Goal: Task Accomplishment & Management: Use online tool/utility

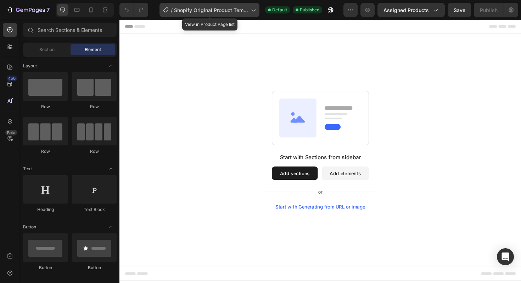
click at [223, 7] on span "Shopify Original Product Template" at bounding box center [211, 9] width 74 height 7
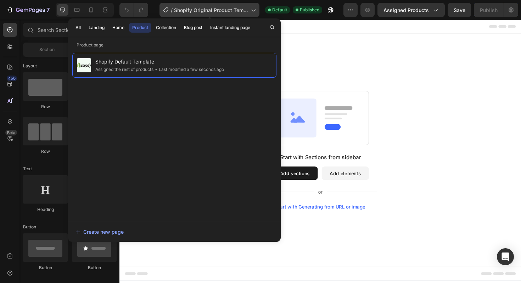
click at [223, 9] on span "Shopify Original Product Template" at bounding box center [211, 9] width 74 height 7
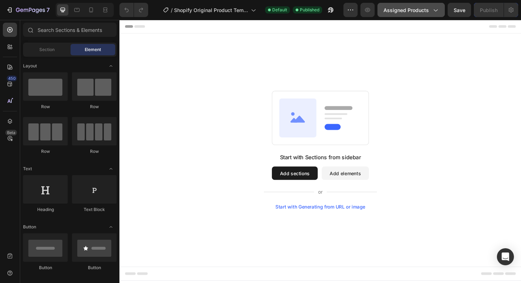
click at [414, 9] on span "Assigned Products" at bounding box center [405, 9] width 45 height 7
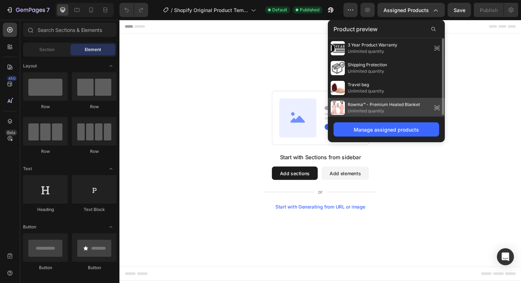
click at [397, 101] on div "Rowma™ - Premium Heated Blanket Unlimited quantity" at bounding box center [374, 108] width 89 height 14
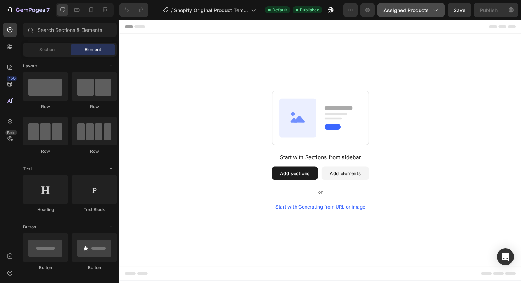
click at [397, 9] on span "Assigned Products" at bounding box center [405, 9] width 45 height 7
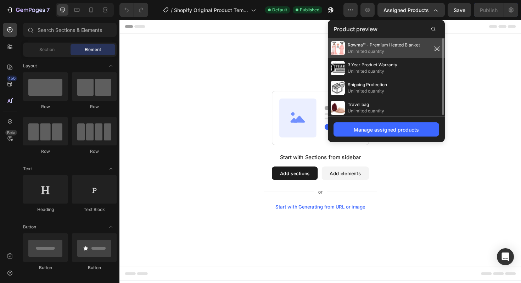
click at [407, 48] on span "Unlimited quantity" at bounding box center [383, 51] width 72 height 6
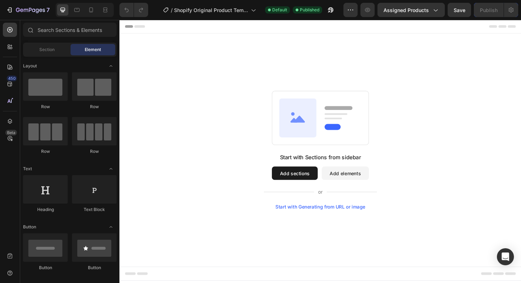
click at [304, 184] on button "Add sections" at bounding box center [304, 182] width 49 height 14
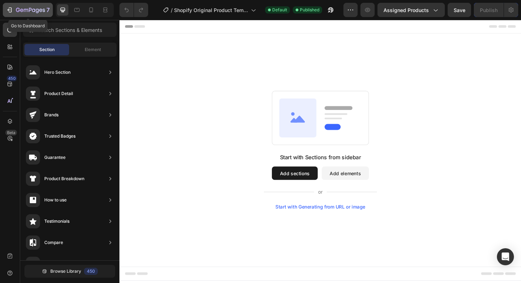
click at [13, 10] on icon "button" at bounding box center [9, 9] width 7 height 7
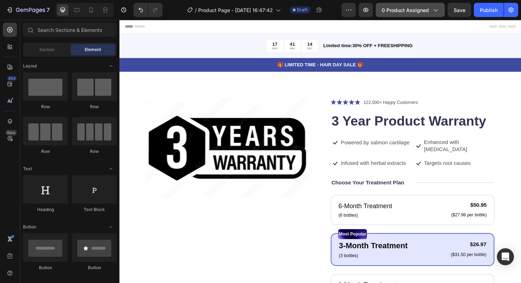
click at [424, 12] on span "0 product assigned" at bounding box center [404, 9] width 47 height 7
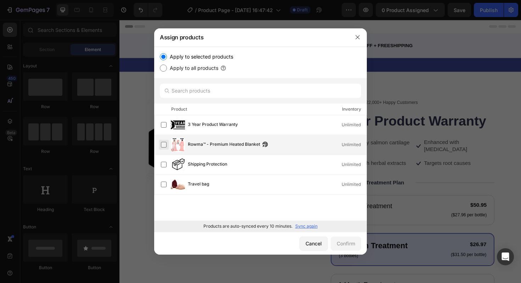
click at [166, 146] on label at bounding box center [164, 145] width 6 height 6
click at [350, 239] on button "Confirm" at bounding box center [345, 243] width 30 height 14
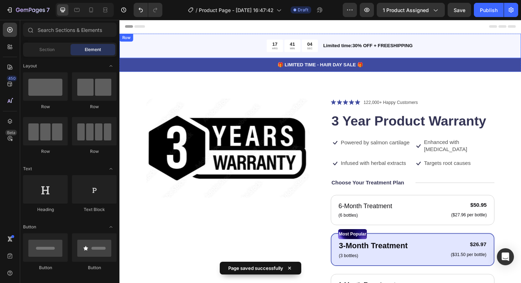
click at [356, 51] on p "Limited time:30% OFF + FREESHIPPING" at bounding box center [439, 47] width 209 height 7
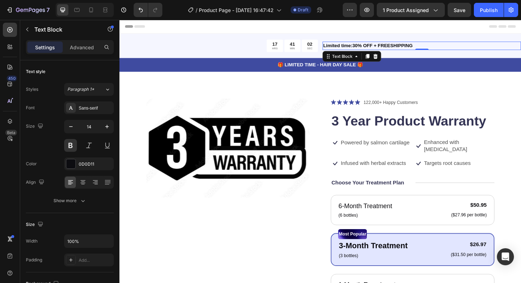
click at [367, 50] on p "Limited time:30% OFF + FREESHIPPING" at bounding box center [439, 47] width 209 height 7
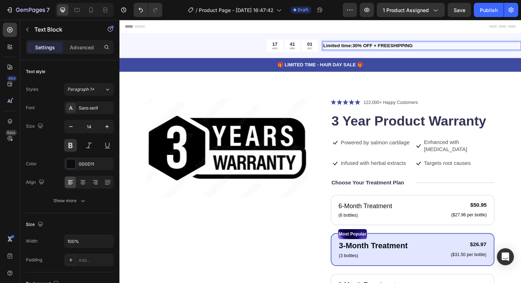
click at [364, 47] on p "Limited time:30% OFF + FREESHIPPING" at bounding box center [439, 47] width 209 height 7
click at [380, 47] on p "Limited time: 30% OFF + FREESHIPPING" at bounding box center [439, 47] width 209 height 7
click at [390, 47] on p "Limited time: 30% OFF + FREESHIPPING" at bounding box center [439, 47] width 209 height 7
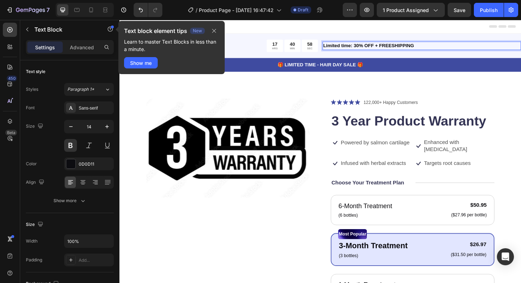
click at [386, 48] on p "Limited time: 30% OFF + FREESHIPPING" at bounding box center [439, 47] width 209 height 7
click at [216, 34] on button "button" at bounding box center [214, 31] width 10 height 8
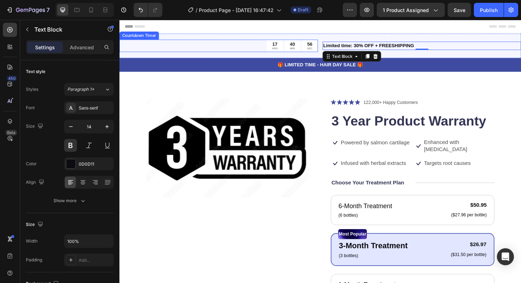
click at [258, 49] on div "17 HRS 40 MIN 56 SEC" at bounding box center [224, 47] width 210 height 13
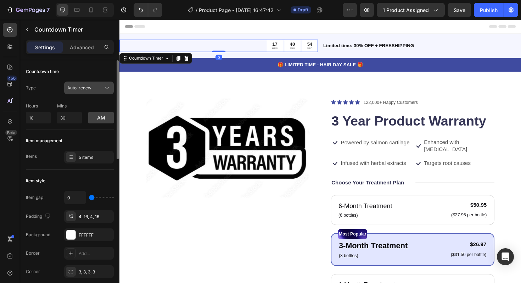
click at [86, 87] on span "Auto-renew" at bounding box center [79, 87] width 24 height 5
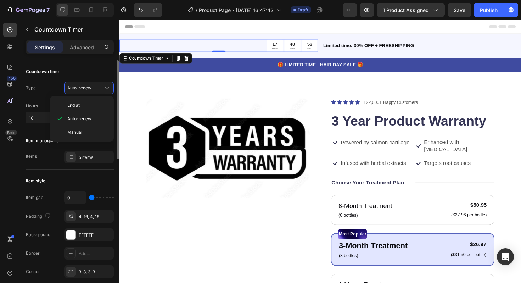
click at [87, 76] on div "Countdown time" at bounding box center [70, 71] width 88 height 11
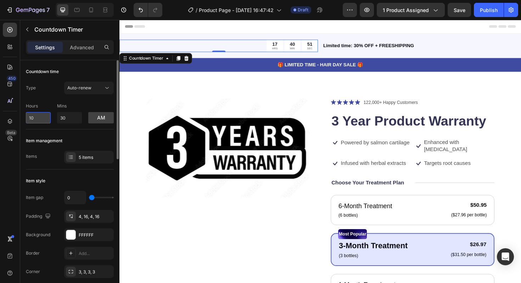
click at [45, 120] on input "10" at bounding box center [38, 117] width 25 height 11
click at [98, 118] on button "am" at bounding box center [100, 117] width 25 height 11
click at [58, 101] on div "Hours 10 Mins 30 pm" at bounding box center [70, 111] width 88 height 23
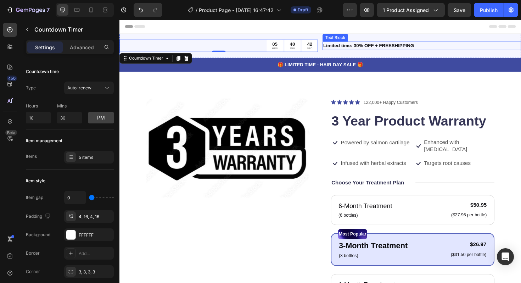
click at [471, 43] on div "Limited time: 30% OFF + FREESHIPPING" at bounding box center [439, 47] width 210 height 9
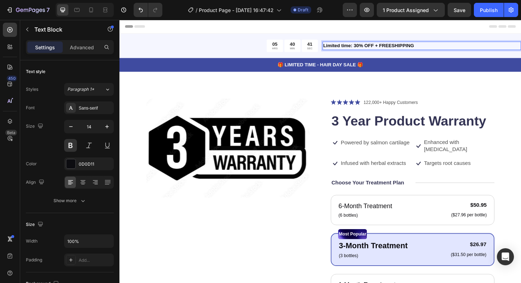
click at [409, 48] on p "Limited time: 30% OFF + FREESHIPPING" at bounding box center [439, 47] width 209 height 7
click at [406, 47] on p "Limited time: 30% OFF + FREESHIPPING" at bounding box center [439, 47] width 209 height 7
click at [435, 45] on p "Limited time: 30% OFF + FREE SHIPPING" at bounding box center [439, 47] width 209 height 7
click at [351, 68] on p "🎁 LIMITED TIME - HAIR DAY SALE 🎁" at bounding box center [332, 67] width 424 height 7
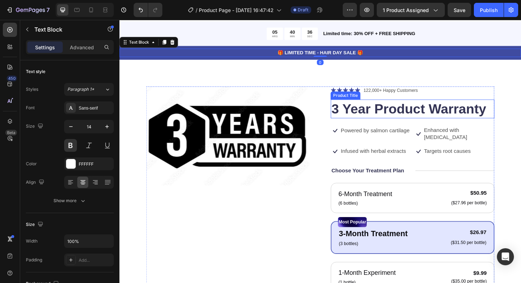
scroll to position [9, 0]
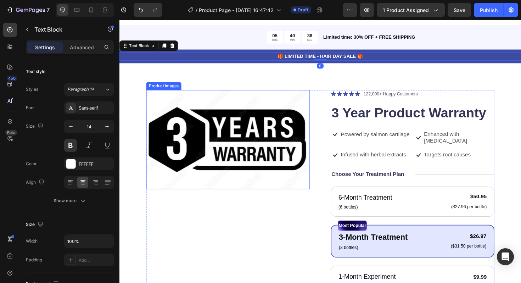
click at [265, 112] on img at bounding box center [234, 146] width 173 height 105
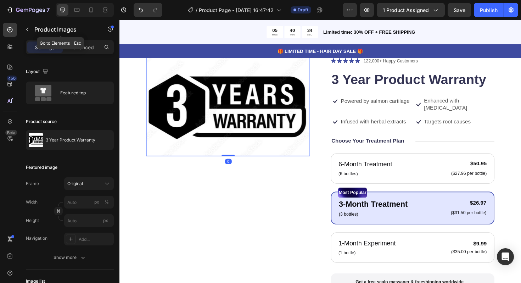
click at [27, 29] on icon "button" at bounding box center [27, 30] width 2 height 4
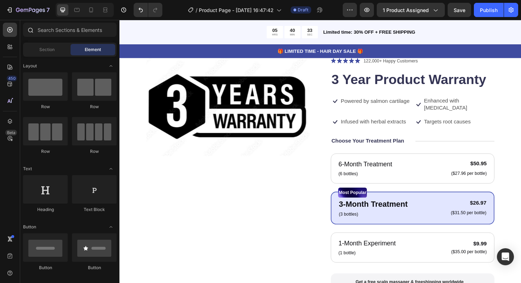
scroll to position [41, 0]
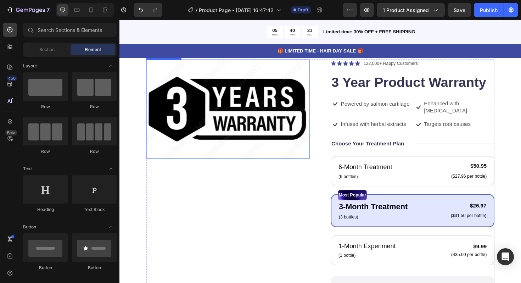
click at [216, 116] on img at bounding box center [234, 114] width 173 height 105
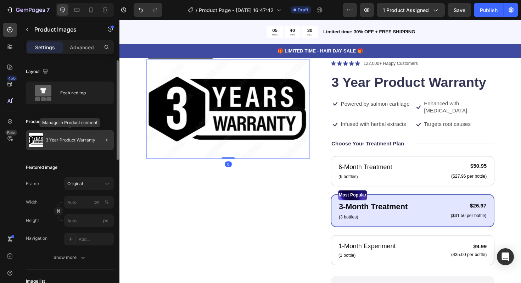
click at [61, 144] on div "3 Year Product Warranty" at bounding box center [70, 140] width 88 height 20
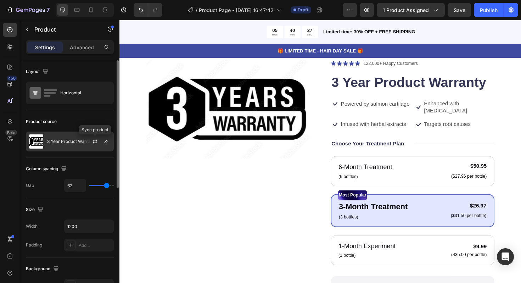
click at [87, 142] on div at bounding box center [97, 141] width 31 height 19
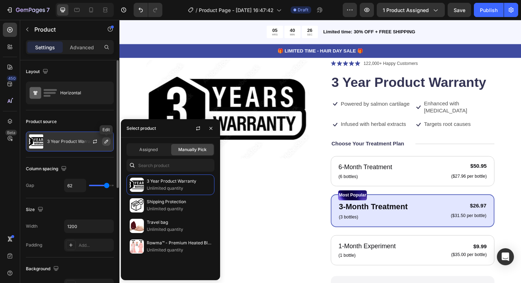
click at [107, 140] on icon "button" at bounding box center [106, 141] width 6 height 6
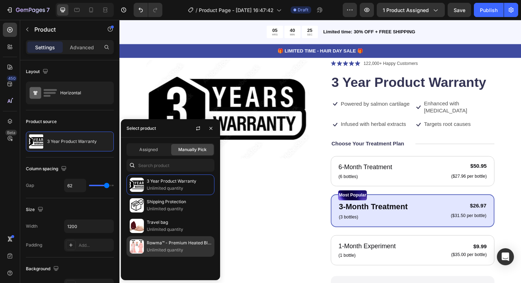
click at [175, 240] on p "Rowma™ - Premium Heated Blanket" at bounding box center [179, 242] width 64 height 7
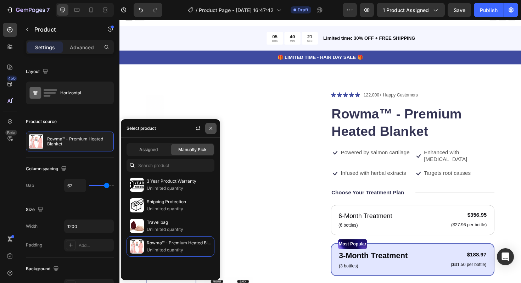
scroll to position [4, 0]
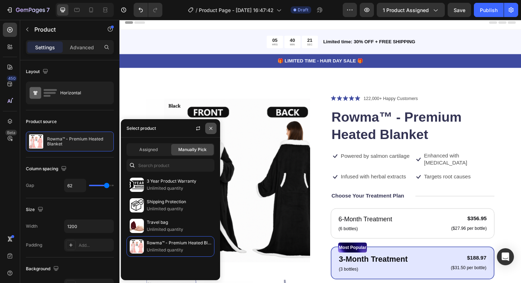
drag, startPoint x: 213, startPoint y: 126, endPoint x: 99, endPoint y: 113, distance: 114.8
click at [213, 126] on icon "button" at bounding box center [211, 128] width 6 height 6
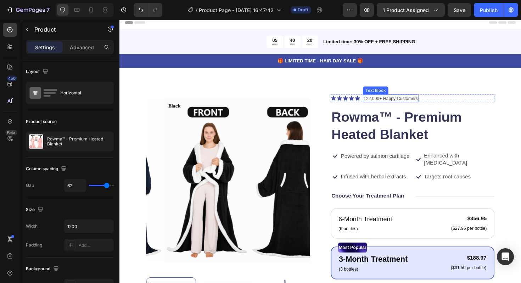
click at [397, 103] on p "122,000+ Happy Customers" at bounding box center [406, 103] width 57 height 7
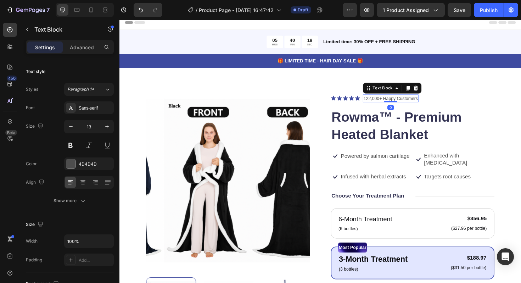
click at [351, 106] on div "Icon Icon Icon Icon Icon Icon List" at bounding box center [358, 103] width 31 height 8
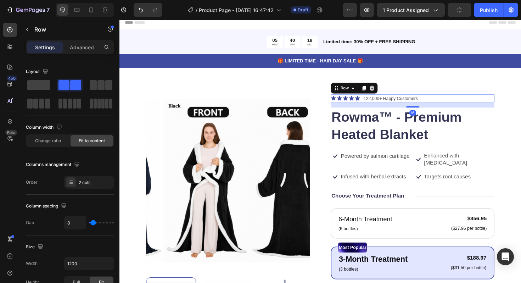
click at [451, 101] on div "Icon Icon Icon Icon Icon Icon List 122,000+ Happy Customers Text Block Row 16" at bounding box center [429, 103] width 173 height 8
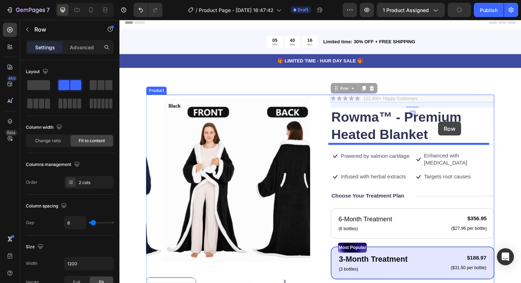
drag, startPoint x: 452, startPoint y: 103, endPoint x: 456, endPoint y: 127, distance: 24.8
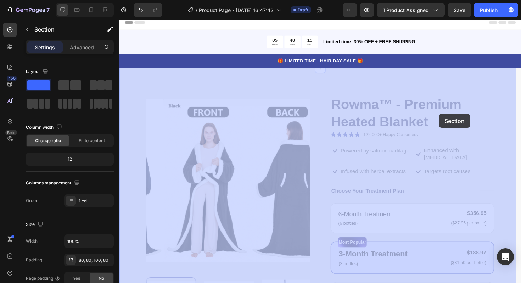
scroll to position [16, 0]
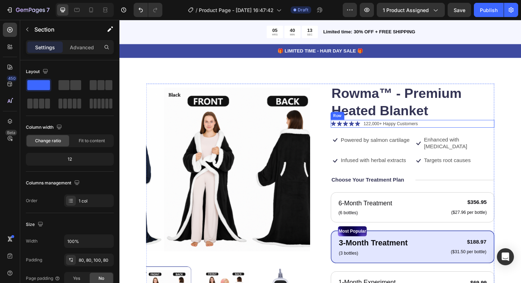
click at [373, 131] on div "Icon Icon Icon Icon Icon Icon List 122,000+ Happy Customers Text Block Row" at bounding box center [429, 130] width 173 height 8
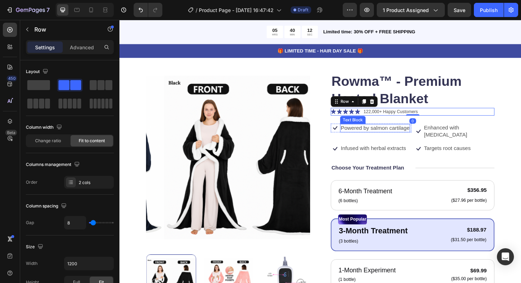
scroll to position [31, 0]
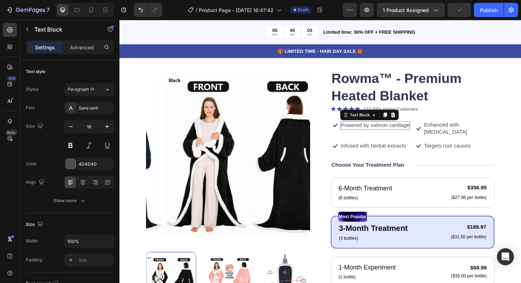
click at [381, 135] on p "Powered by salmon cartilage" at bounding box center [389, 131] width 73 height 7
click at [343, 136] on icon at bounding box center [347, 131] width 9 height 9
click at [380, 135] on p "Powered by salmon cartilage" at bounding box center [389, 131] width 73 height 7
click at [379, 135] on p "Powered by salmon cartilage" at bounding box center [389, 131] width 73 height 7
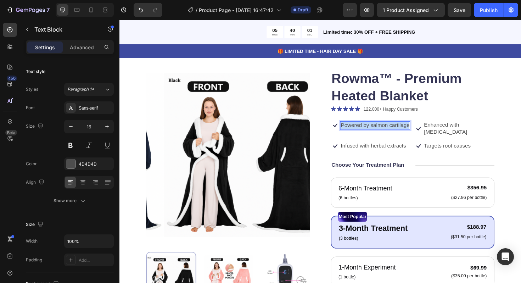
click at [379, 135] on p "Powered by salmon cartilage" at bounding box center [389, 131] width 73 height 7
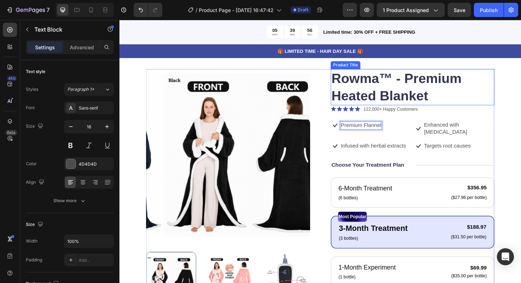
click at [401, 89] on h1 "Rowma™ - Premium Heated Blanket" at bounding box center [429, 91] width 173 height 38
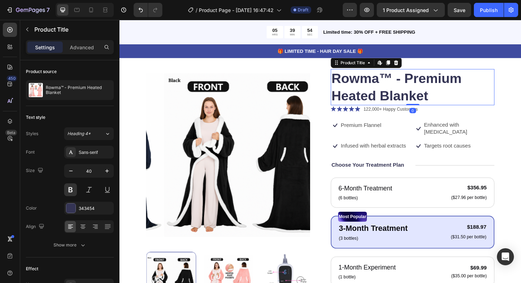
click at [439, 87] on h1 "Rowma™ - Premium Heated Blanket" at bounding box center [429, 91] width 173 height 38
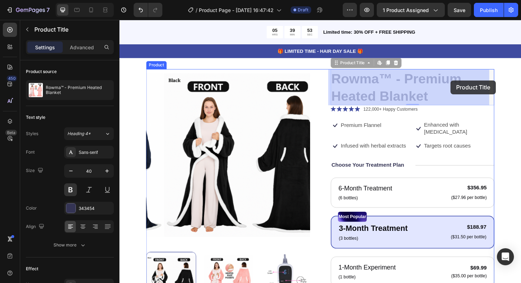
drag, startPoint x: 419, startPoint y: 80, endPoint x: 471, endPoint y: 84, distance: 52.2
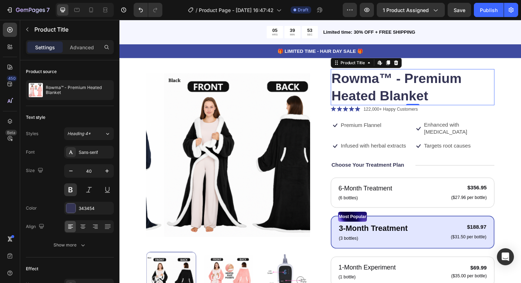
click at [472, 84] on h1 "Rowma™ - Premium Heated Blanket" at bounding box center [429, 91] width 173 height 38
click at [377, 64] on div "Product Title" at bounding box center [366, 65] width 29 height 6
click at [394, 67] on icon at bounding box center [395, 65] width 6 height 6
click at [386, 134] on p "Premium Flannel" at bounding box center [374, 131] width 43 height 7
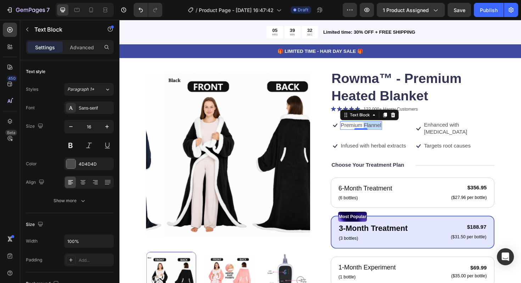
click at [376, 132] on p "Premium Flannel" at bounding box center [374, 131] width 43 height 7
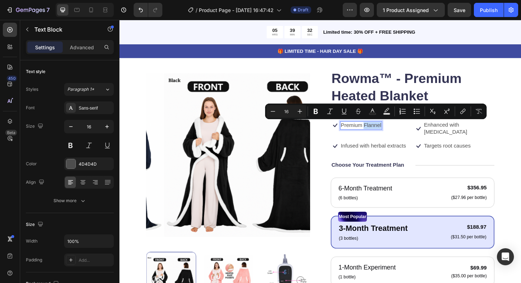
click at [381, 133] on p "Premium Flannel" at bounding box center [374, 131] width 43 height 7
click at [388, 133] on p "Premium Flannel" at bounding box center [374, 131] width 43 height 7
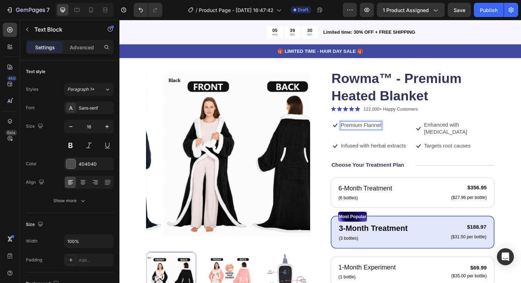
click at [375, 132] on p "Premium Flannel" at bounding box center [374, 131] width 43 height 7
click at [392, 131] on p "Premium Flannel" at bounding box center [374, 131] width 43 height 7
click at [393, 132] on div "Premium Flannel" at bounding box center [375, 131] width 44 height 9
click at [364, 131] on p "Premium Flannel & Fleece" at bounding box center [386, 131] width 67 height 7
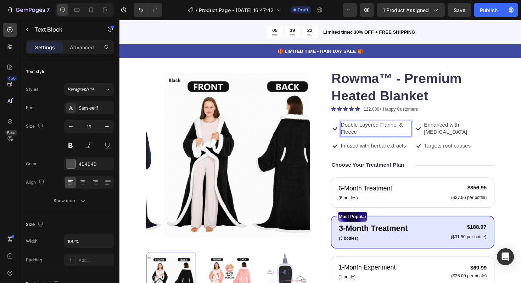
click at [395, 135] on p "Double Layered Flannel & Fleece" at bounding box center [390, 134] width 74 height 15
click at [393, 133] on p "Double Layered Flannel & Fleece" at bounding box center [390, 134] width 74 height 15
click at [393, 132] on p "Double Layered Flannel & Fleece" at bounding box center [390, 134] width 74 height 15
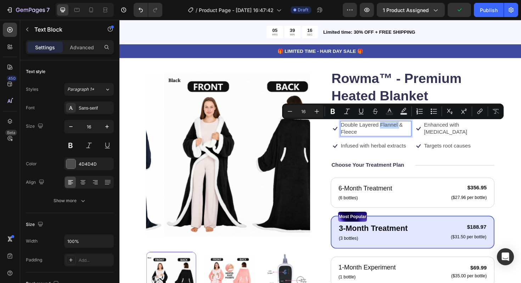
drag, startPoint x: 392, startPoint y: 132, endPoint x: 413, endPoint y: 132, distance: 20.2
click at [413, 132] on p "Double Layered Flannel & Fleece" at bounding box center [390, 134] width 74 height 15
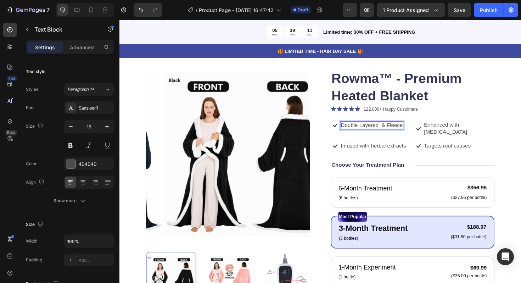
click at [399, 131] on p "Double Layered & Fleece" at bounding box center [386, 131] width 66 height 7
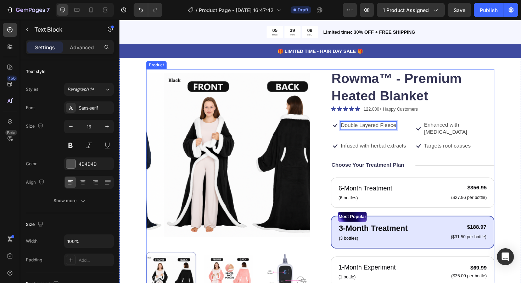
click at [452, 128] on p "Enhanced with [MEDICAL_DATA]" at bounding box center [479, 134] width 74 height 15
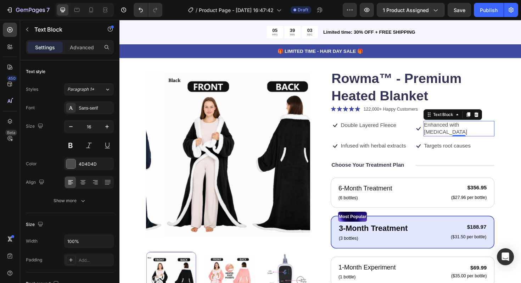
click at [461, 132] on p "Enhanced with [MEDICAL_DATA]" at bounding box center [479, 134] width 74 height 15
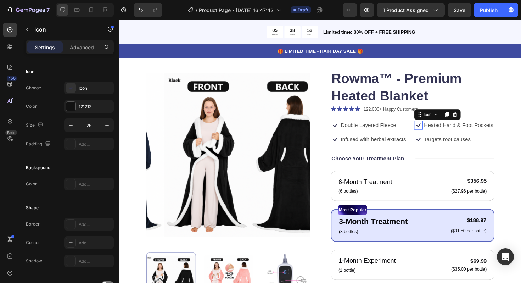
click at [435, 132] on icon at bounding box center [435, 131] width 9 height 9
click at [441, 132] on div "Heated Hand & Foot Pockets" at bounding box center [478, 131] width 75 height 9
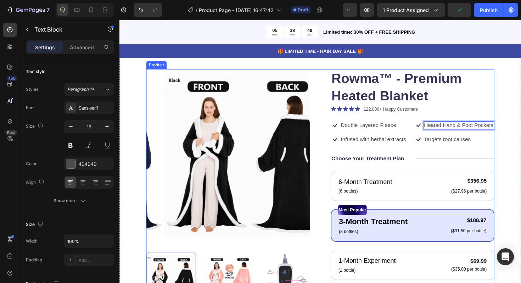
click at [384, 150] on p "Infused with herbal extracts" at bounding box center [387, 146] width 69 height 7
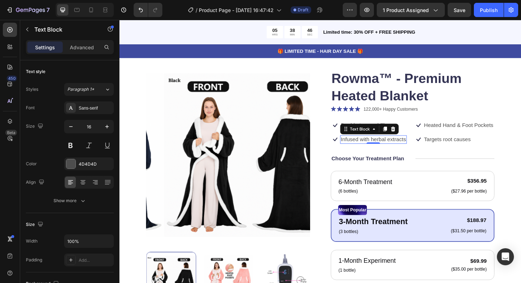
click at [373, 150] on p "Infused with herbal extracts" at bounding box center [387, 146] width 69 height 7
click at [361, 150] on p "Customizable Heat Settings" at bounding box center [388, 146] width 70 height 7
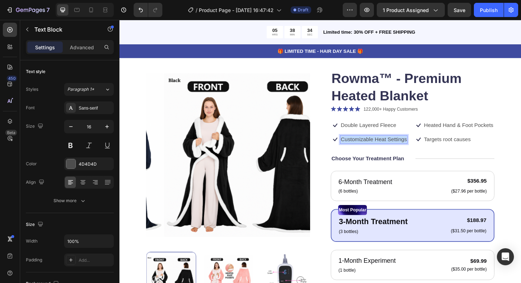
click at [361, 150] on p "Customizable Heat Settings" at bounding box center [388, 146] width 70 height 7
click at [451, 150] on p "Targets root causes" at bounding box center [467, 146] width 50 height 7
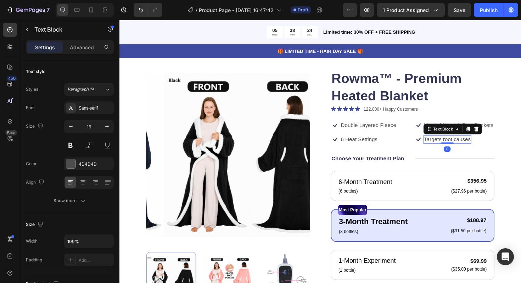
click at [451, 150] on p "Targets root causes" at bounding box center [467, 146] width 50 height 7
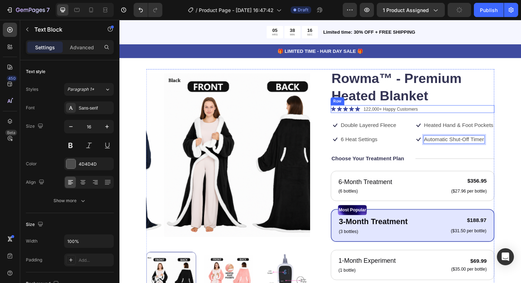
click at [506, 112] on div "Icon Icon Icon Icon Icon Icon List 122,000+ Happy Customers Text Block Row" at bounding box center [429, 114] width 173 height 8
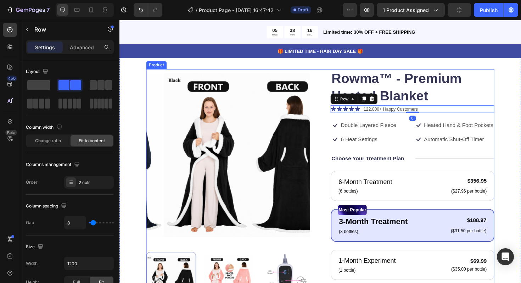
click at [409, 170] on p "Choose Your Treatment Plan" at bounding box center [382, 166] width 77 height 7
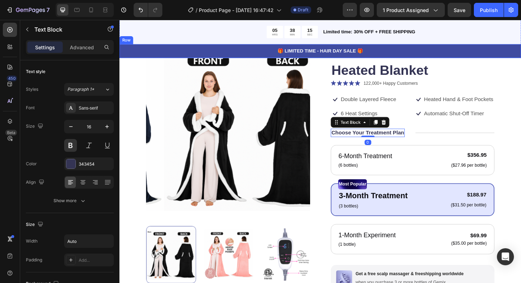
scroll to position [62, 0]
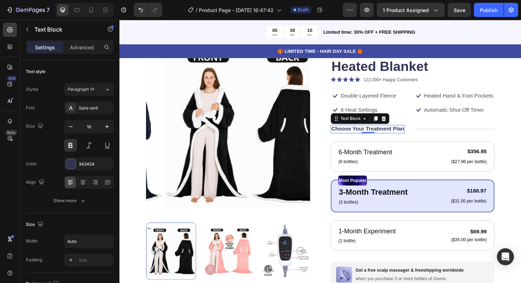
click at [396, 139] on p "Choose Your Treatment Plan" at bounding box center [382, 135] width 77 height 7
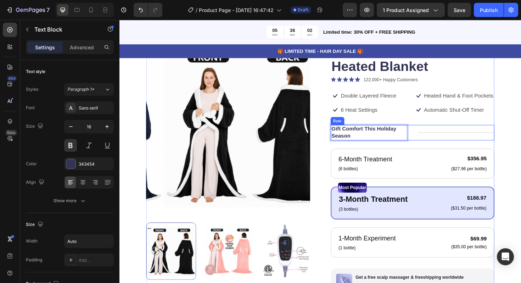
click at [448, 147] on div "Title Line" at bounding box center [475, 139] width 81 height 16
click at [380, 143] on p "Gift Comfort This Holiday Season" at bounding box center [384, 139] width 80 height 15
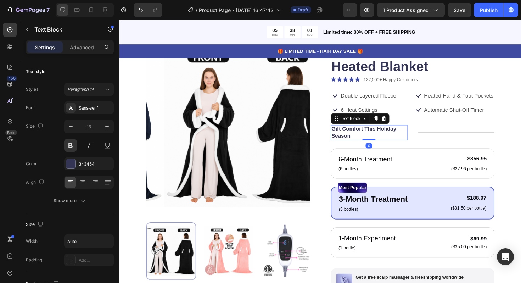
click at [380, 143] on p "Gift Comfort This Holiday Season" at bounding box center [384, 139] width 80 height 15
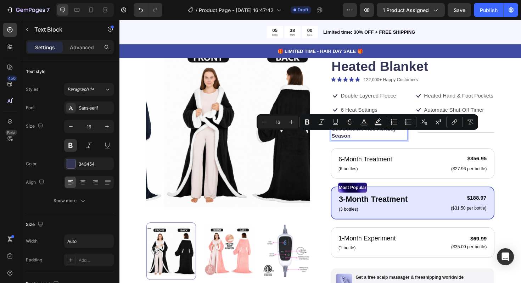
click at [388, 147] on p "Gift Comfort This Holiday Season" at bounding box center [384, 139] width 80 height 15
click at [414, 147] on p "Gift Comfort This Holiday Season" at bounding box center [384, 139] width 80 height 15
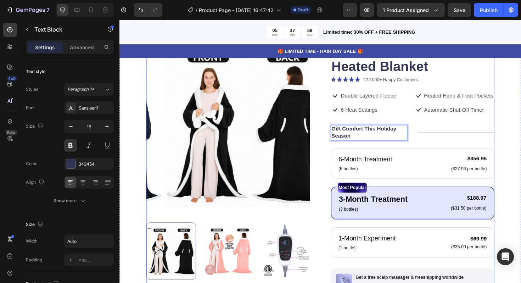
click at [418, 147] on div "Gift Comfort This Holiday Season" at bounding box center [383, 139] width 81 height 16
drag, startPoint x: 418, startPoint y: 147, endPoint x: 423, endPoint y: 147, distance: 4.6
click at [423, 147] on div "Gift Comfort This Holiday Season Text Block 0 Title Line Row" at bounding box center [429, 139] width 173 height 16
click at [426, 147] on div "Gift Comfort This Holiday Season Text Block 0 Title Line Row" at bounding box center [429, 139] width 173 height 16
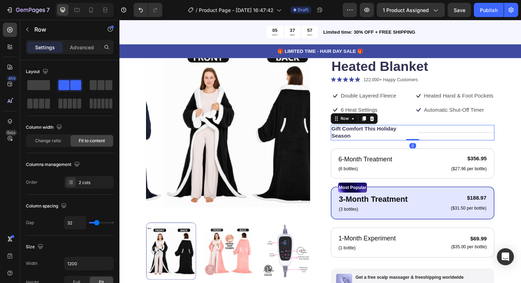
click at [444, 147] on div "Title Line" at bounding box center [475, 139] width 81 height 16
click at [362, 127] on div "Row" at bounding box center [358, 124] width 26 height 8
click at [363, 127] on icon at bounding box center [366, 124] width 6 height 6
click at [386, 147] on div "Gift Comfort This Holiday Season" at bounding box center [383, 139] width 81 height 16
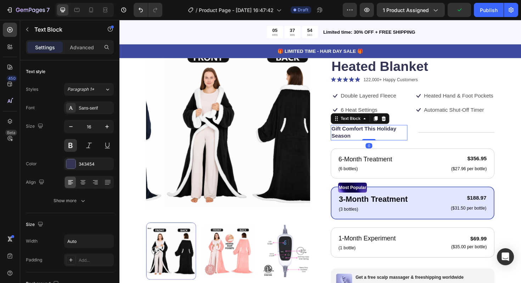
click at [386, 147] on p "Gift Comfort This Holiday Season" at bounding box center [384, 139] width 80 height 15
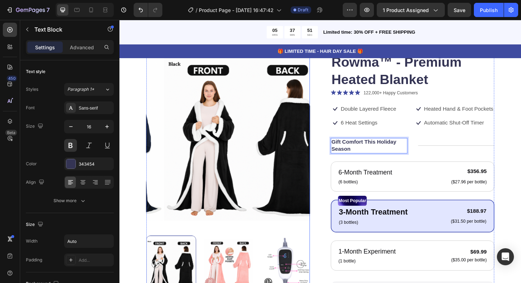
scroll to position [50, 0]
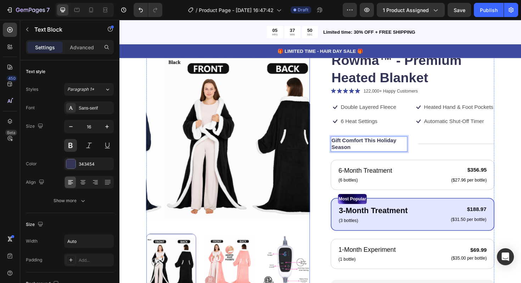
click at [230, 266] on img at bounding box center [235, 276] width 53 height 61
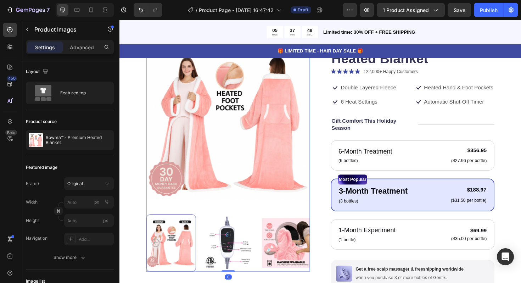
scroll to position [74, 0]
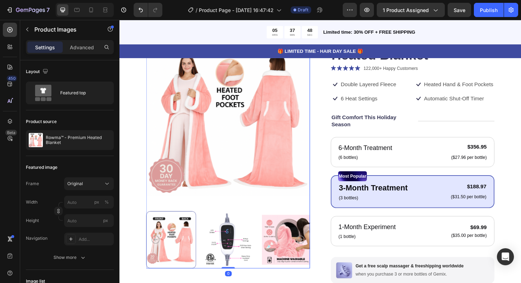
click at [242, 246] on img at bounding box center [235, 252] width 53 height 61
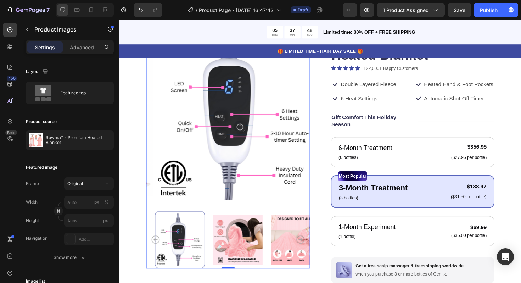
click at [270, 246] on div at bounding box center [234, 252] width 173 height 61
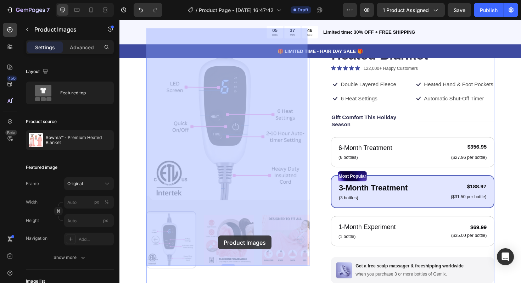
drag, startPoint x: 277, startPoint y: 246, endPoint x: 193, endPoint y: 252, distance: 84.8
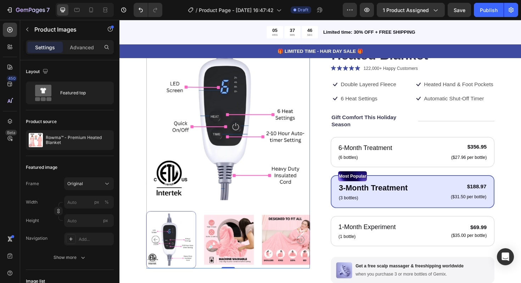
click at [181, 252] on div at bounding box center [174, 252] width 53 height 61
click at [162, 249] on div at bounding box center [174, 252] width 53 height 61
click at [160, 249] on icon "Carousel Back Arrow" at bounding box center [157, 252] width 8 height 8
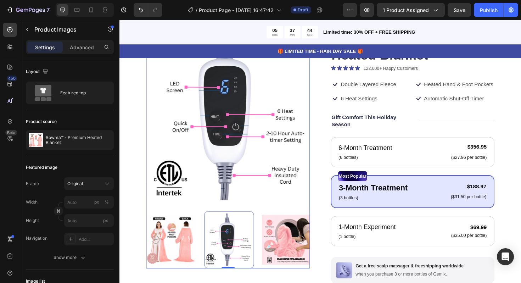
click at [170, 244] on img at bounding box center [174, 252] width 53 height 61
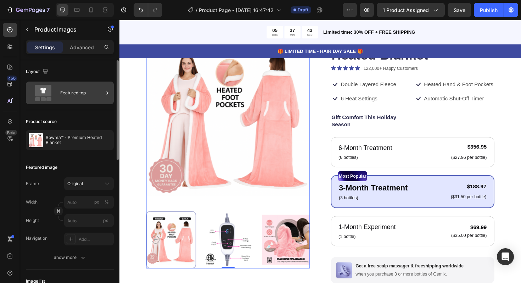
drag, startPoint x: 77, startPoint y: 82, endPoint x: 77, endPoint y: 89, distance: 6.7
click at [77, 83] on div "Featured top" at bounding box center [70, 92] width 88 height 23
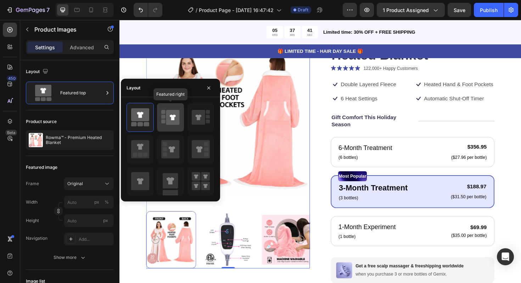
click at [167, 118] on icon at bounding box center [172, 117] width 13 height 15
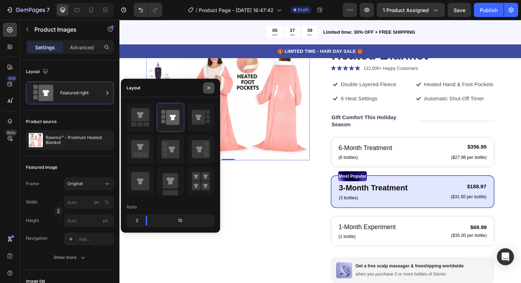
click at [209, 89] on icon "button" at bounding box center [209, 88] width 6 height 6
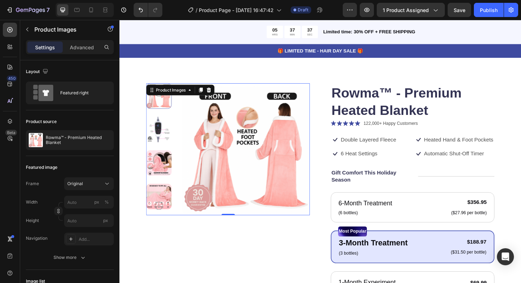
scroll to position [0, 0]
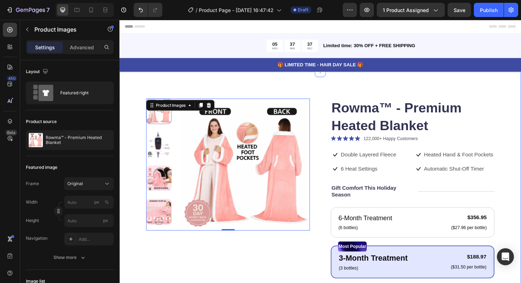
click at [228, 88] on div "Product Images 0 Rowma™ - Premium Heated Blanket Product Title Icon Icon Icon I…" at bounding box center [331, 287] width 425 height 425
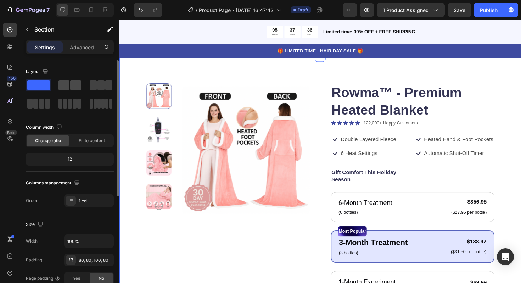
scroll to position [18, 0]
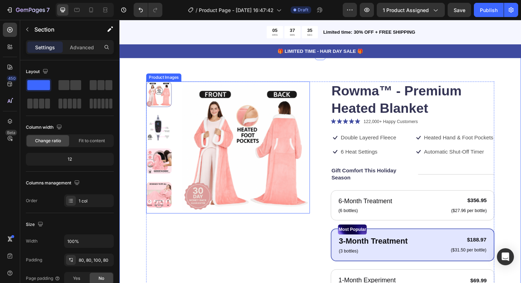
click at [178, 103] on div at bounding box center [234, 155] width 173 height 140
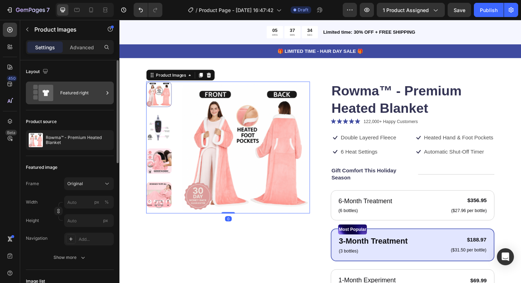
click at [75, 91] on div "Featured right" at bounding box center [81, 93] width 43 height 16
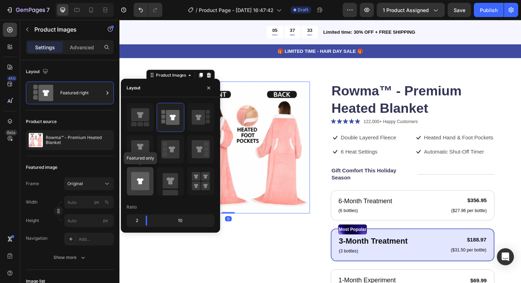
click at [149, 181] on icon at bounding box center [140, 181] width 18 height 18
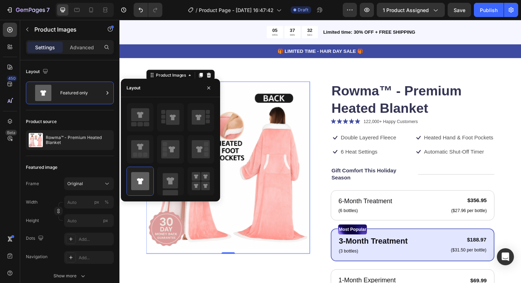
click at [267, 112] on img at bounding box center [234, 176] width 173 height 182
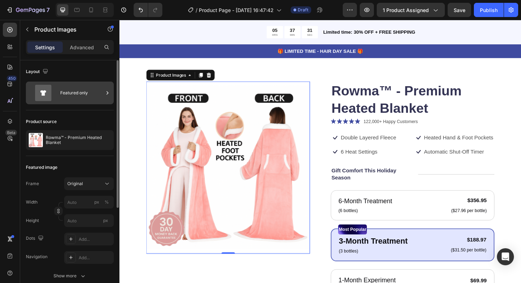
click at [89, 89] on div "Featured only" at bounding box center [81, 93] width 43 height 16
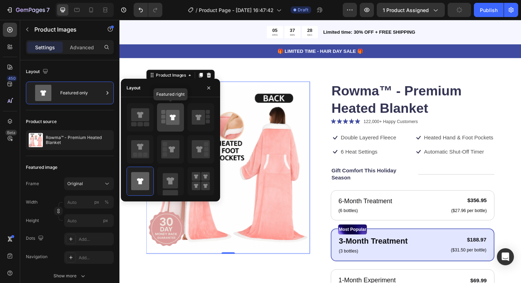
click at [161, 121] on rect at bounding box center [163, 121] width 4 height 4
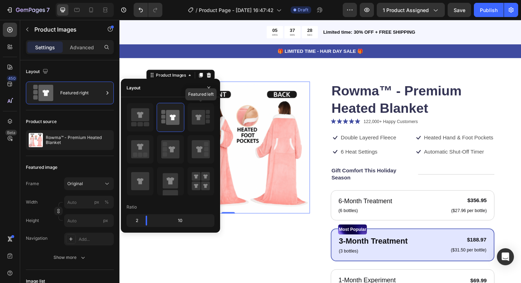
click at [239, 128] on img at bounding box center [253, 156] width 135 height 142
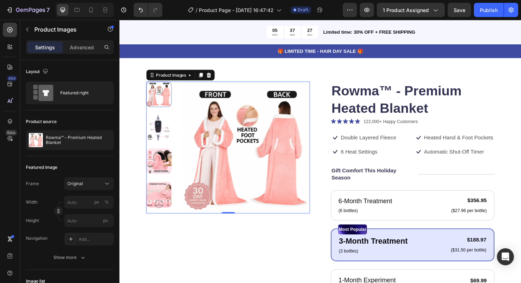
click at [219, 202] on img at bounding box center [253, 156] width 135 height 142
click at [237, 238] on div "Product Images 0" at bounding box center [234, 265] width 173 height 361
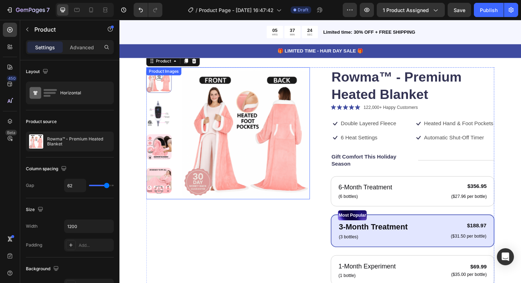
click at [194, 151] on img at bounding box center [253, 141] width 135 height 142
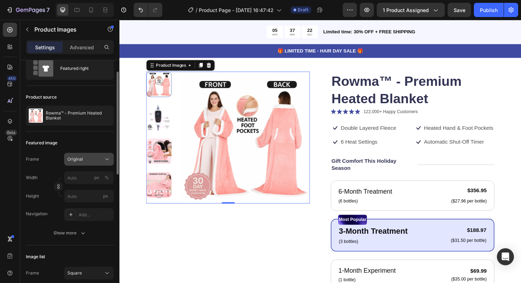
scroll to position [25, 0]
click at [83, 157] on div "Original" at bounding box center [84, 158] width 35 height 6
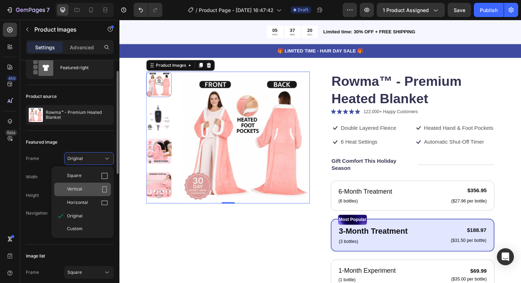
click at [105, 187] on icon at bounding box center [104, 189] width 7 height 7
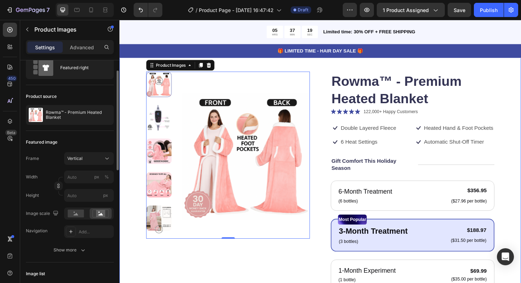
click at [128, 164] on div "Product Images 0 Rowma™ - Premium Heated Blanket Product Title Icon Icon Icon I…" at bounding box center [331, 258] width 425 height 425
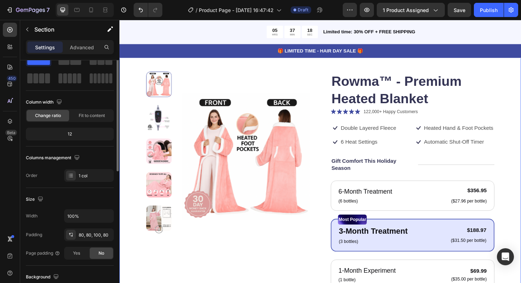
scroll to position [0, 0]
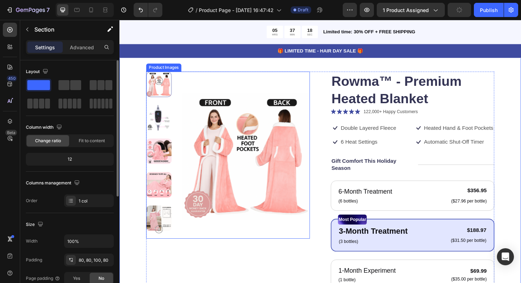
click at [172, 111] on img at bounding box center [161, 123] width 27 height 27
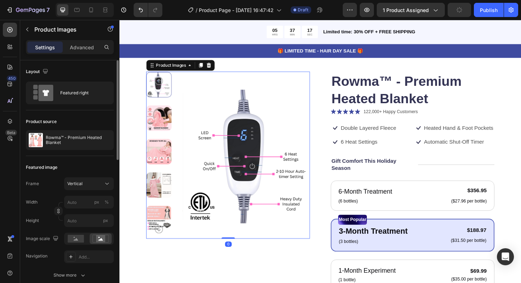
click at [172, 118] on img at bounding box center [161, 123] width 27 height 27
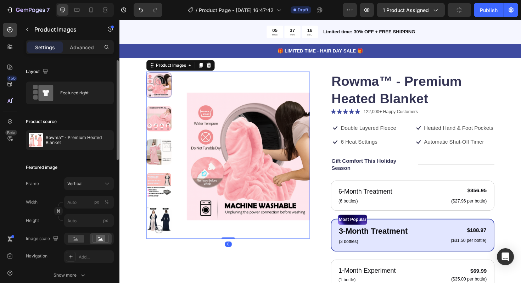
click at [169, 130] on img at bounding box center [161, 124] width 27 height 27
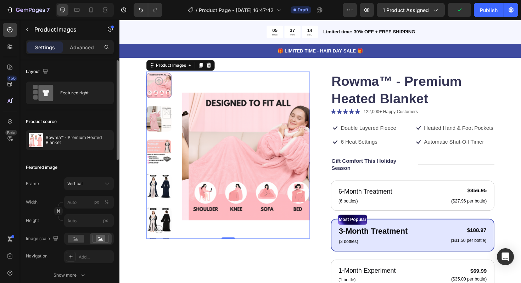
click at [165, 141] on div at bounding box center [161, 163] width 27 height 177
click at [164, 119] on img at bounding box center [161, 124] width 27 height 27
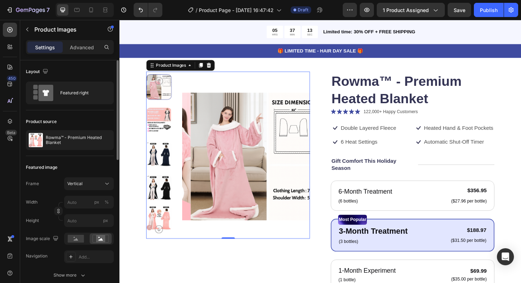
click at [166, 130] on img at bounding box center [161, 126] width 27 height 27
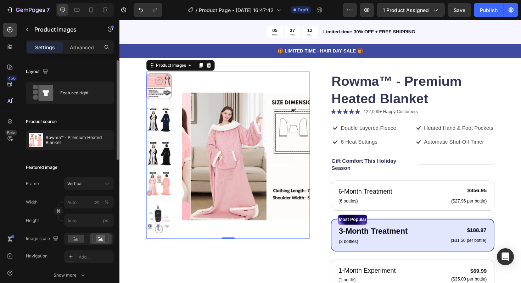
click at [165, 130] on img at bounding box center [161, 125] width 27 height 27
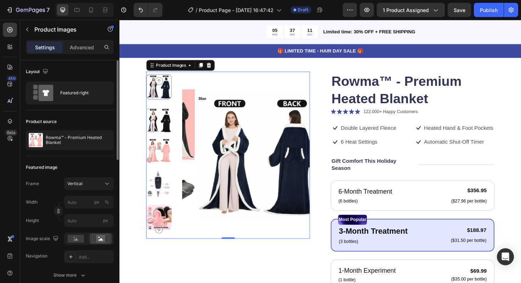
click at [164, 131] on img at bounding box center [161, 126] width 27 height 27
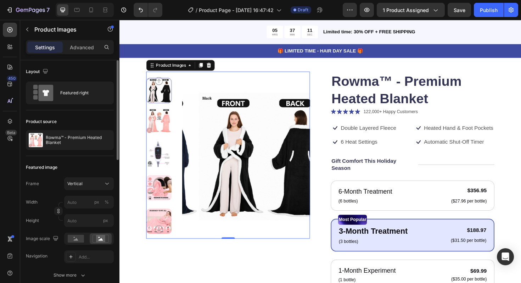
click at [164, 132] on img at bounding box center [161, 126] width 27 height 27
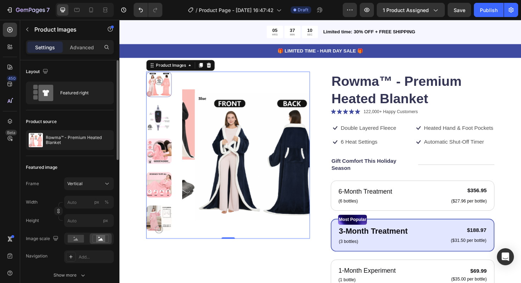
click at [170, 87] on div at bounding box center [161, 88] width 27 height 27
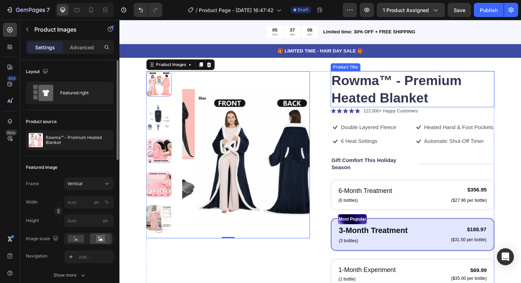
scroll to position [29, 0]
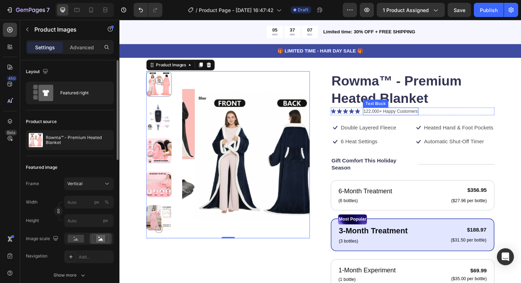
click at [430, 117] on p "122,000+ Happy Customers" at bounding box center [406, 116] width 57 height 7
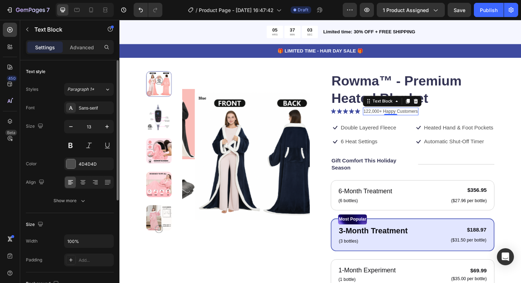
click at [384, 116] on p "122,000+ Happy Customers" at bounding box center [406, 116] width 57 height 7
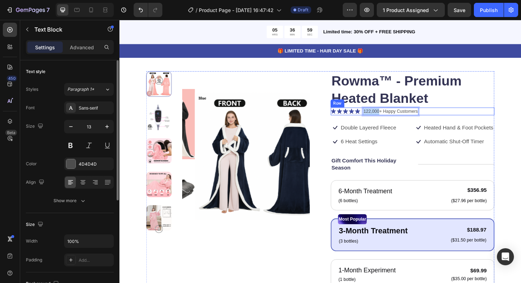
drag, startPoint x: 391, startPoint y: 117, endPoint x: 374, endPoint y: 118, distance: 17.1
click at [374, 118] on div "Icon Icon Icon Icon Icon Icon List 122,000+ Happy Customers Text Block 0 Row" at bounding box center [429, 117] width 173 height 8
click at [415, 117] on p "3000+ Happy Customers" at bounding box center [403, 116] width 51 height 7
click at [399, 117] on p "3000+ Happy Customers" at bounding box center [403, 116] width 51 height 7
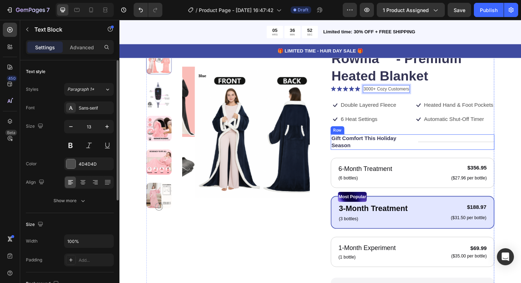
scroll to position [59, 0]
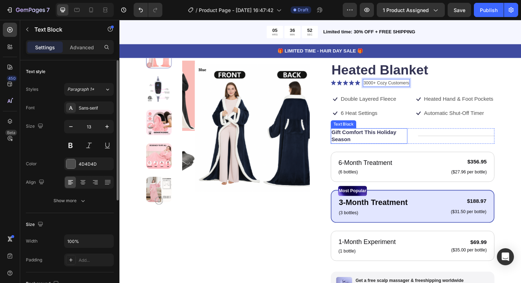
click at [393, 150] on p "Gift Comfort This Holiday Season" at bounding box center [384, 142] width 80 height 15
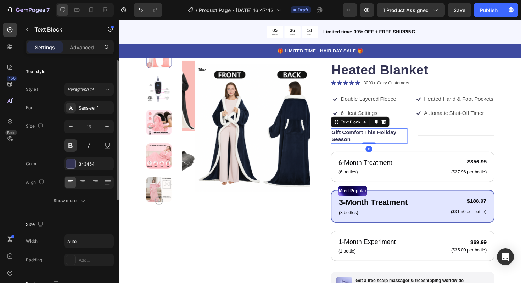
click at [373, 150] on p "Gift Comfort This Holiday Season" at bounding box center [384, 142] width 80 height 15
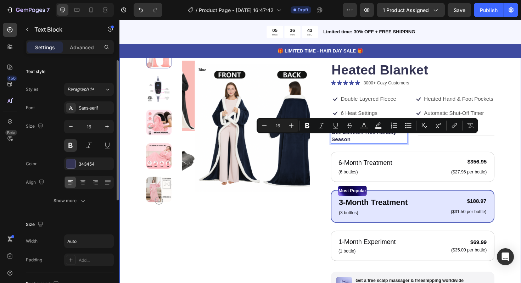
click at [520, 155] on div "Product Images Rowma™ - Premium Heated Blanket Product Title Icon Icon Icon Ico…" at bounding box center [331, 228] width 425 height 425
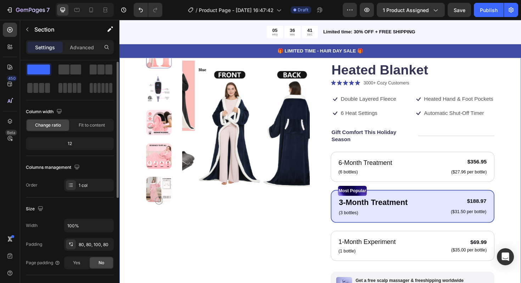
scroll to position [0, 0]
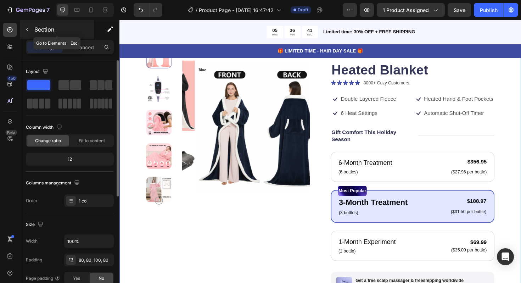
click at [29, 30] on icon "button" at bounding box center [27, 30] width 6 height 6
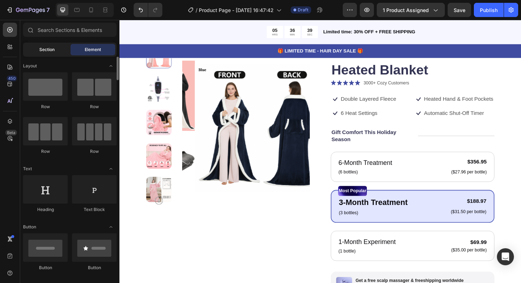
click at [55, 52] on div "Section" at bounding box center [46, 49] width 45 height 11
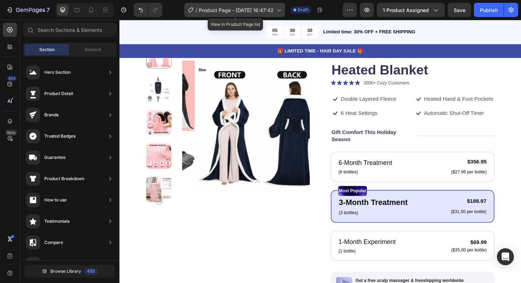
click at [262, 5] on div "/ Product Page - Sep 28, 16:47:42" at bounding box center [234, 10] width 101 height 14
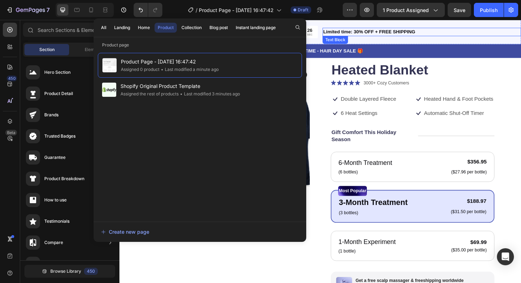
click at [490, 33] on p "Limited time: 30% OFF + FREE SHIPPING" at bounding box center [439, 32] width 209 height 7
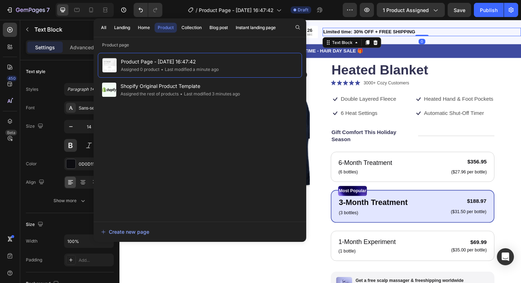
click at [520, 64] on div "Product Images Rowma™ - Premium Heated Blanket Product Title Icon Icon Icon Ico…" at bounding box center [331, 228] width 425 height 425
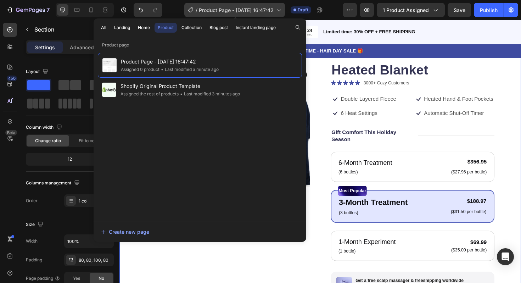
click at [223, 11] on span "Product Page - Sep 28, 16:47:42" at bounding box center [236, 9] width 75 height 7
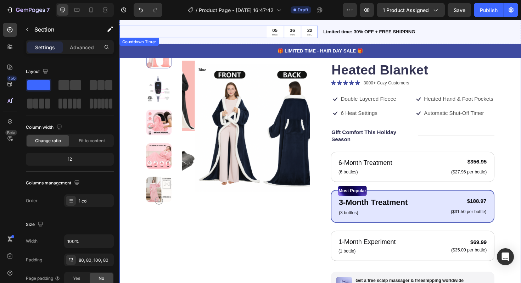
click at [246, 33] on div "05 HRS 36 MIN 22 SEC" at bounding box center [224, 32] width 210 height 13
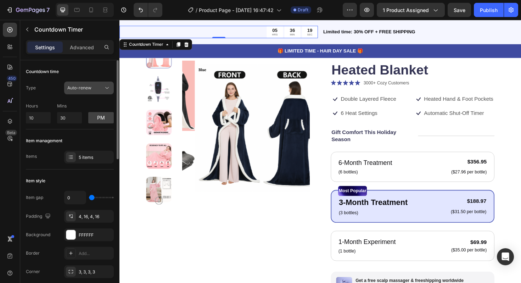
click at [93, 90] on div "Auto-renew" at bounding box center [85, 88] width 36 height 6
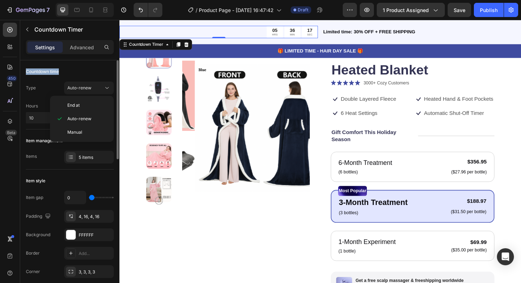
click at [92, 68] on div "Countdown time" at bounding box center [70, 71] width 88 height 11
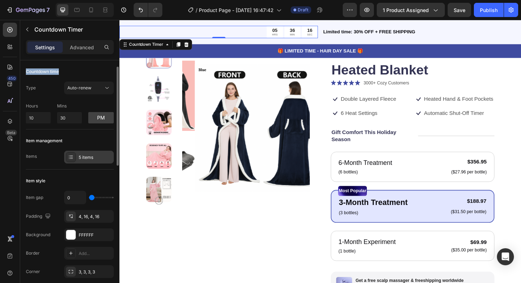
scroll to position [11, 0]
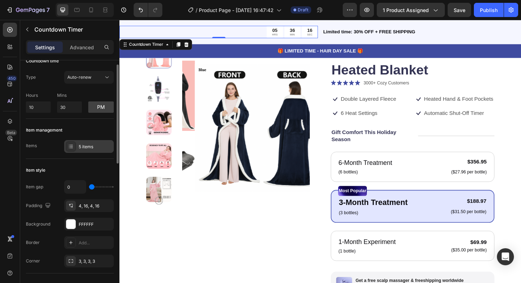
click at [75, 148] on div at bounding box center [71, 146] width 10 height 10
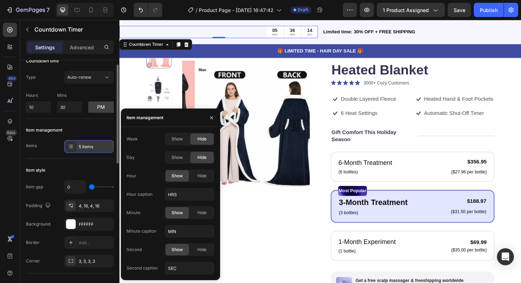
click at [78, 148] on div "5 items" at bounding box center [89, 146] width 50 height 13
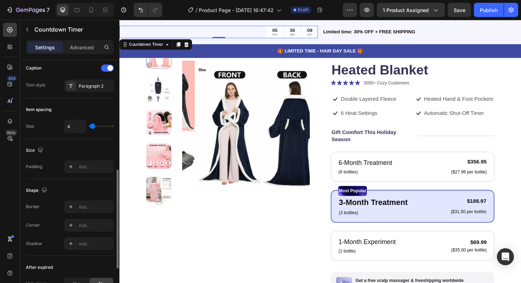
scroll to position [0, 0]
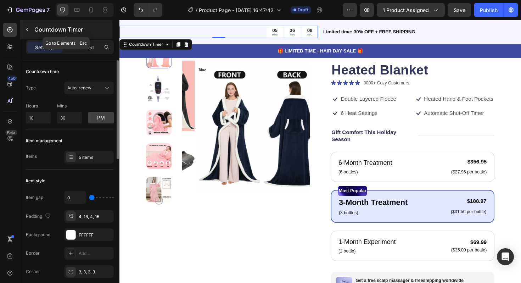
click at [25, 29] on icon "button" at bounding box center [27, 30] width 6 height 6
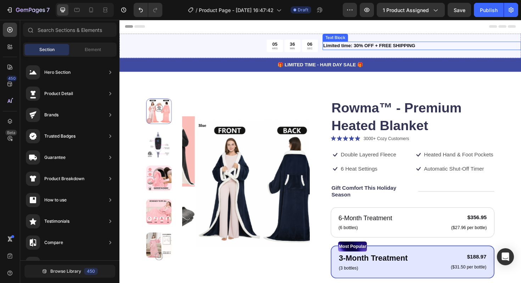
click at [445, 44] on p "Limited time: 30% OFF + FREE SHIPPING" at bounding box center [439, 47] width 209 height 7
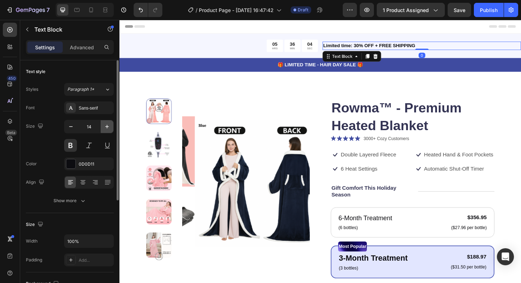
click at [107, 123] on icon "button" at bounding box center [106, 126] width 7 height 7
click at [106, 124] on icon "button" at bounding box center [106, 126] width 7 height 7
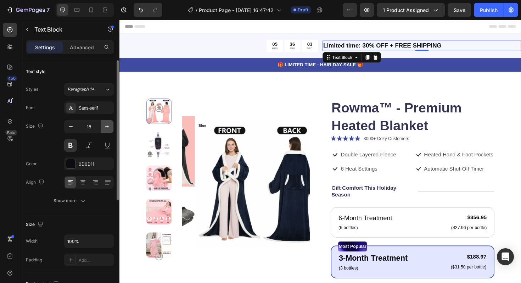
click at [106, 124] on icon "button" at bounding box center [106, 126] width 7 height 7
type input "20"
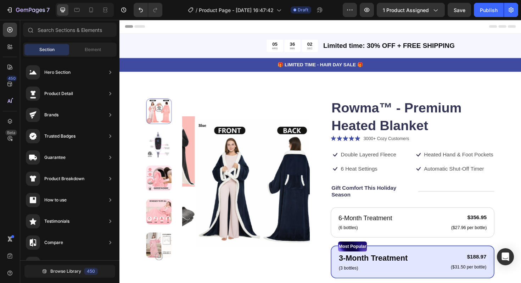
click at [263, 34] on div "Header" at bounding box center [332, 27] width 414 height 14
click at [261, 41] on div "05 HRS 36 MIN 02 SEC" at bounding box center [224, 47] width 210 height 13
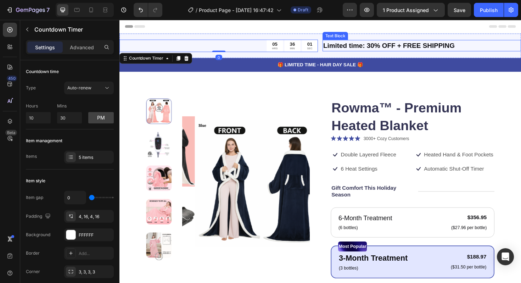
click at [350, 43] on p "Limited time: 30% OFF + FREE SHIPPING" at bounding box center [439, 47] width 209 height 11
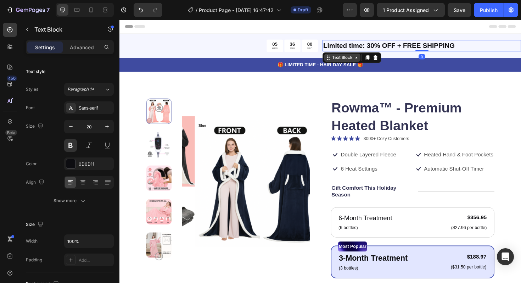
click at [346, 59] on div "Text Block" at bounding box center [355, 60] width 24 height 6
click at [347, 59] on div "Text Block" at bounding box center [355, 60] width 24 height 6
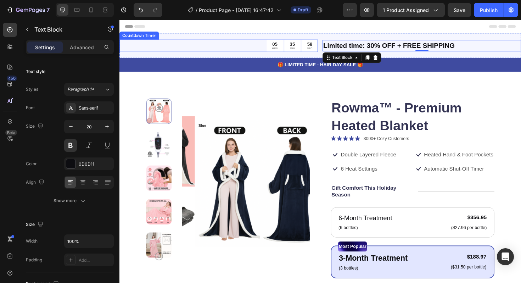
click at [266, 45] on div "05 HRS 35 MIN 58 SEC" at bounding box center [224, 47] width 210 height 13
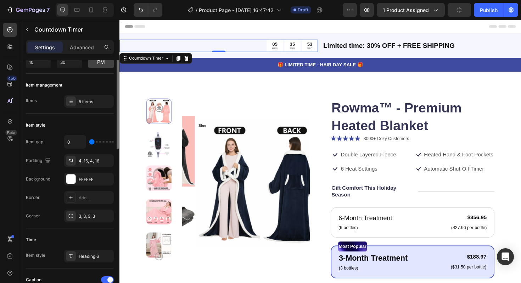
scroll to position [56, 0]
type input "1"
type input "4"
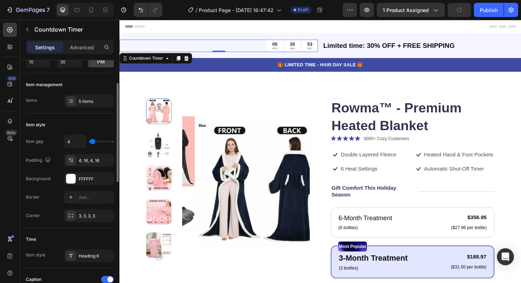
type input "5"
type input "7"
type input "8"
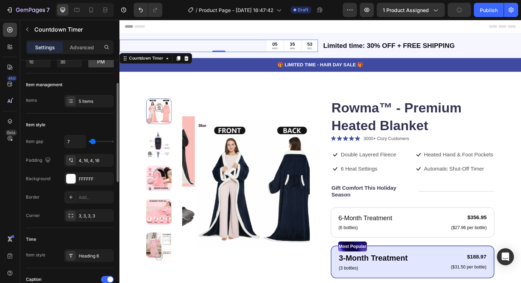
type input "8"
type input "9"
type input "11"
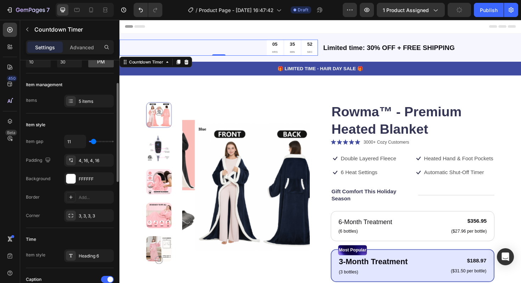
type input "13"
type input "14"
click at [94, 142] on input "range" at bounding box center [101, 141] width 25 height 1
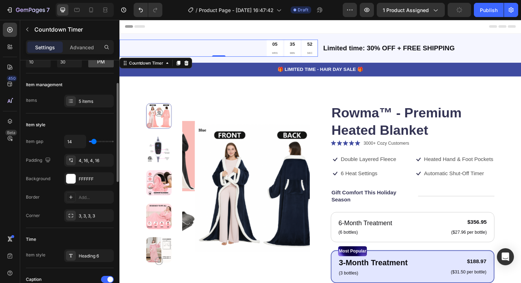
type input "12"
type input "11"
type input "9"
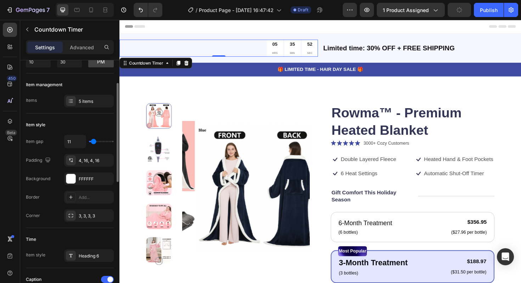
type input "9"
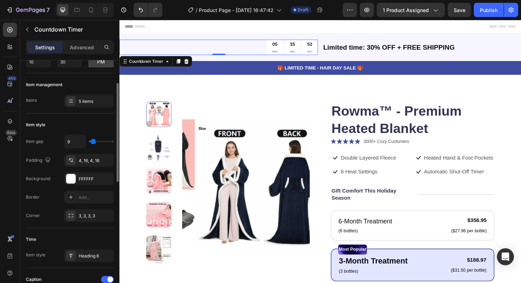
type input "7"
type input "4"
type input "3"
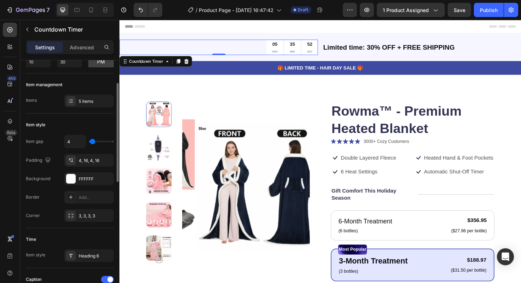
type input "3"
type input "0"
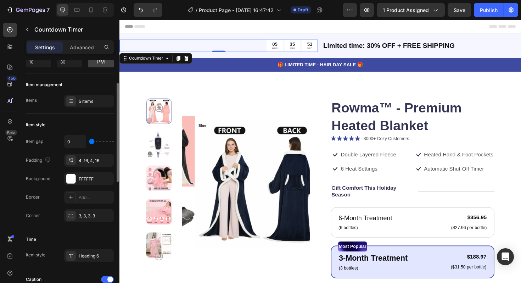
type input "0"
click at [91, 142] on input "range" at bounding box center [101, 141] width 25 height 1
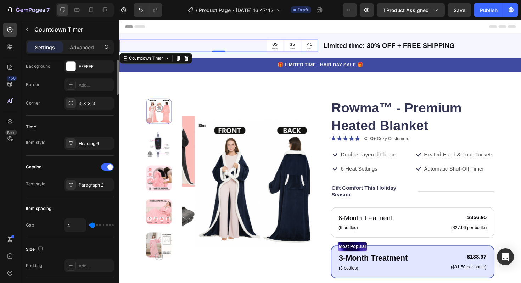
scroll to position [74, 0]
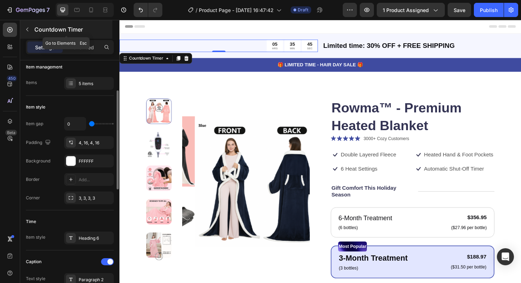
click at [27, 30] on icon "button" at bounding box center [27, 30] width 2 height 4
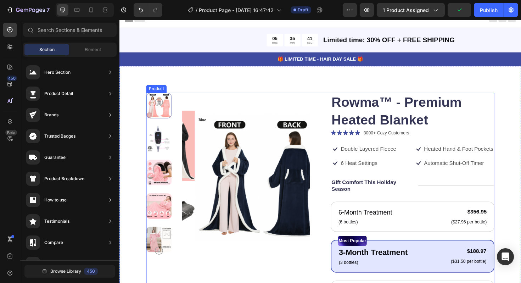
scroll to position [8, 0]
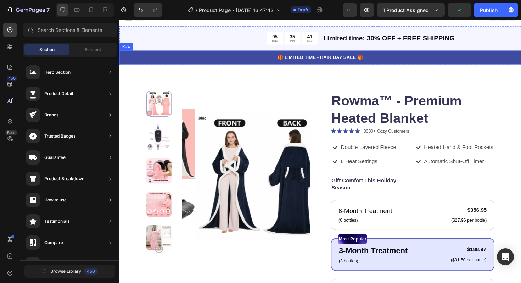
click at [386, 60] on p "🎁 LIMITED TIME - HAIR DAY SALE 🎁" at bounding box center [332, 59] width 424 height 7
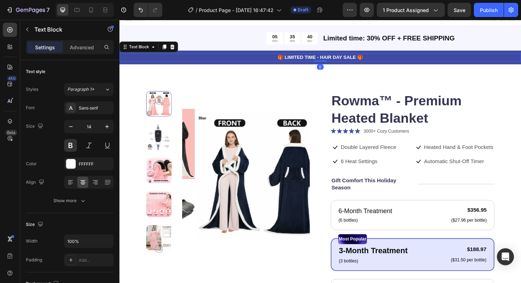
click at [351, 61] on p "🎁 LIMITED TIME - HAIR DAY SALE 🎁" at bounding box center [332, 59] width 424 height 7
click at [407, 39] on p "Limited time: 30% OFF + FREE SHIPPING" at bounding box center [439, 39] width 209 height 11
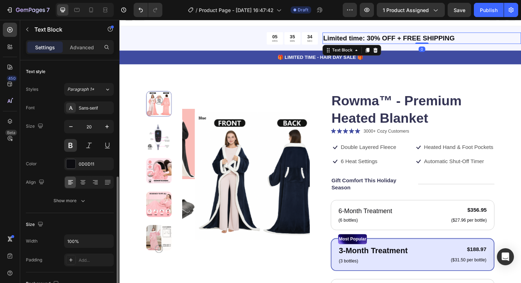
scroll to position [74, 0]
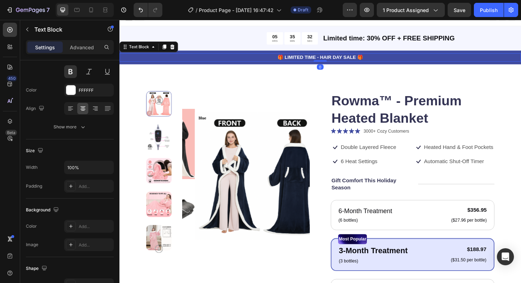
click at [334, 58] on p "🎁 LIMITED TIME - HAIR DAY SALE 🎁" at bounding box center [332, 59] width 424 height 7
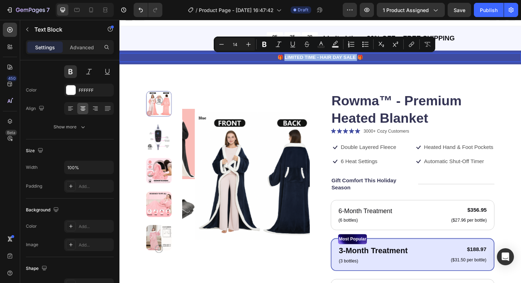
drag, startPoint x: 291, startPoint y: 58, endPoint x: 368, endPoint y: 58, distance: 76.8
click at [368, 58] on p "🎁 LIMITED TIME - HAIR DAY SALE 🎁" at bounding box center [332, 59] width 424 height 7
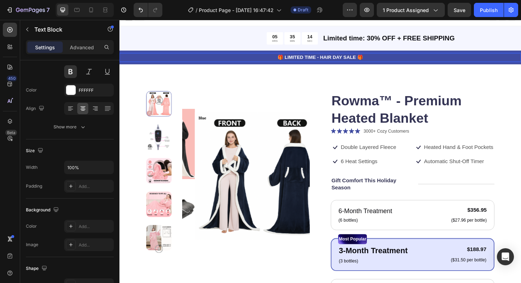
click at [392, 63] on p "🎁 LIMITED TIME - HAIR DAY SALE 🎁" at bounding box center [332, 59] width 424 height 7
click at [345, 61] on p "🎁 LIMITED TIME - HAIR DAY SALE 🎁" at bounding box center [332, 59] width 424 height 7
click at [329, 60] on p "🎁 LIMITED TIME - HAIR DAY SALE 🎁" at bounding box center [332, 59] width 424 height 7
click at [376, 39] on p "Limited time: 30% OFF + FREE SHIPPING" at bounding box center [439, 39] width 209 height 11
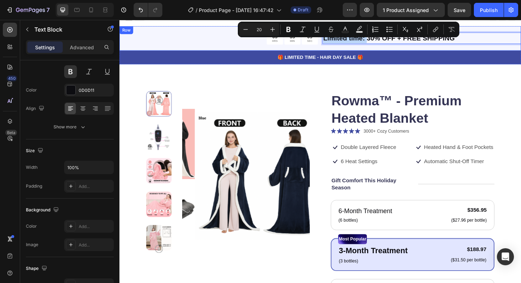
drag, startPoint x: 378, startPoint y: 40, endPoint x: 330, endPoint y: 40, distance: 47.8
click at [330, 40] on div "05 HRS 35 MIN 09 SEC Countdown Timer Limited time: 30% OFF + FREE SHIPPING Text…" at bounding box center [331, 40] width 425 height 26
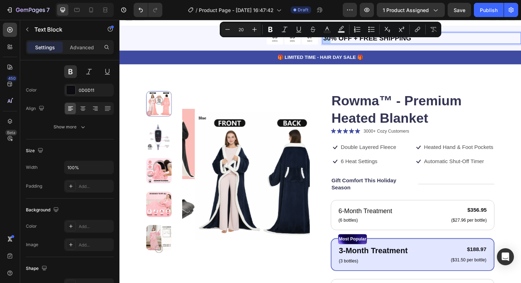
drag, startPoint x: 339, startPoint y: 39, endPoint x: 331, endPoint y: 40, distance: 7.1
click at [334, 40] on div "30% OFF + FREE SHIPPING" at bounding box center [439, 39] width 210 height 12
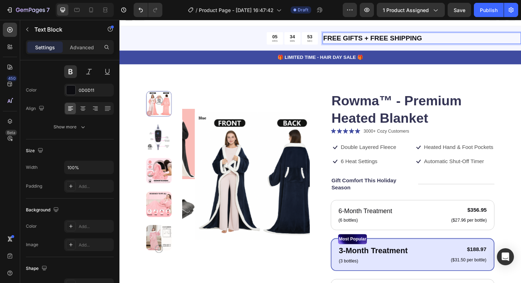
click at [510, 39] on p "FREE GIFTS + FREE SHIPPING" at bounding box center [439, 39] width 209 height 11
click at [508, 44] on p "FREE GIFTS + FREE SHIPPING" at bounding box center [439, 39] width 209 height 11
click at [504, 53] on div "🎁 LIMITED TIME - HAIR DAY SALE 🎁 Text Block Row" at bounding box center [331, 59] width 425 height 15
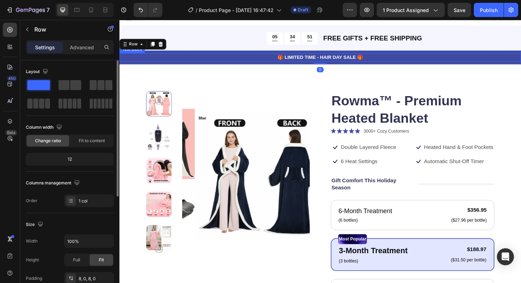
click at [356, 59] on p "🎁 LIMITED TIME - HAIR DAY SALE 🎁" at bounding box center [332, 59] width 424 height 7
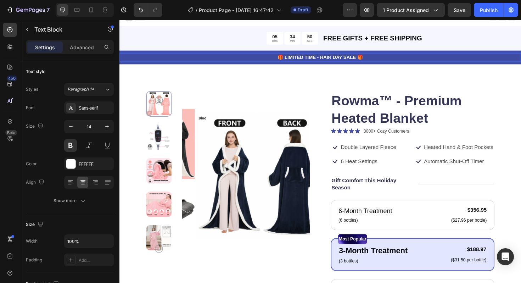
click at [334, 58] on p "🎁 LIMITED TIME - HAIR DAY SALE 🎁" at bounding box center [332, 59] width 424 height 7
drag, startPoint x: 330, startPoint y: 60, endPoint x: 367, endPoint y: 59, distance: 36.5
click at [367, 59] on p "🎁 LIMITED TIME - HAIR DAY SALE 🎁" at bounding box center [332, 59] width 424 height 7
click at [337, 38] on p "FREE GIFTS + FREE SHIPPING" at bounding box center [439, 39] width 209 height 11
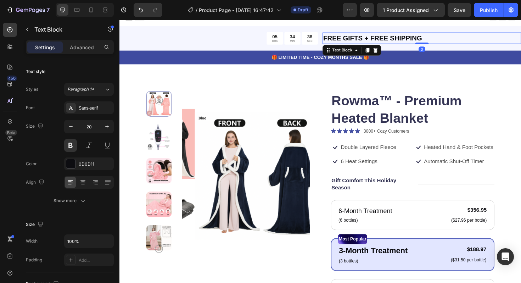
click at [334, 38] on div "FREE GIFTS + FREE SHIPPING" at bounding box center [439, 39] width 210 height 12
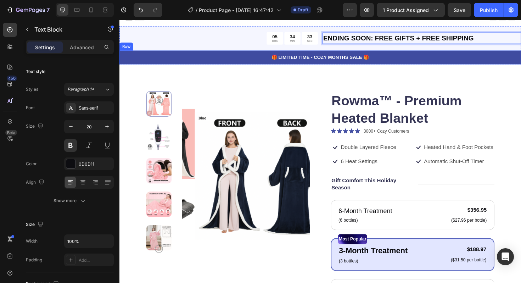
click at [509, 55] on div "🎁 LIMITED TIME - COZY MONTHS SALE 🎁 Text Block Row" at bounding box center [331, 59] width 425 height 15
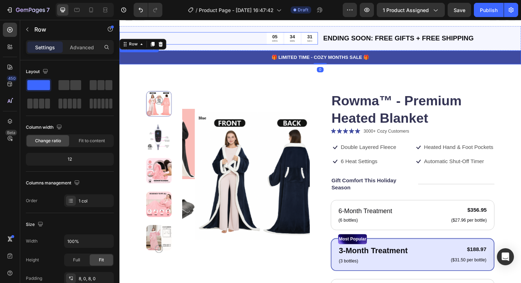
click at [262, 34] on div "05 HRS 34 MIN 31 SEC" at bounding box center [224, 39] width 210 height 13
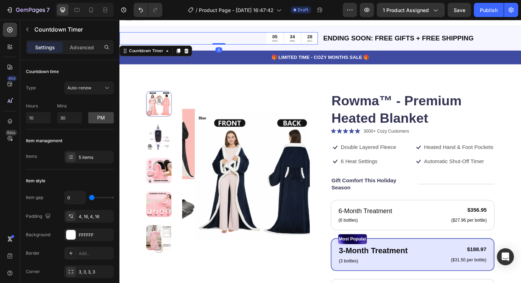
drag, startPoint x: 226, startPoint y: 45, endPoint x: 245, endPoint y: 41, distance: 19.6
click at [226, 45] on div at bounding box center [224, 45] width 14 height 1
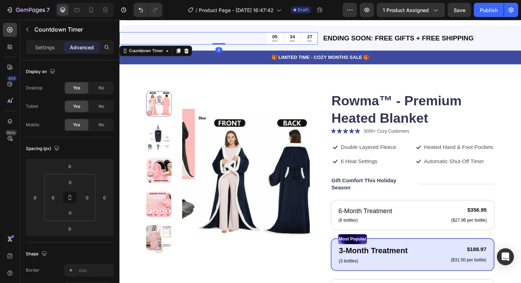
click at [327, 39] on div "27 SEC" at bounding box center [320, 39] width 17 height 13
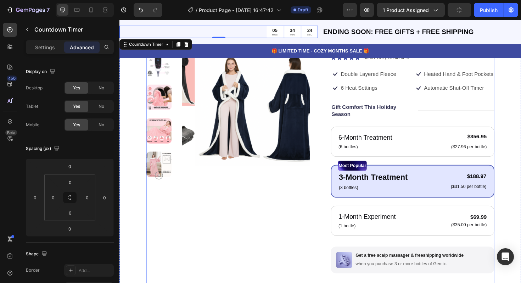
scroll to position [90, 0]
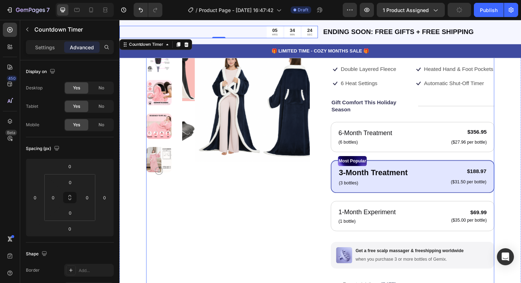
click at [378, 119] on div "Gift Comfort This Holiday Season Text Block" at bounding box center [383, 111] width 81 height 16
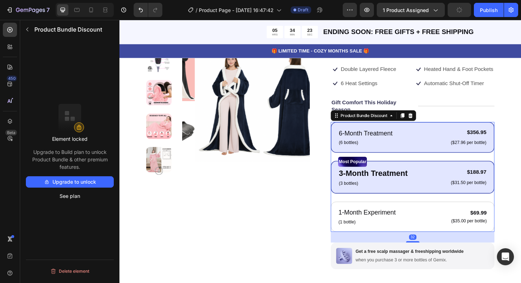
click at [429, 135] on div "6-Month Treatment Text Block (6 bottles) Text Block $356.95 Product Price Produ…" at bounding box center [429, 144] width 173 height 33
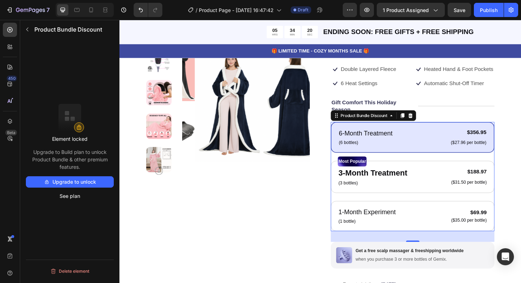
click at [82, 184] on button "Upgrade to unlock" at bounding box center [70, 181] width 88 height 11
click at [30, 29] on icon "button" at bounding box center [27, 30] width 6 height 6
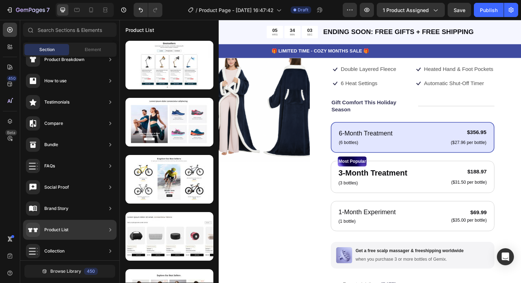
scroll to position [0, 0]
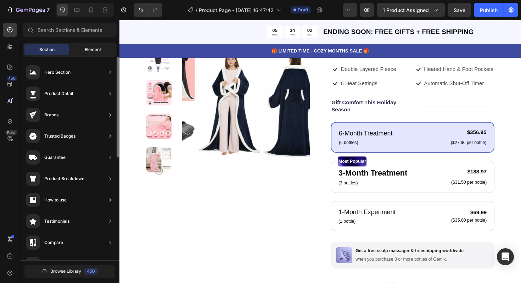
click at [89, 48] on span "Element" at bounding box center [93, 49] width 16 height 6
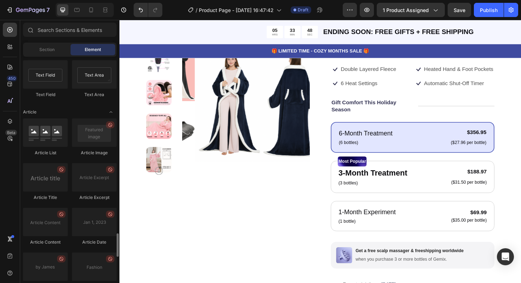
scroll to position [1922, 0]
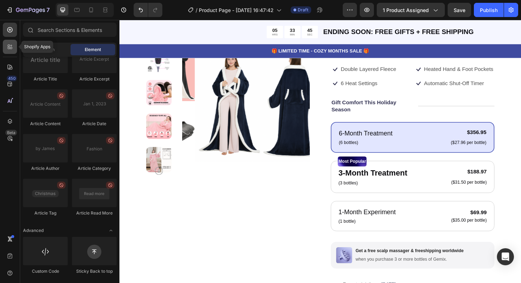
click at [12, 51] on div at bounding box center [10, 47] width 14 height 14
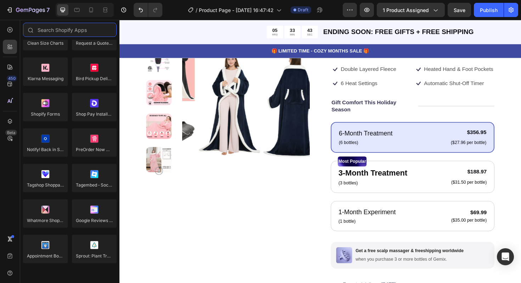
scroll to position [1383, 0]
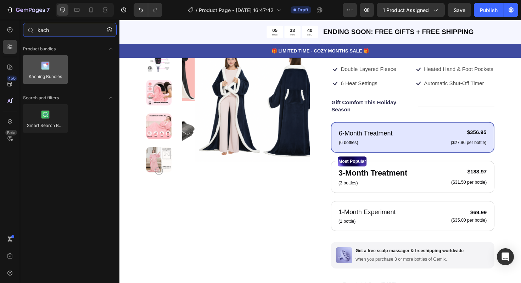
type input "kach"
click at [56, 64] on div at bounding box center [45, 69] width 45 height 28
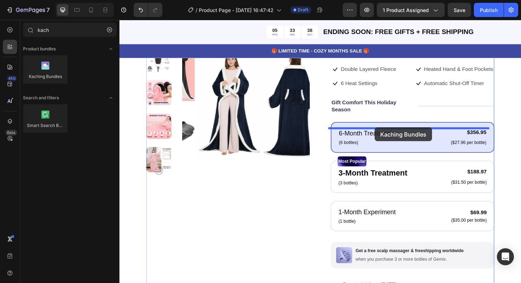
drag, startPoint x: 164, startPoint y: 95, endPoint x: 390, endPoint y: 134, distance: 228.8
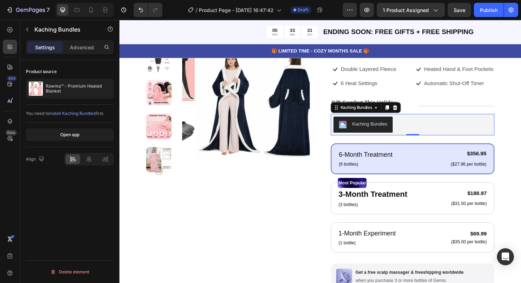
click at [85, 112] on span "install Kaching Bundles" at bounding box center [72, 112] width 46 height 5
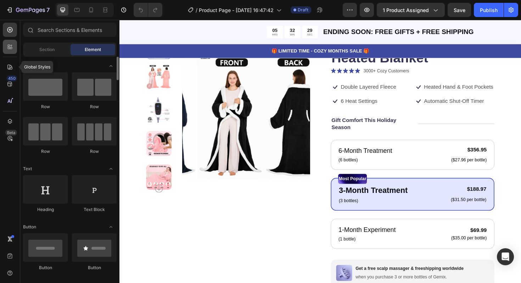
click at [11, 52] on div at bounding box center [10, 47] width 14 height 14
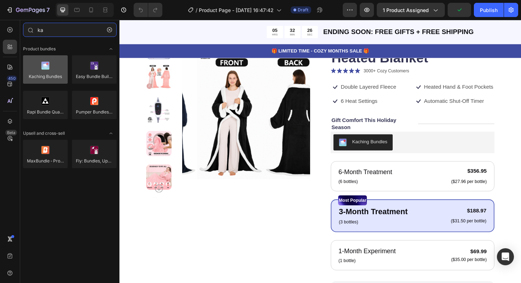
type input "ka"
click at [52, 64] on div at bounding box center [45, 69] width 45 height 28
click at [48, 69] on div at bounding box center [45, 69] width 45 height 28
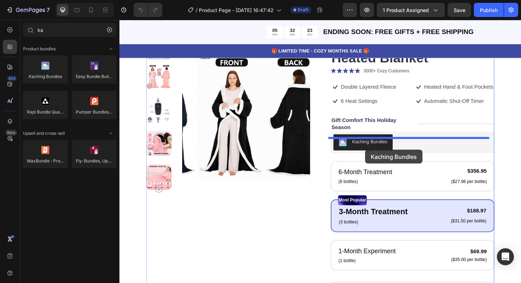
drag, startPoint x: 163, startPoint y: 89, endPoint x: 414, endPoint y: 152, distance: 259.4
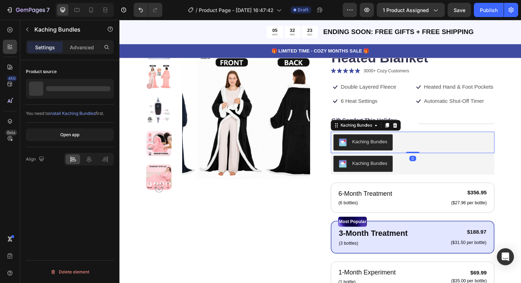
click at [389, 153] on div "Kaching Bundles" at bounding box center [383, 148] width 37 height 7
click at [410, 134] on icon at bounding box center [411, 132] width 6 height 6
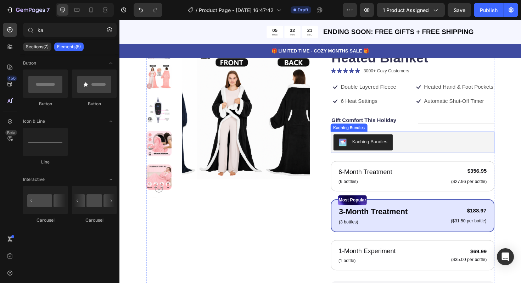
click at [380, 161] on div "Kaching Bundles" at bounding box center [429, 149] width 173 height 23
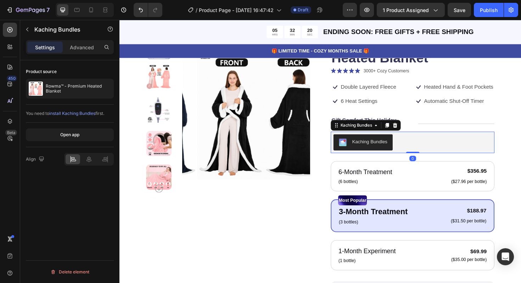
click at [380, 153] on div "Kaching Bundles" at bounding box center [383, 148] width 37 height 7
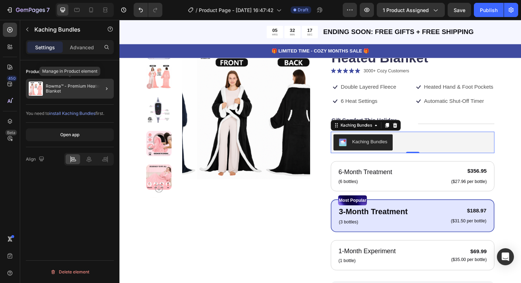
click at [75, 88] on p "Rowma™ - Premium Heated Blanket" at bounding box center [78, 89] width 65 height 10
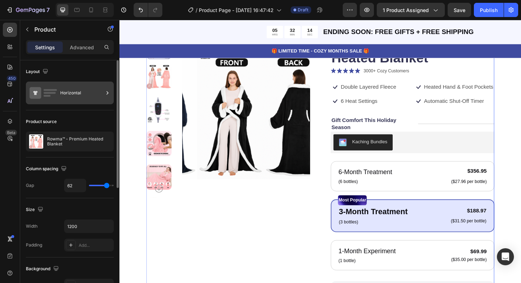
click at [84, 98] on div "Horizontal" at bounding box center [81, 93] width 43 height 16
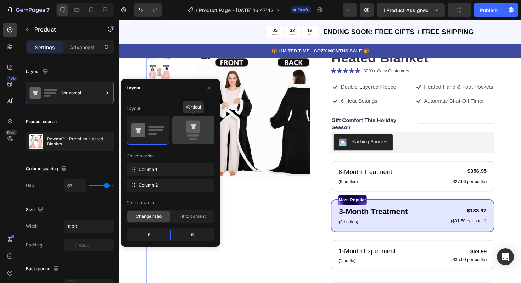
click at [195, 132] on icon at bounding box center [193, 126] width 14 height 12
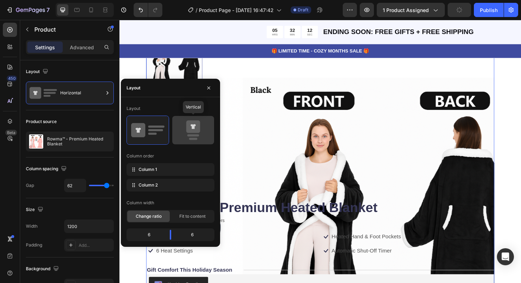
type input "0"
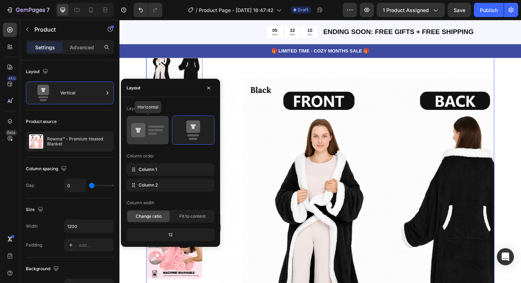
click at [166, 128] on div at bounding box center [148, 130] width 42 height 28
type input "62"
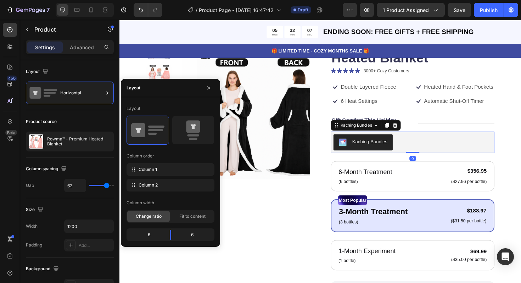
click at [385, 161] on div "Kaching Bundles" at bounding box center [429, 149] width 173 height 23
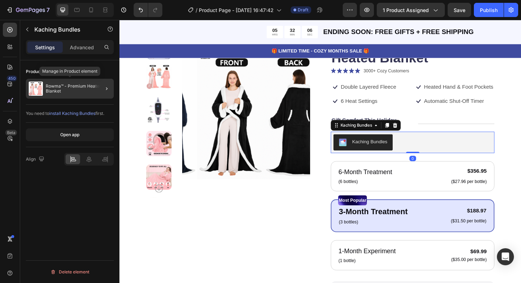
click at [76, 85] on p "Rowma™ - Premium Heated Blanket" at bounding box center [78, 89] width 65 height 10
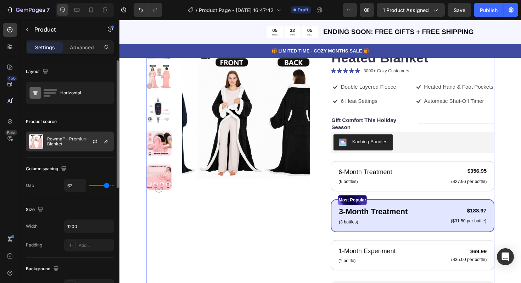
click at [75, 149] on div "Rowma™ - Premium Heated Blanket" at bounding box center [70, 141] width 88 height 20
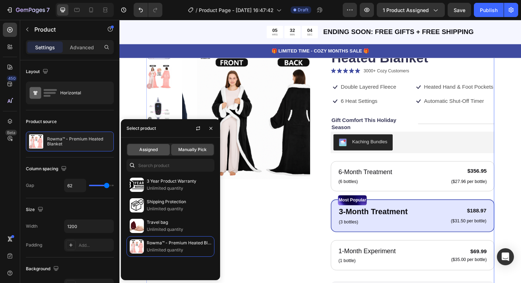
click at [159, 145] on div "Assigned" at bounding box center [148, 149] width 42 height 11
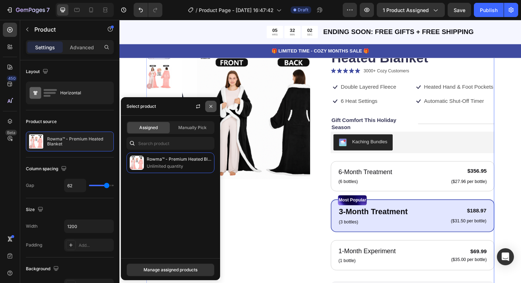
click at [212, 106] on icon "button" at bounding box center [211, 106] width 6 height 6
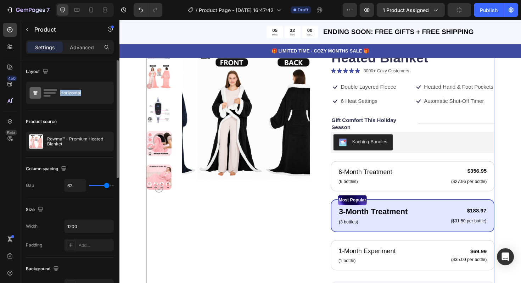
drag, startPoint x: 81, startPoint y: 89, endPoint x: 50, endPoint y: 113, distance: 38.4
click at [50, 113] on div "Layout Horizontal Product source Rowma™ - Premium Heated Blanket Column spacing…" at bounding box center [70, 286] width 88 height 452
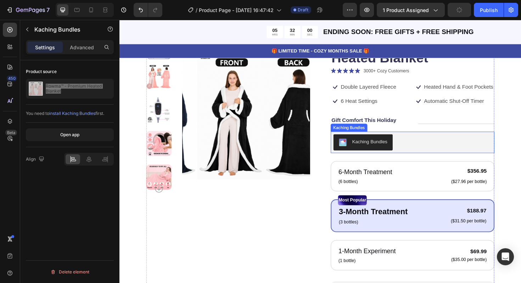
click at [382, 161] on div "Kaching Bundles" at bounding box center [429, 149] width 173 height 23
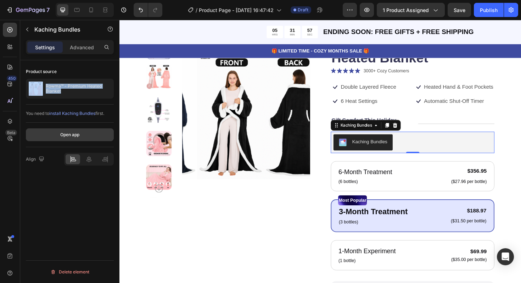
click at [84, 134] on button "Open app" at bounding box center [70, 134] width 88 height 13
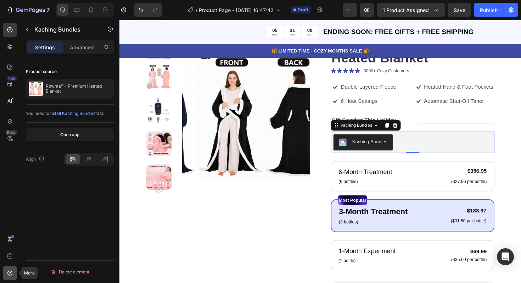
click at [8, 273] on icon at bounding box center [9, 272] width 5 height 5
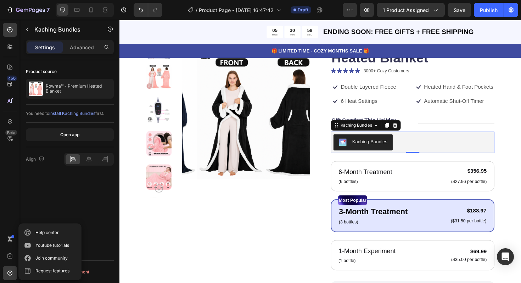
click at [12, 185] on div "450 Beta" at bounding box center [10, 127] width 14 height 209
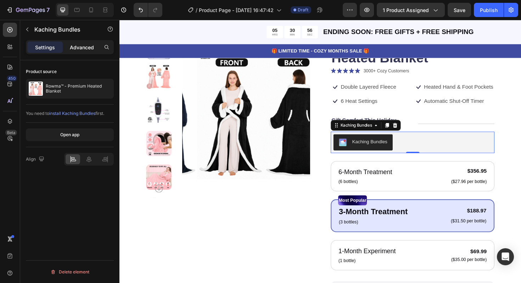
click at [81, 48] on p "Advanced" at bounding box center [82, 47] width 24 height 7
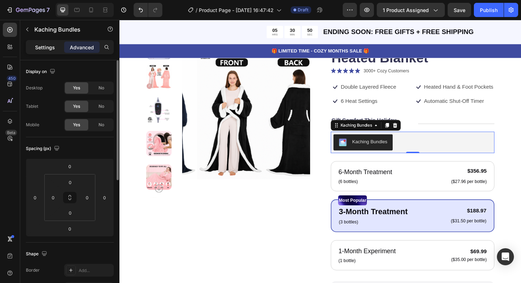
click at [50, 51] on div "Settings" at bounding box center [44, 46] width 35 height 11
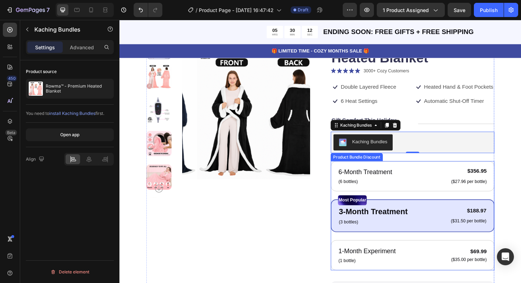
click at [373, 169] on div "Product Bundle Discount" at bounding box center [370, 165] width 55 height 8
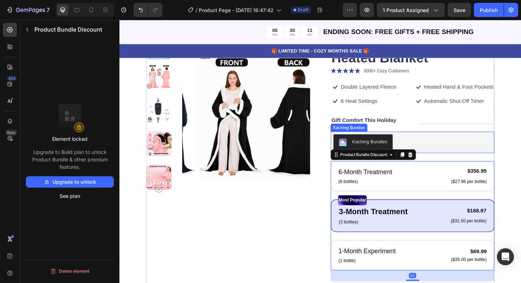
click at [429, 164] on div "Product Bundle Discount" at bounding box center [388, 162] width 90 height 11
click at [428, 167] on div at bounding box center [427, 162] width 8 height 8
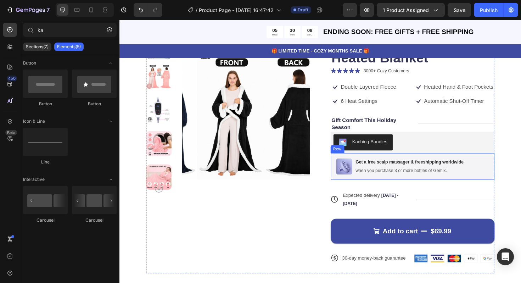
click at [502, 182] on div "Image Get a free scalp massager & freeshipping worldwide Text Block when you pu…" at bounding box center [429, 175] width 173 height 28
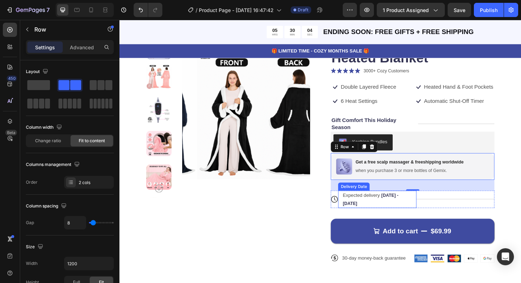
click at [443, 219] on div "Title Line" at bounding box center [474, 209] width 83 height 18
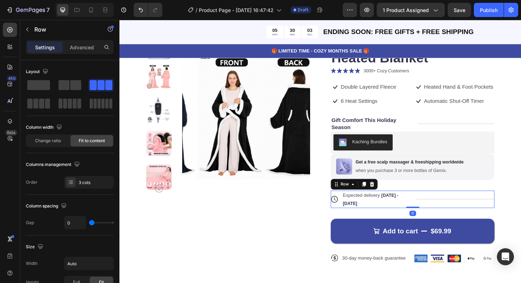
click at [450, 210] on div "Title Line" at bounding box center [474, 209] width 83 height 18
click at [451, 216] on div "Title Line" at bounding box center [474, 209] width 83 height 18
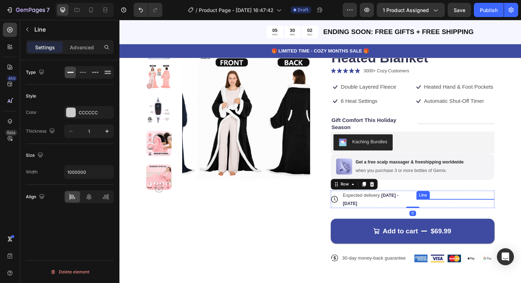
click at [451, 210] on div at bounding box center [474, 209] width 83 height 0
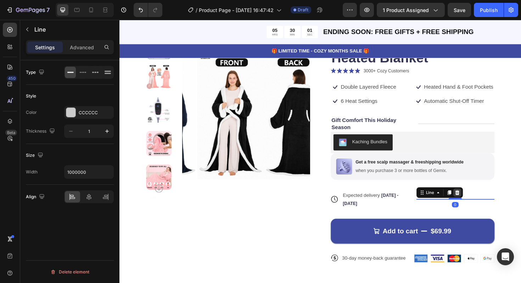
click at [476, 207] on div at bounding box center [476, 202] width 8 height 8
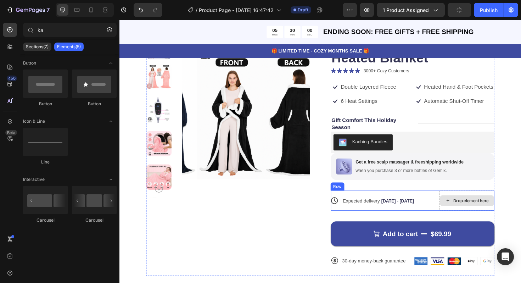
click at [480, 222] on div "Drop element here" at bounding box center [487, 210] width 58 height 21
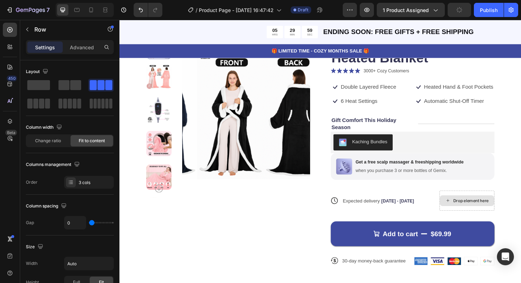
click at [469, 212] on div "Drop element here" at bounding box center [486, 210] width 57 height 11
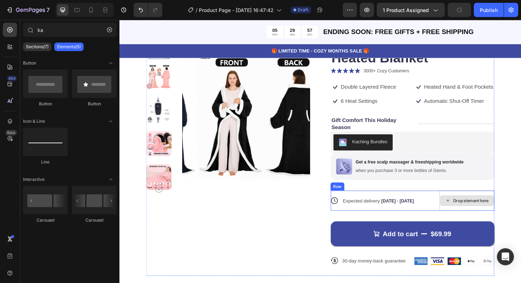
click at [461, 222] on div "Drop element here" at bounding box center [487, 210] width 58 height 21
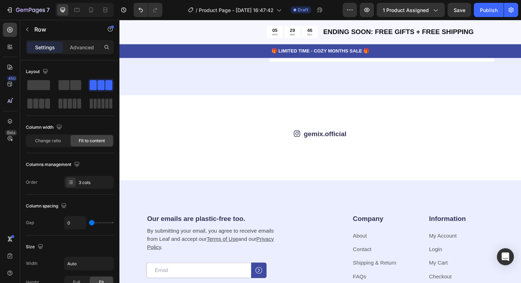
scroll to position [1659, 0]
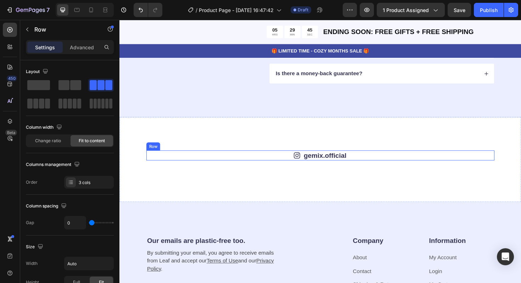
click at [266, 150] on div "Icon gemix.official Text Block Row Image Image Image Image Image Image Image Im…" at bounding box center [331, 168] width 425 height 90
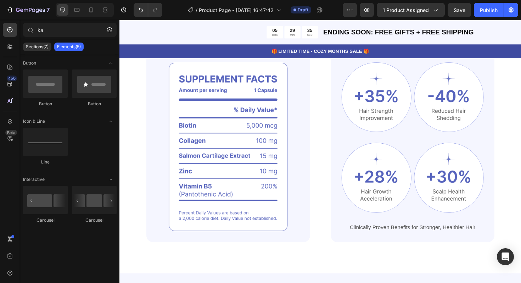
scroll to position [0, 0]
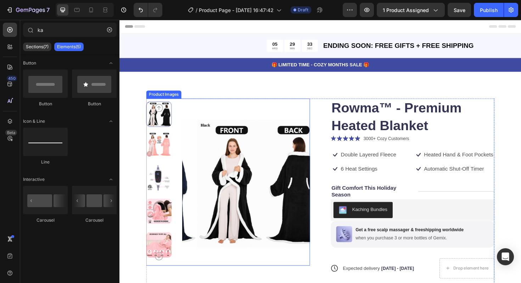
click at [161, 151] on img at bounding box center [161, 151] width 27 height 27
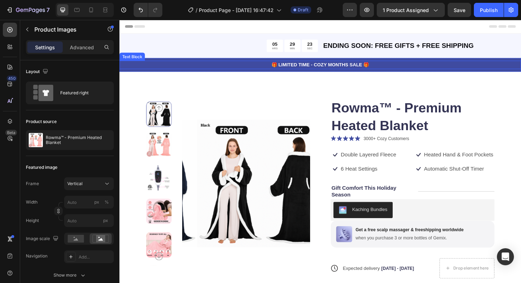
click at [416, 68] on p "🎁 LIMITED TIME - COZY MONTHS SALE 🎁" at bounding box center [332, 67] width 424 height 7
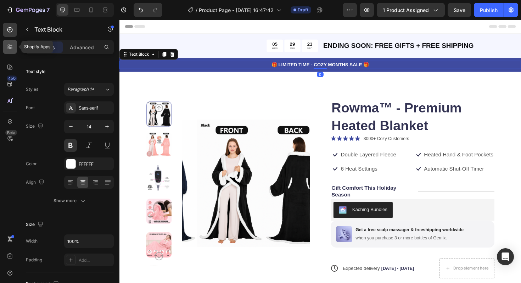
click at [4, 46] on div at bounding box center [10, 47] width 14 height 14
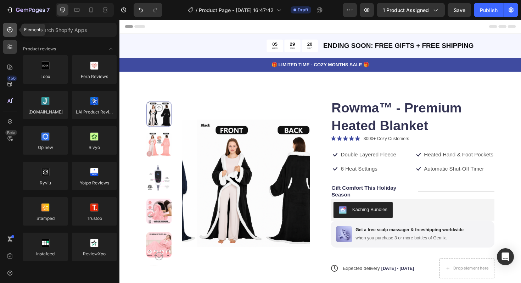
click at [10, 34] on div at bounding box center [10, 30] width 14 height 14
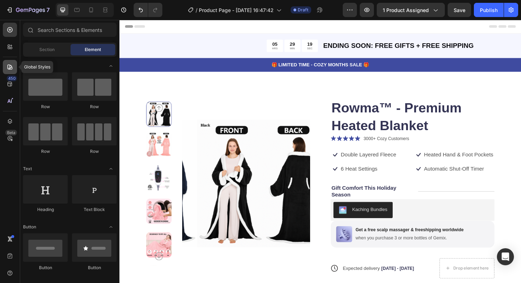
click at [10, 70] on div at bounding box center [10, 67] width 14 height 14
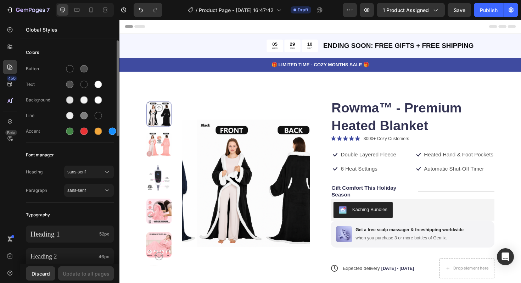
click at [38, 132] on div "Accent" at bounding box center [45, 131] width 38 height 6
click at [33, 132] on div "Accent" at bounding box center [45, 131] width 38 height 6
click at [13, 84] on icon at bounding box center [9, 83] width 7 height 7
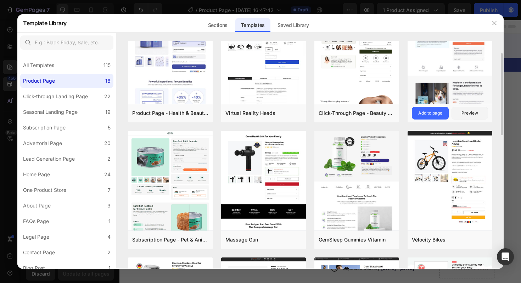
scroll to position [38, 0]
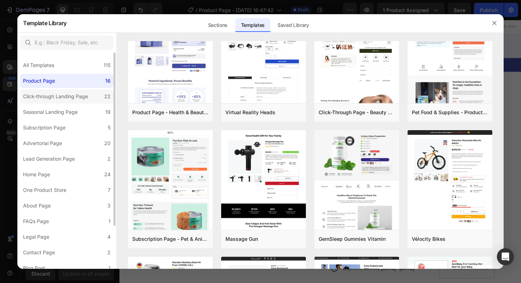
click at [67, 95] on div "Click-through Landing Page" at bounding box center [55, 96] width 65 height 8
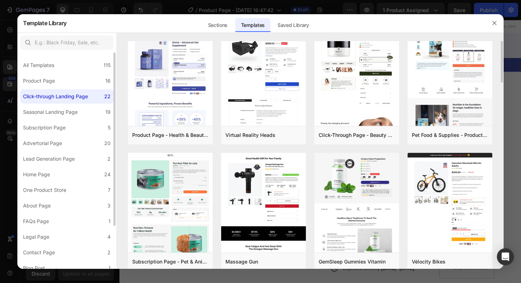
scroll to position [0, 0]
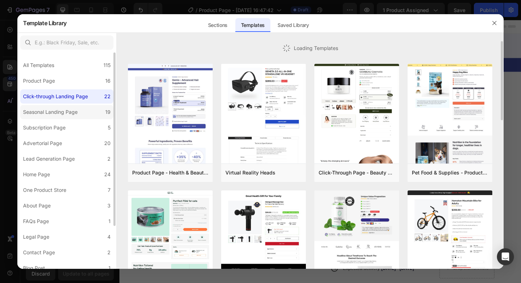
click at [62, 110] on div "Seasonal Landing Page" at bounding box center [50, 112] width 55 height 8
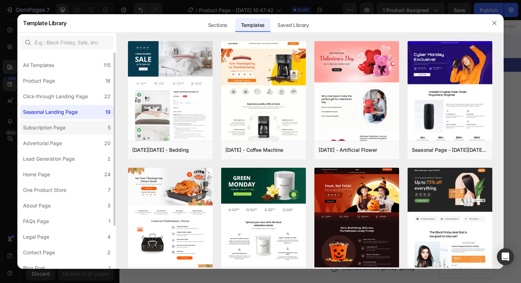
click at [68, 122] on label "Subscription Page 5" at bounding box center [66, 127] width 93 height 14
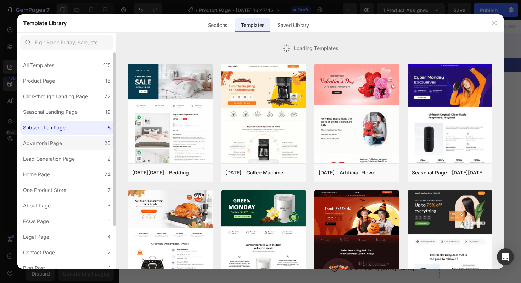
click at [66, 144] on label "Advertorial Page 20" at bounding box center [66, 143] width 93 height 14
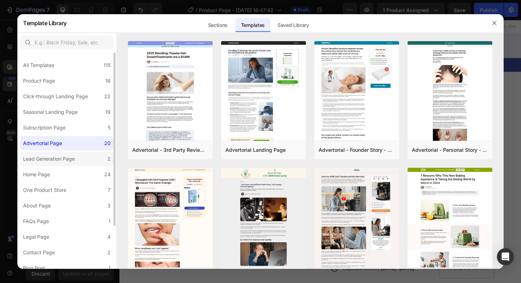
click at [64, 158] on div "Lead Generation Page" at bounding box center [49, 158] width 52 height 8
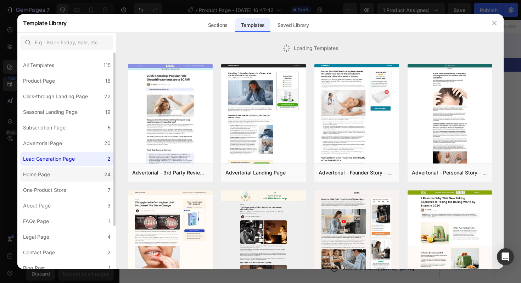
click at [59, 173] on label "Home Page 24" at bounding box center [66, 174] width 93 height 14
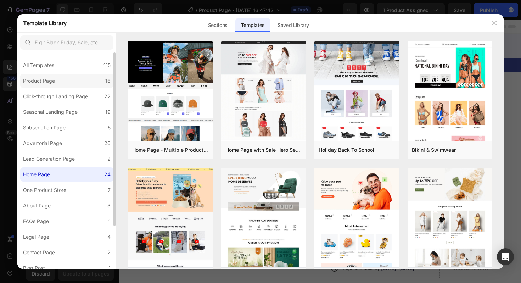
click at [56, 82] on div "Product Page" at bounding box center [40, 80] width 35 height 8
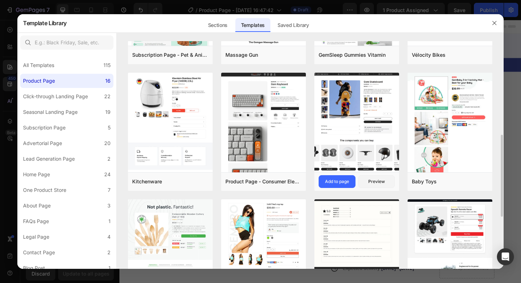
scroll to position [249, 0]
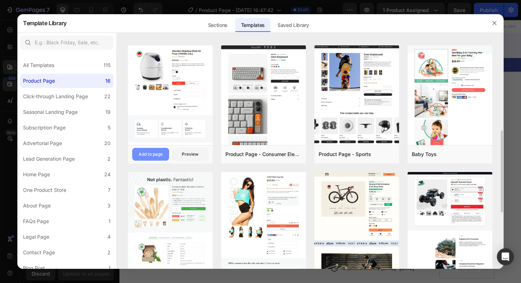
click at [156, 156] on div "Add to page" at bounding box center [150, 154] width 24 height 6
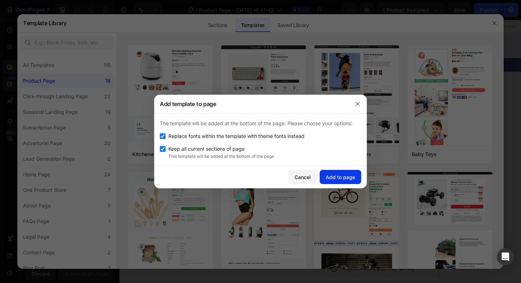
click at [351, 176] on div "Add to page" at bounding box center [339, 176] width 29 height 7
click at [231, 149] on span "Keep all current sections of page" at bounding box center [206, 148] width 76 height 8
checkbox input "false"
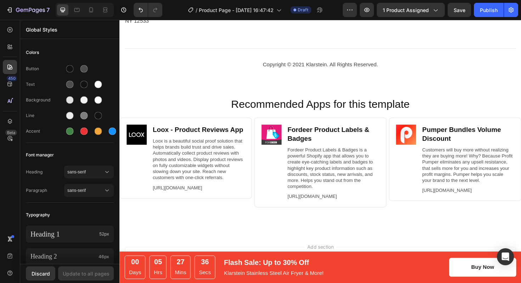
scroll to position [2125, 0]
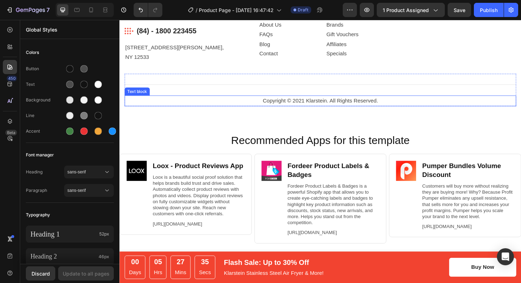
click at [265, 111] on div "Copyright © 2021 Klarstein. All Rights Reserved." at bounding box center [332, 106] width 414 height 12
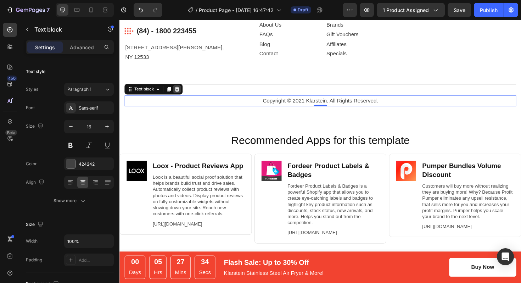
click at [182, 95] on icon at bounding box center [180, 93] width 6 height 6
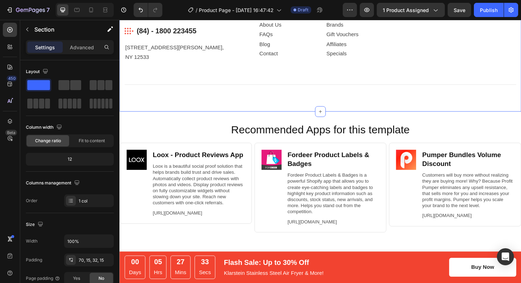
click at [240, 101] on div "Klarstein Kitchenware. Heading Image (84) - 1800 223455 Text block Row 184 Mayf…" at bounding box center [332, 55] width 414 height 100
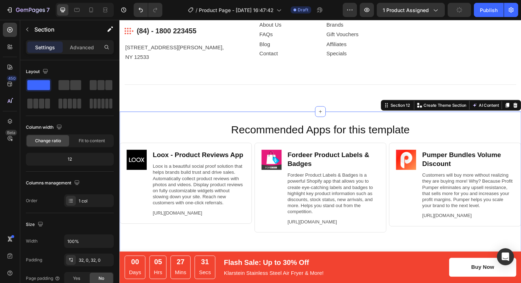
click at [516, 127] on div "Recommended Apps for this template Heading Image Loox ‑ Product Reviews App Hea…" at bounding box center [331, 194] width 425 height 155
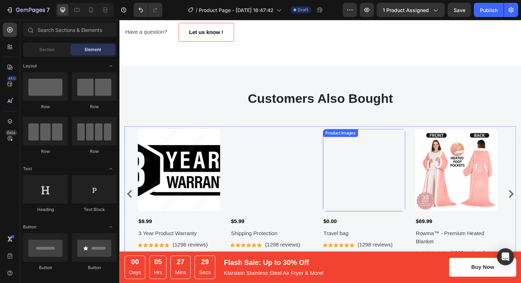
scroll to position [1938, 0]
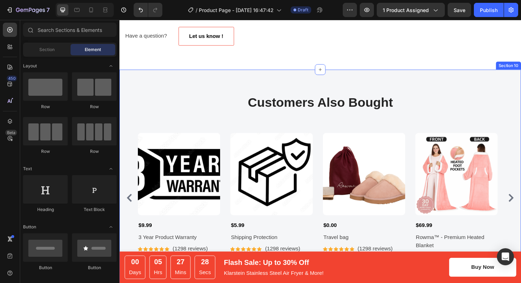
click at [447, 92] on div "Customers Also Bought Heading Row Product Images $9.99 Product Price Product Pr…" at bounding box center [331, 189] width 425 height 232
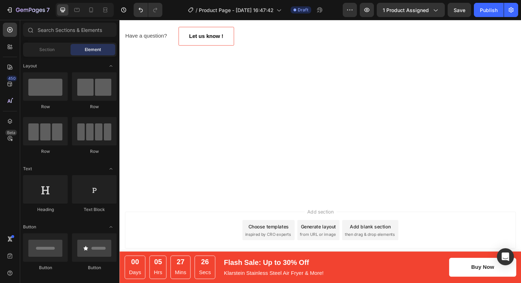
scroll to position [1954, 0]
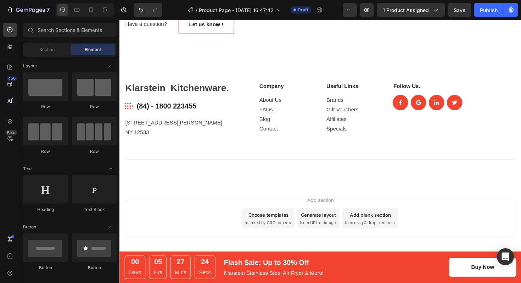
click at [439, 213] on div "Add section Choose templates inspired by CRO experts Generate layout from URL o…" at bounding box center [332, 229] width 414 height 39
click at [439, 232] on div "Add section Choose templates inspired by CRO experts Generate layout from URL o…" at bounding box center [332, 229] width 414 height 39
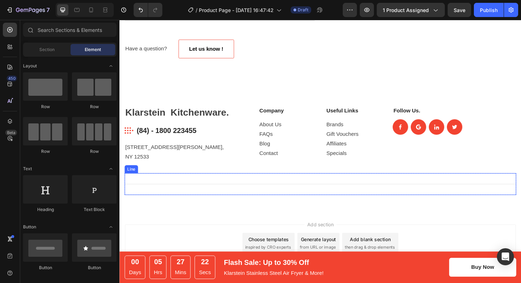
scroll to position [1839, 0]
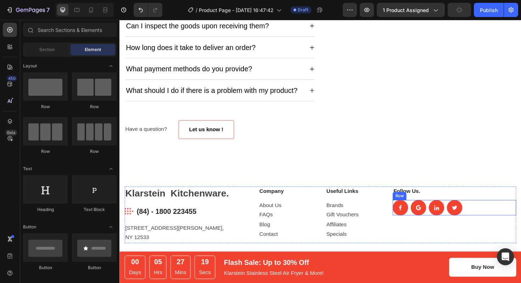
click at [484, 226] on div "Image Image Image Image Row" at bounding box center [473, 218] width 131 height 16
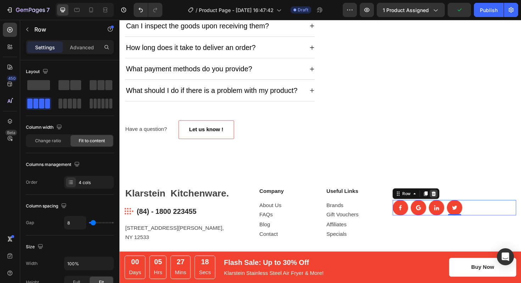
click at [450, 206] on icon at bounding box center [452, 204] width 6 height 6
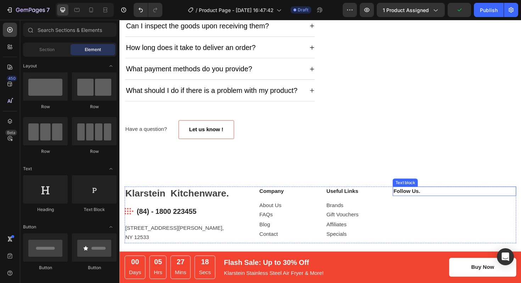
click at [481, 205] on p "Follow Us." at bounding box center [473, 201] width 129 height 8
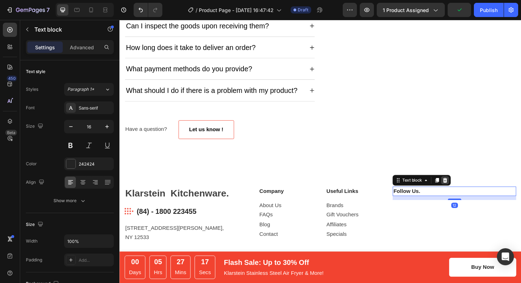
click at [463, 192] on icon at bounding box center [464, 190] width 6 height 6
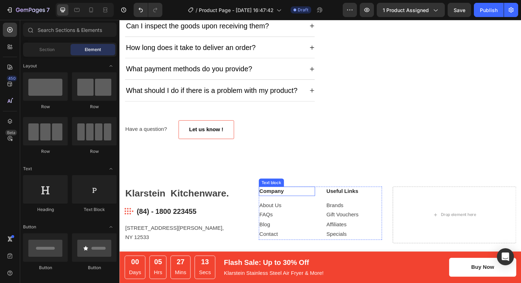
click at [300, 204] on p "Company" at bounding box center [296, 201] width 58 height 8
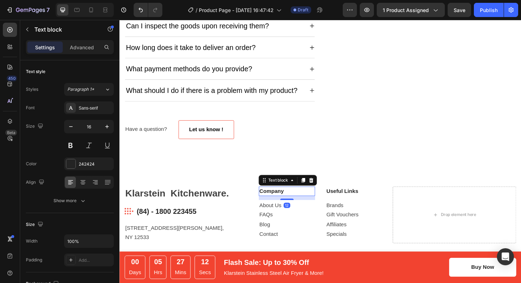
click at [315, 219] on p "About Us FAQs Blog Contact" at bounding box center [296, 231] width 58 height 41
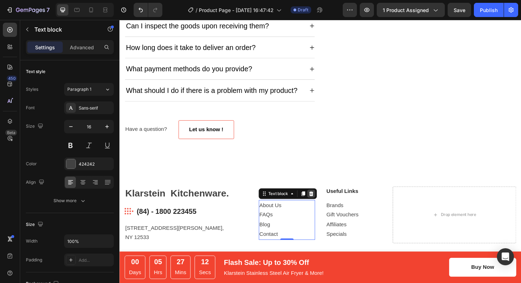
click at [324, 208] on div at bounding box center [322, 203] width 8 height 8
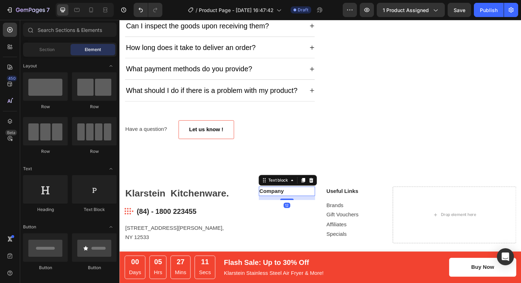
click at [316, 205] on p "Company" at bounding box center [296, 201] width 58 height 8
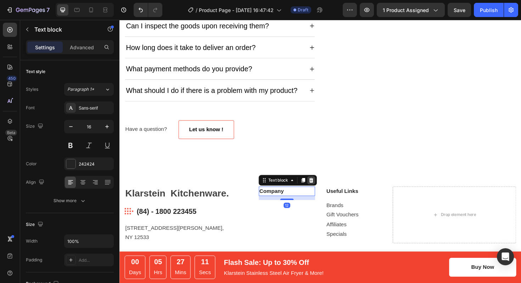
click at [321, 192] on icon at bounding box center [322, 189] width 5 height 5
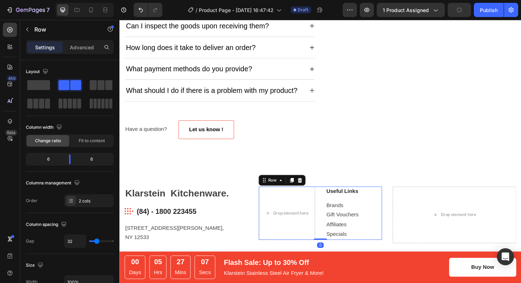
click at [346, 212] on div "Useful Links Text block Brands Gift Vouchers Affiliates Specials Text block" at bounding box center [366, 224] width 59 height 56
click at [337, 196] on div "Text block" at bounding box center [350, 192] width 27 height 8
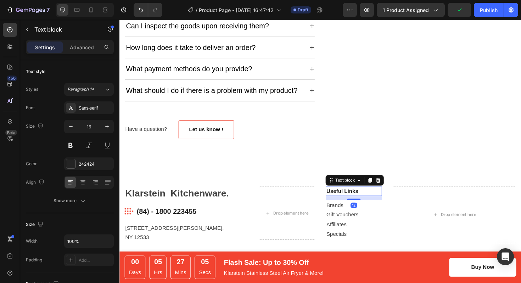
click at [310, 212] on div "Drop element here" at bounding box center [296, 224] width 59 height 56
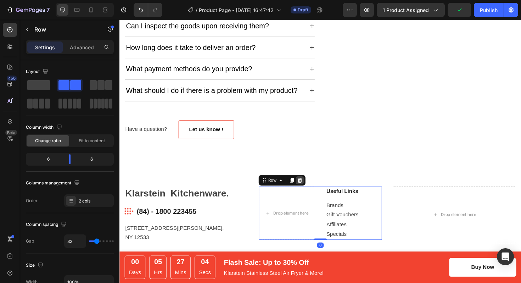
click at [308, 192] on icon at bounding box center [310, 189] width 5 height 5
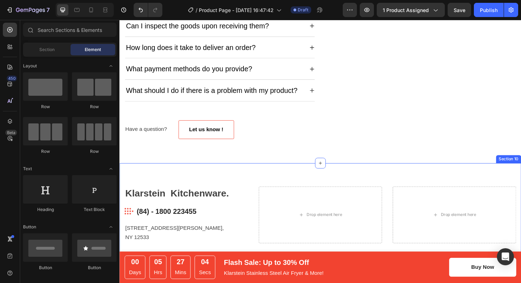
click at [325, 210] on div "Drop element here" at bounding box center [332, 226] width 131 height 60
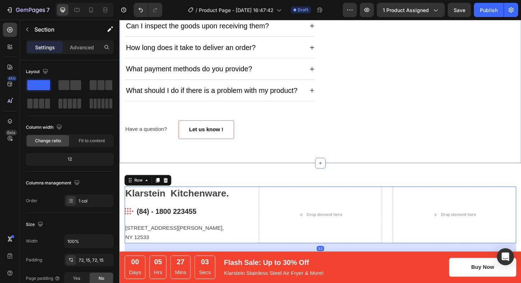
click at [340, 165] on div "Information hub Text block Questions & Answers Heading Can I inspect the goods …" at bounding box center [331, 56] width 425 height 229
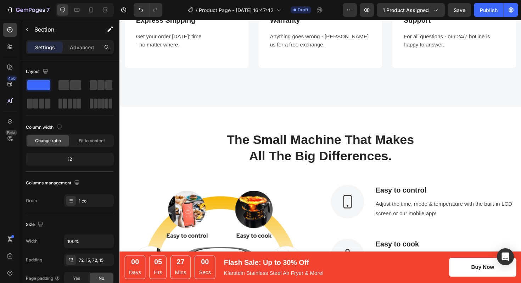
scroll to position [0, 0]
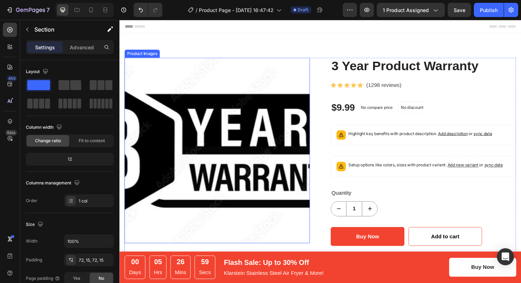
click at [273, 145] on img at bounding box center [223, 158] width 196 height 196
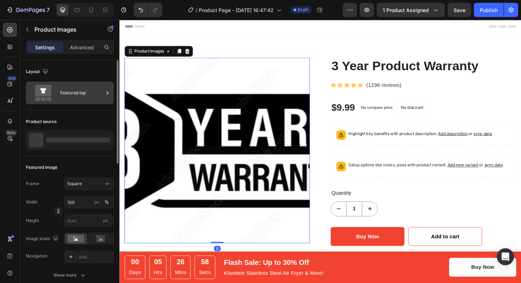
click at [81, 98] on div "Featured top" at bounding box center [81, 93] width 43 height 16
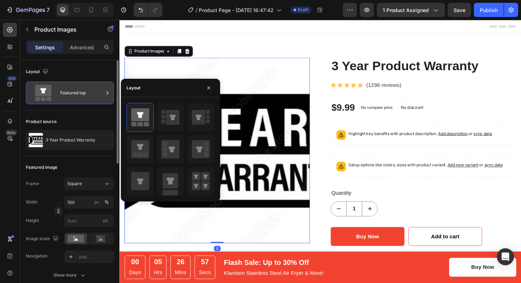
click at [81, 97] on div "Featured top" at bounding box center [81, 93] width 43 height 16
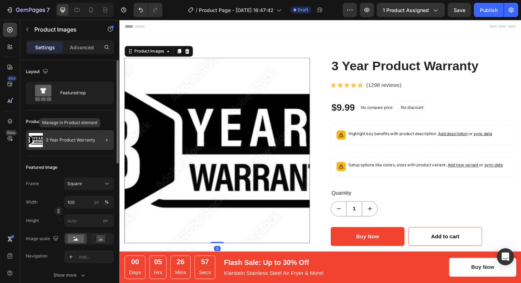
click at [81, 149] on div "3 Year Product Warranty" at bounding box center [70, 140] width 88 height 20
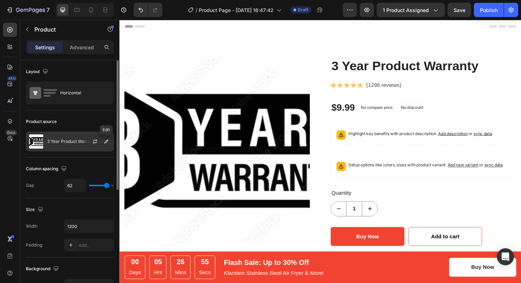
click at [88, 138] on div at bounding box center [97, 141] width 31 height 19
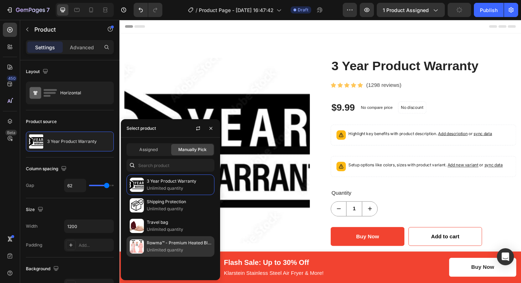
click at [174, 256] on div "Rowma™ - Premium Heated Blanket Unlimited quantity" at bounding box center [170, 246] width 88 height 21
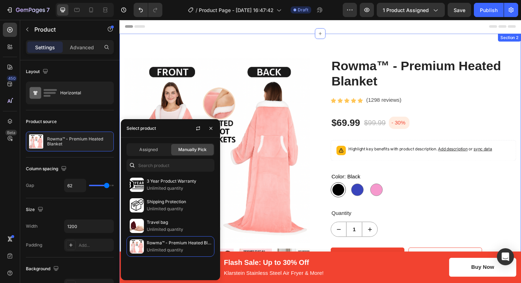
click at [331, 46] on div "Product Images Rowma™ - Premium Heated Blanket Product Title Icon Icon Icon Ico…" at bounding box center [331, 251] width 425 height 435
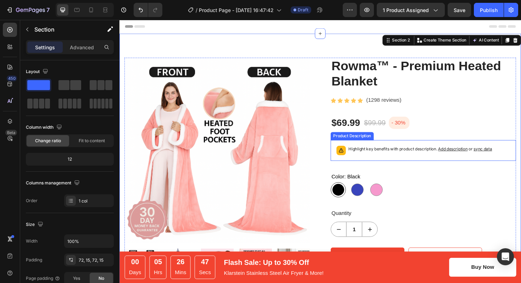
click at [385, 161] on div "Highlight key benefits with product description. Add description or sync data" at bounding box center [438, 158] width 152 height 10
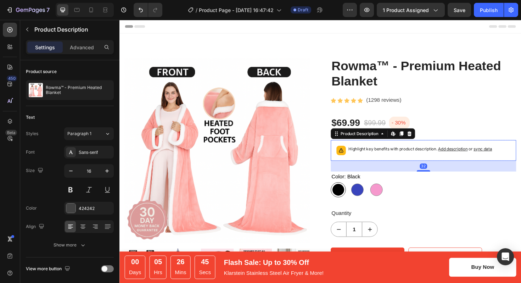
click at [450, 126] on div "$69.99 Product Price Product Price $99.99 Compare Price Compare Price - 30% Pro…" at bounding box center [441, 128] width 196 height 13
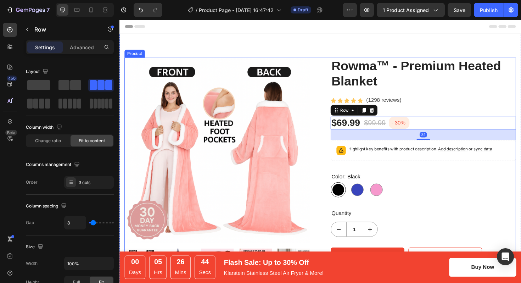
click at [468, 114] on div "Rowma™ - Premium Heated Blanket Product Title Icon Icon Icon Icon Icon Icon Lis…" at bounding box center [441, 252] width 196 height 384
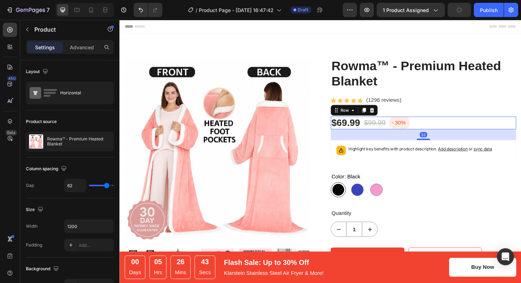
click at [462, 131] on div "$69.99 Product Price Product Price $99.99 Compare Price Compare Price - 30% Pro…" at bounding box center [441, 128] width 196 height 13
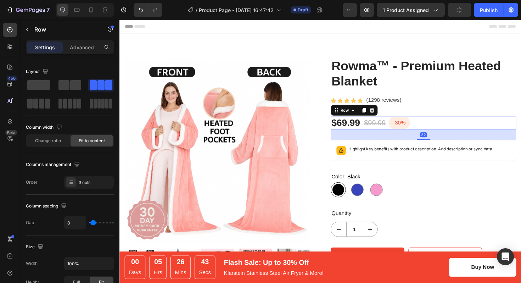
click at [462, 131] on div "$69.99 Product Price Product Price $99.99 Compare Price Compare Price - 30% Pro…" at bounding box center [441, 128] width 196 height 13
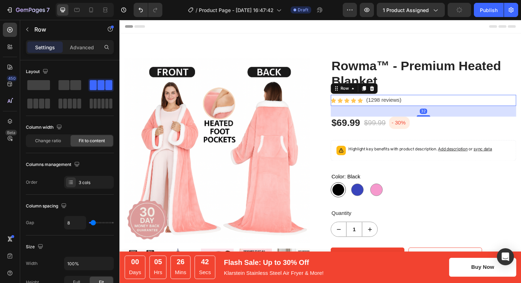
click at [462, 109] on div "Icon Icon Icon Icon Icon Icon List Hoz (1298 reviews) Text block Row 32" at bounding box center [441, 105] width 196 height 12
click at [13, 47] on icon at bounding box center [9, 46] width 7 height 7
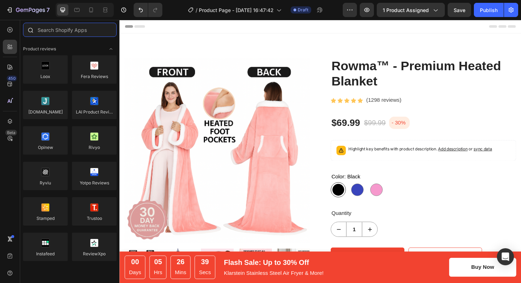
click at [63, 31] on input "text" at bounding box center [69, 30] width 93 height 14
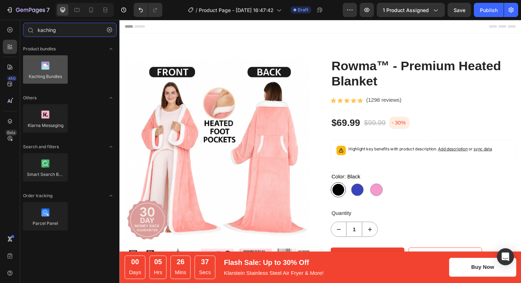
type input "kaching"
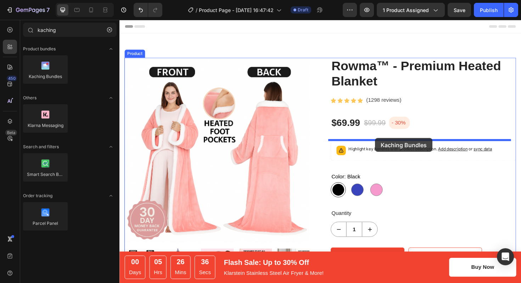
drag, startPoint x: 164, startPoint y: 91, endPoint x: 390, endPoint y: 145, distance: 232.2
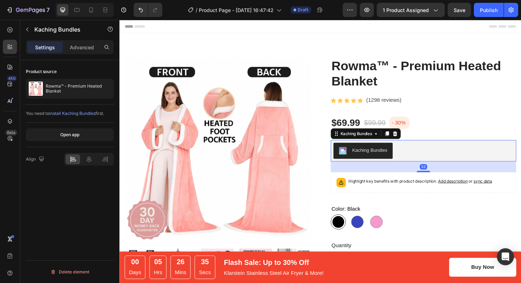
click at [458, 175] on div "32" at bounding box center [441, 175] width 196 height 11
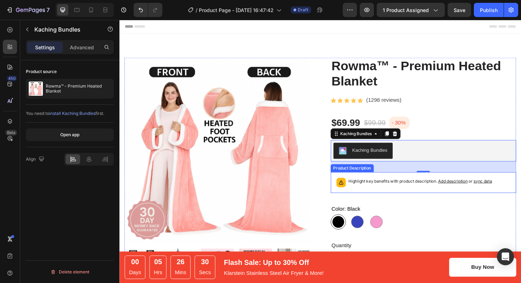
click at [408, 195] on div "Highlight key benefits with product description. Add description or sync data" at bounding box center [438, 192] width 152 height 10
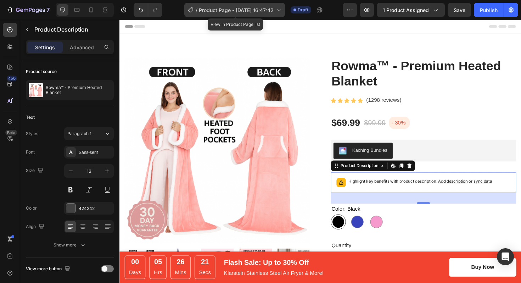
click at [257, 11] on span "Product Page - Sep 28, 16:47:42" at bounding box center [236, 9] width 75 height 7
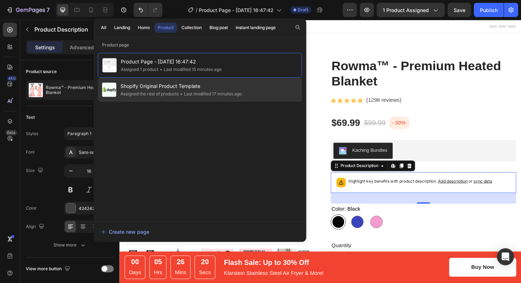
click at [162, 83] on span "Shopify Original Product Template" at bounding box center [180, 86] width 121 height 8
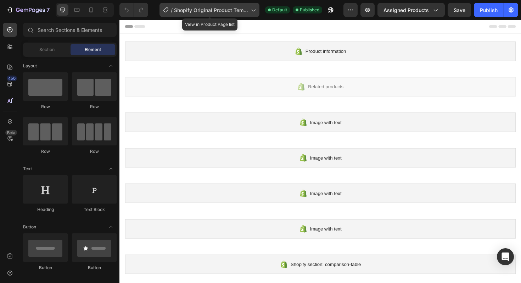
click at [241, 11] on span "Shopify Original Product Template" at bounding box center [211, 9] width 74 height 7
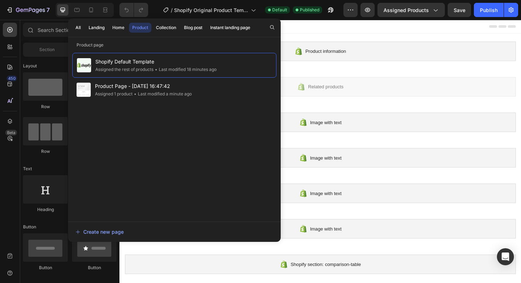
click at [137, 27] on div "Product" at bounding box center [140, 27] width 16 height 6
click at [102, 234] on div "Create new page" at bounding box center [99, 231] width 48 height 7
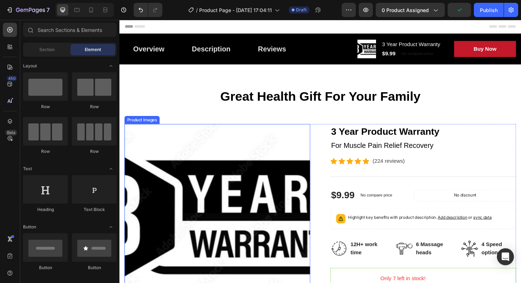
click at [215, 175] on img at bounding box center [223, 228] width 197 height 197
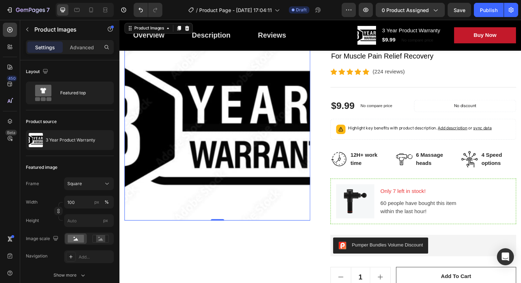
scroll to position [94, 0]
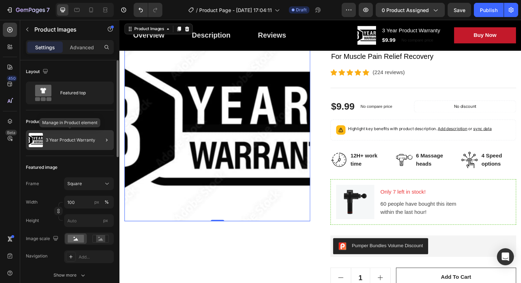
click at [67, 137] on div "3 Year Product Warranty" at bounding box center [70, 140] width 88 height 20
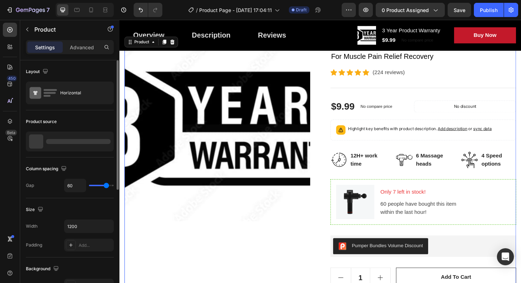
click at [72, 140] on div at bounding box center [78, 141] width 64 height 5
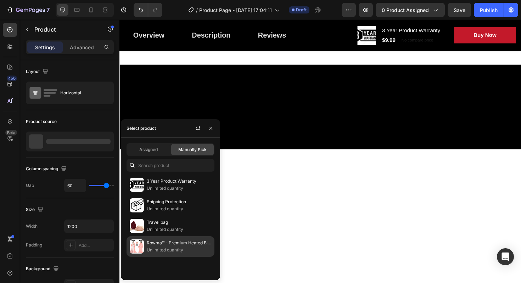
click at [177, 242] on p "Rowma™ - Premium Heated Blanket" at bounding box center [179, 242] width 64 height 7
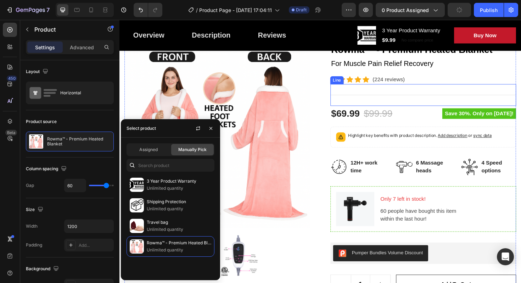
scroll to position [93, 0]
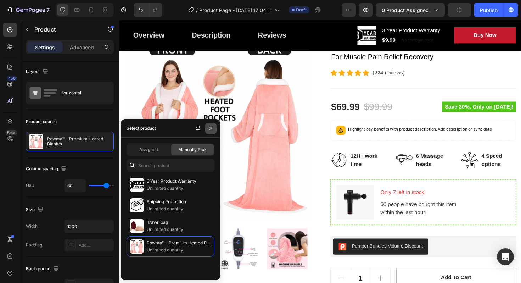
click at [213, 127] on icon "button" at bounding box center [211, 128] width 6 height 6
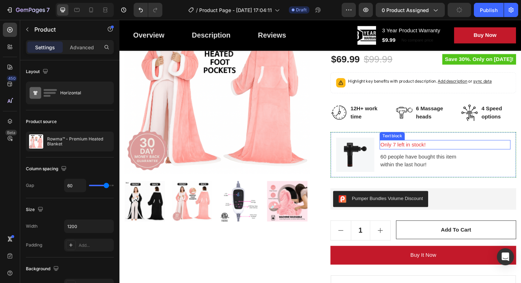
scroll to position [144, 0]
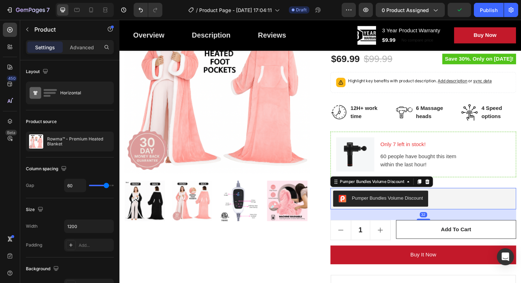
click at [458, 211] on div "Pumper Bundles Volume Discount" at bounding box center [440, 208] width 191 height 17
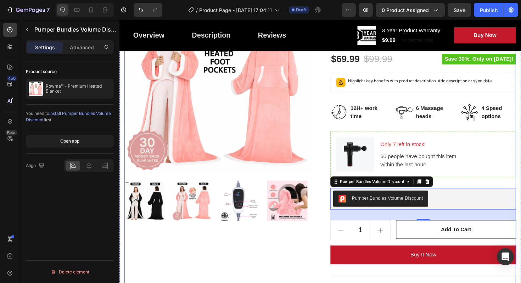
click at [353, 165] on img at bounding box center [368, 162] width 40 height 36
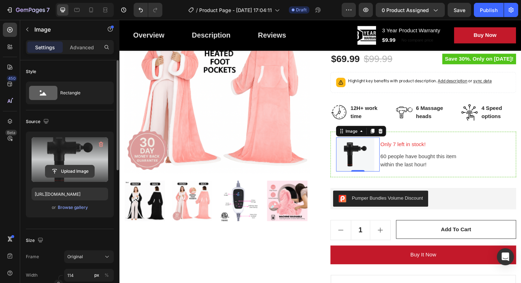
click at [80, 171] on input "file" at bounding box center [69, 171] width 49 height 12
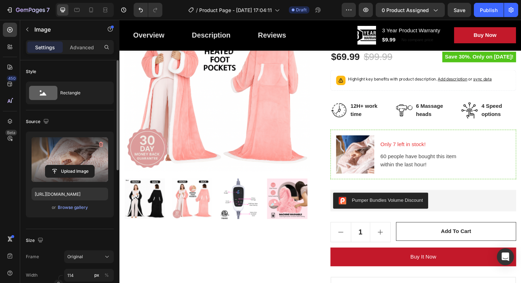
scroll to position [141, 0]
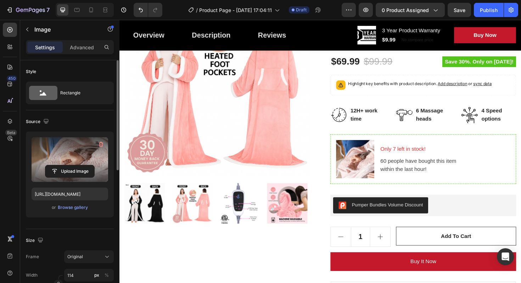
click at [367, 172] on img at bounding box center [368, 167] width 40 height 40
click at [80, 164] on label at bounding box center [70, 159] width 76 height 45
click at [80, 165] on input "file" at bounding box center [69, 171] width 49 height 12
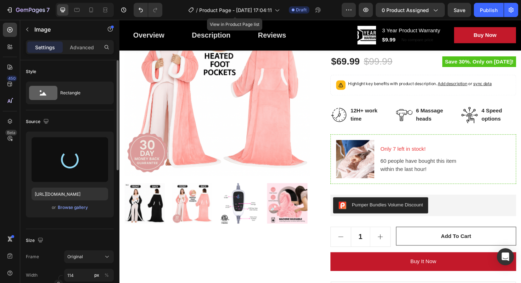
type input "https://cdn.shopify.com/s/files/1/0786/8959/9707/files/gempages_586396431279981…"
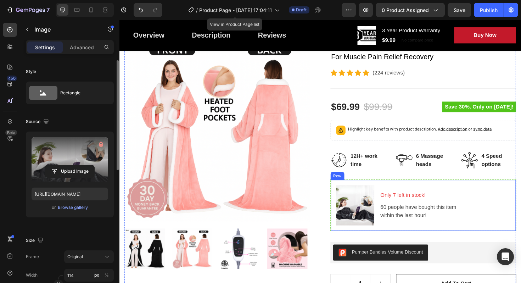
scroll to position [87, 0]
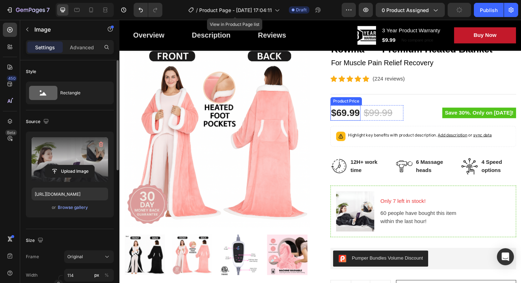
click at [349, 106] on div "Product Price" at bounding box center [359, 106] width 30 height 6
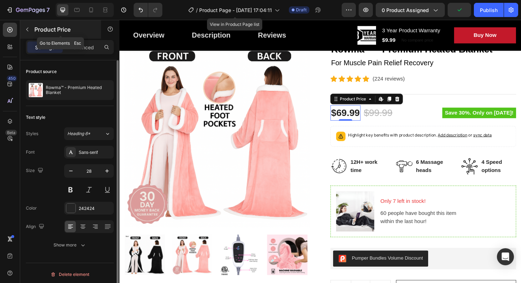
click at [27, 28] on icon "button" at bounding box center [27, 30] width 6 height 6
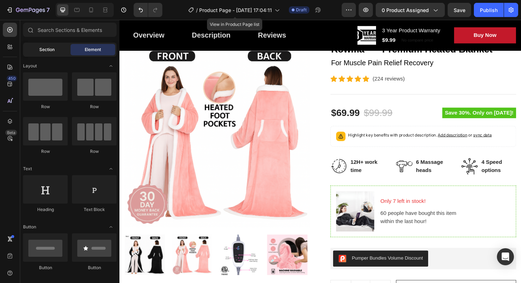
click at [55, 47] on div "Section" at bounding box center [46, 49] width 45 height 11
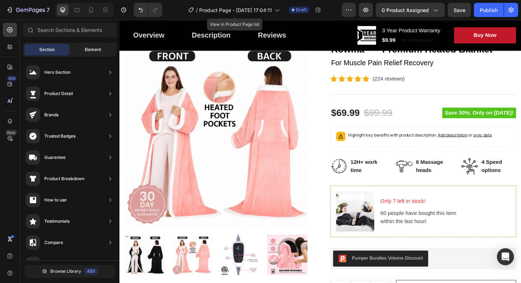
click at [76, 47] on div "Element" at bounding box center [92, 49] width 45 height 11
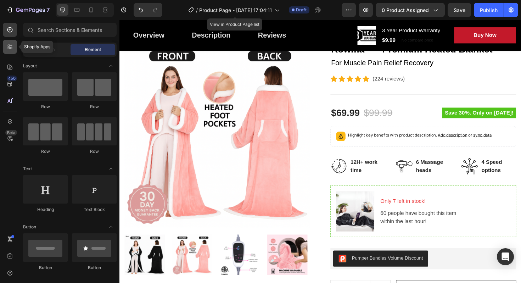
drag, startPoint x: 6, startPoint y: 45, endPoint x: 17, endPoint y: 45, distance: 10.3
click at [6, 45] on icon at bounding box center [9, 46] width 7 height 7
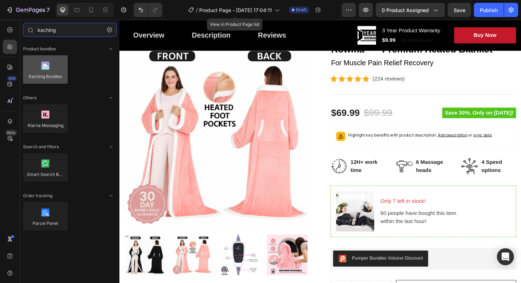
type input "kaching"
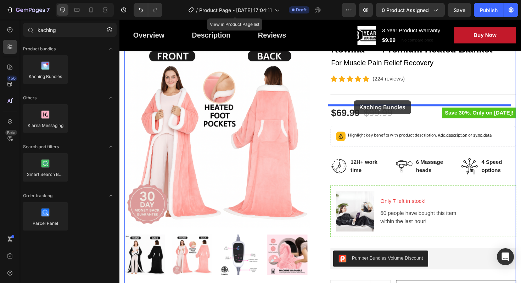
drag, startPoint x: 163, startPoint y: 80, endPoint x: 367, endPoint y: 105, distance: 205.4
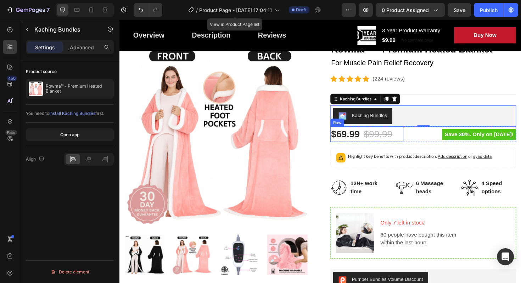
click at [423, 143] on div "$69.99 Product Price Product Price $99.99 Compare Price Compare Price Row Save …" at bounding box center [440, 141] width 197 height 16
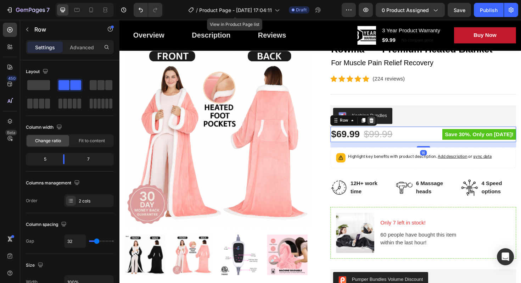
click at [384, 126] on icon at bounding box center [386, 126] width 5 height 5
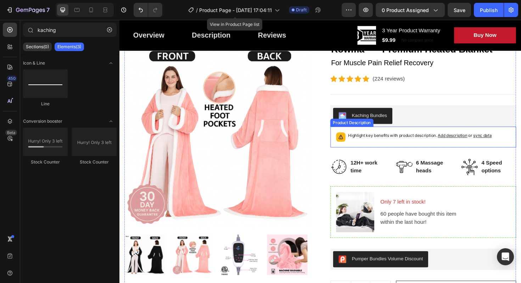
click at [397, 146] on div "Highlight key benefits with product description. Add description or sync data" at bounding box center [437, 144] width 152 height 10
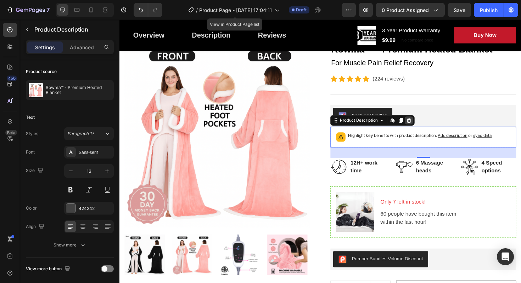
click at [424, 126] on icon at bounding box center [426, 126] width 5 height 5
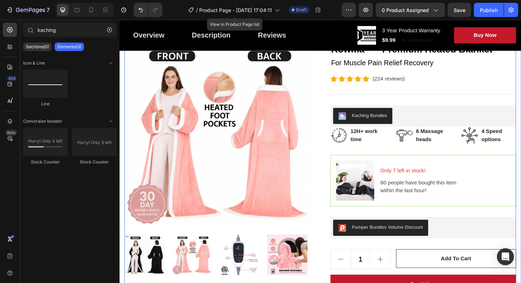
click at [401, 153] on div "Rowma™ - Premium Heated Blanket Product Title For Muscle Pain Relief Recovery T…" at bounding box center [440, 221] width 197 height 357
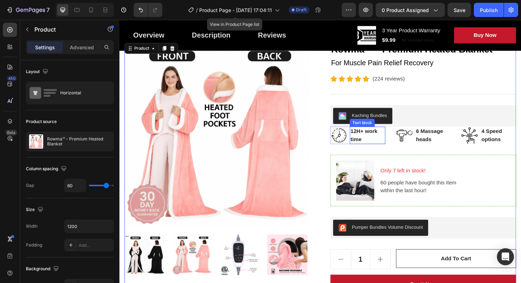
click at [392, 137] on p "12H+ work time" at bounding box center [382, 142] width 36 height 17
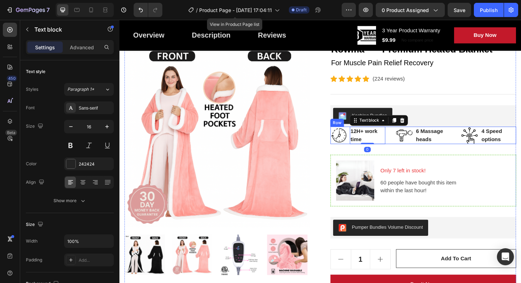
click at [399, 137] on div "Image 12H+ work time Text block 0 Row Image 6 Massage heads Text block Row Imag…" at bounding box center [440, 142] width 197 height 18
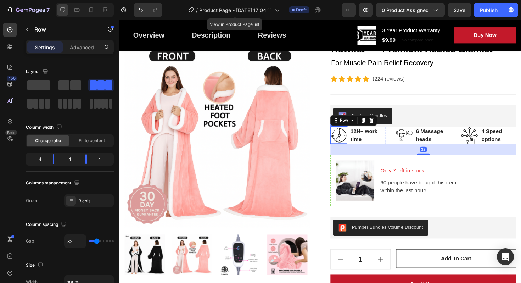
click at [339, 136] on div "Product Images Rowma™ - Premium Heated Blanket Product Title For Muscle Pain Re…" at bounding box center [332, 221] width 414 height 357
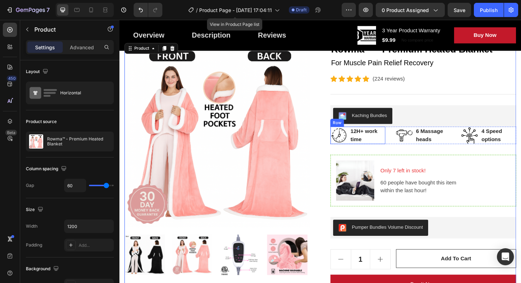
click at [373, 137] on p "12H+ work time" at bounding box center [382, 142] width 36 height 17
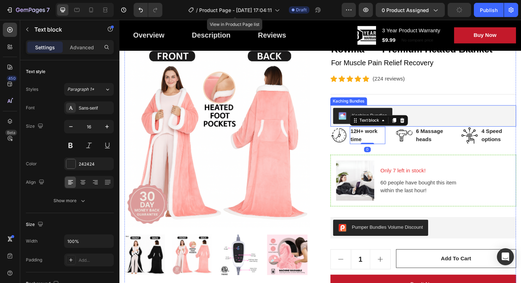
click at [347, 131] on div "Kaching Bundles" at bounding box center [440, 121] width 197 height 23
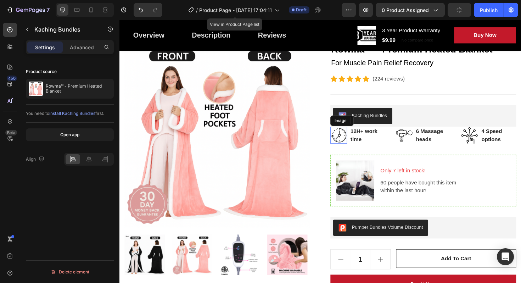
click at [348, 145] on img at bounding box center [351, 142] width 18 height 18
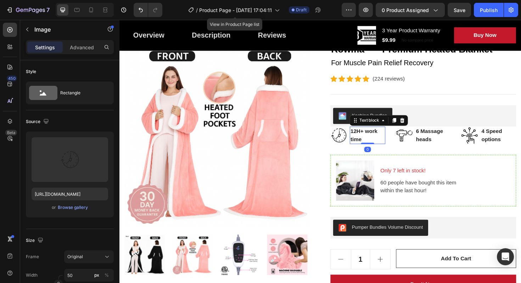
click at [390, 147] on p "12H+ work time" at bounding box center [382, 142] width 36 height 17
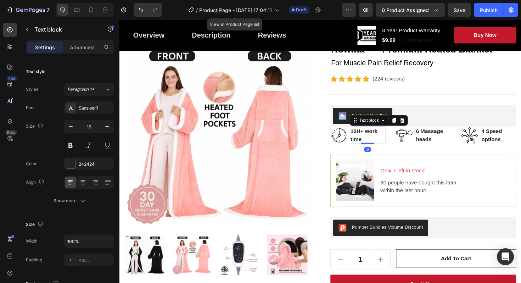
click at [406, 155] on div "Rowma™ - Premium Heated Blanket Product Title For Muscle Pain Relief Recovery T…" at bounding box center [440, 221] width 197 height 357
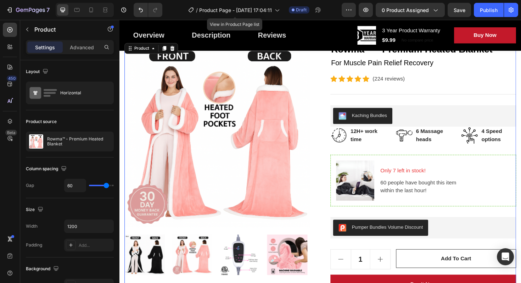
click at [400, 152] on div "Rowma™ - Premium Heated Blanket Product Title For Muscle Pain Relief Recovery T…" at bounding box center [440, 221] width 197 height 357
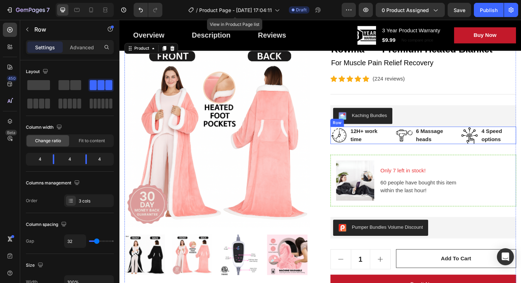
click at [402, 145] on div "Image 12H+ work time Text block Row Image 6 Massage heads Text block Row Image …" at bounding box center [440, 142] width 197 height 18
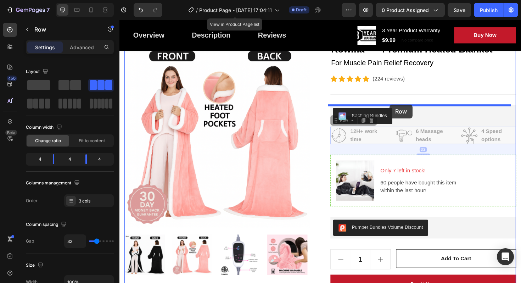
drag, startPoint x: 400, startPoint y: 141, endPoint x: 405, endPoint y: 112, distance: 30.1
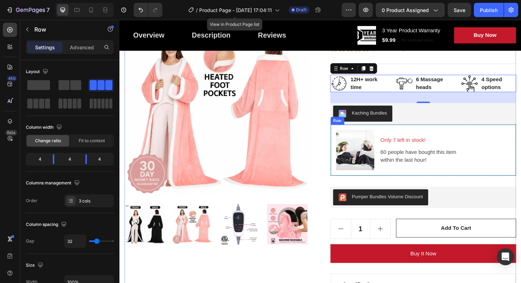
scroll to position [107, 0]
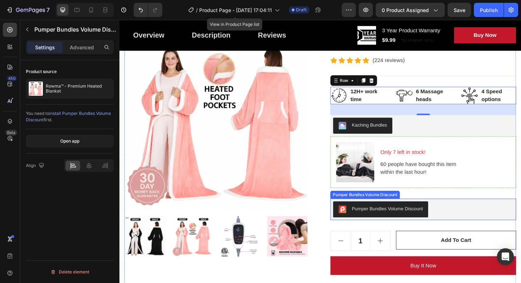
click at [463, 222] on div "Pumper Bundles Volume Discount" at bounding box center [440, 220] width 191 height 17
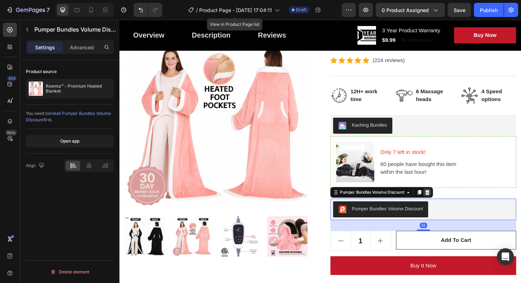
click at [444, 202] on icon at bounding box center [445, 202] width 5 height 5
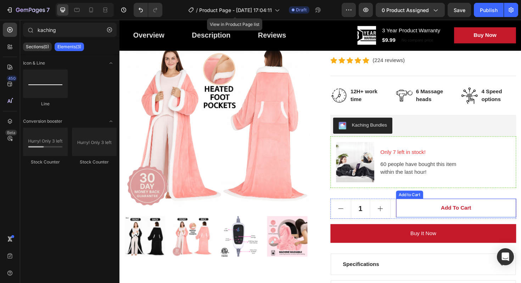
scroll to position [102, 0]
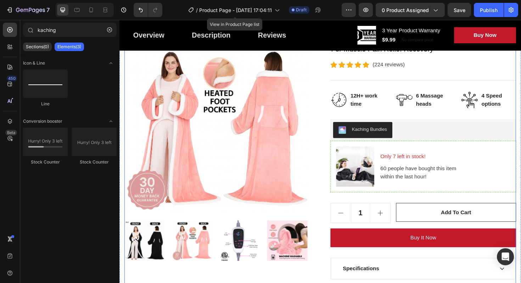
click at [455, 210] on div "Rowma™ - Premium Heated Blanket Product Title For Muscle Pain Relief Recovery T…" at bounding box center [440, 189] width 197 height 323
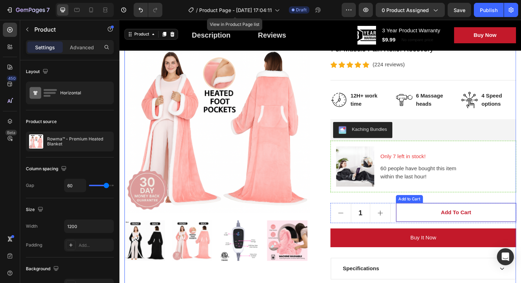
click at [446, 219] on button "Add to cart" at bounding box center [475, 224] width 127 height 20
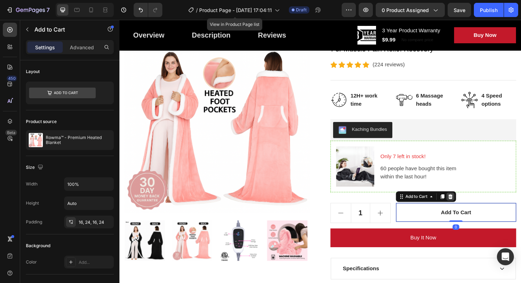
click at [467, 208] on icon at bounding box center [469, 206] width 5 height 5
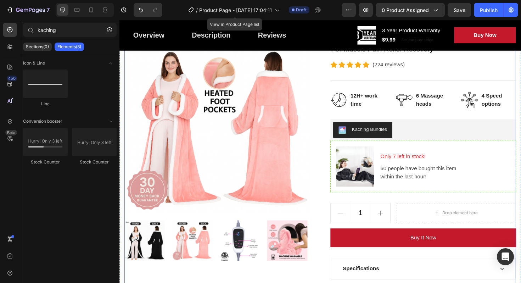
click at [399, 214] on button "increment" at bounding box center [395, 224] width 21 height 21
type input "2"
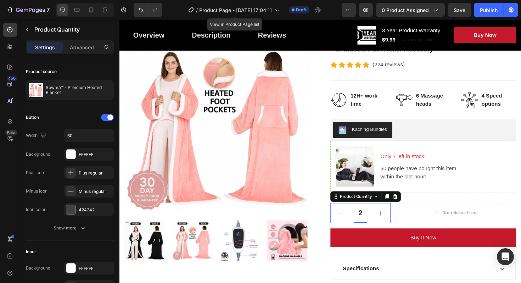
click at [412, 202] on div "Product Quantity" at bounding box center [379, 206] width 75 height 11
click at [409, 207] on icon at bounding box center [411, 206] width 5 height 5
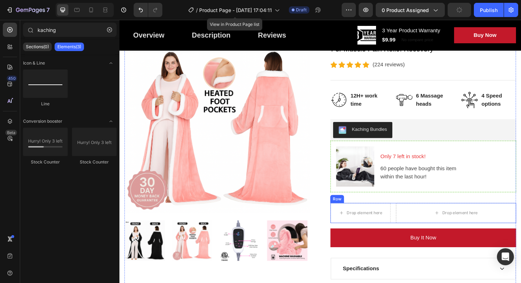
click at [402, 215] on div "Drop element here Drop element here Row" at bounding box center [440, 224] width 197 height 21
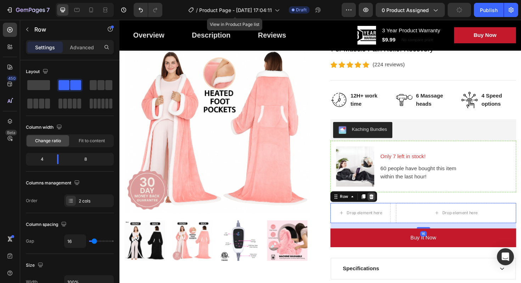
click at [384, 207] on icon at bounding box center [386, 206] width 5 height 5
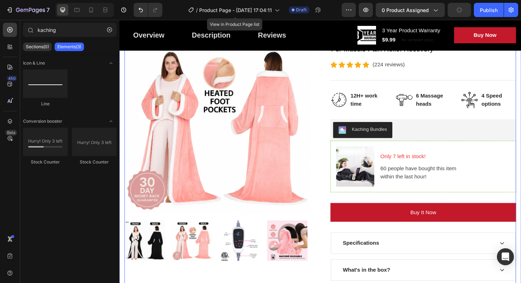
scroll to position [96, 0]
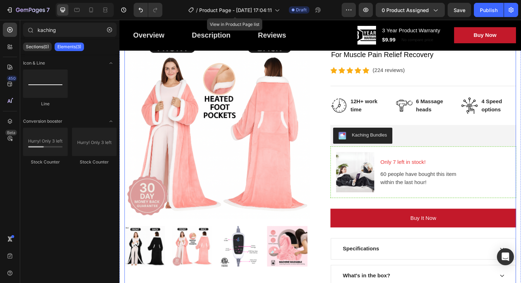
click at [366, 220] on div "Buy it now Dynamic Checkout" at bounding box center [440, 230] width 197 height 20
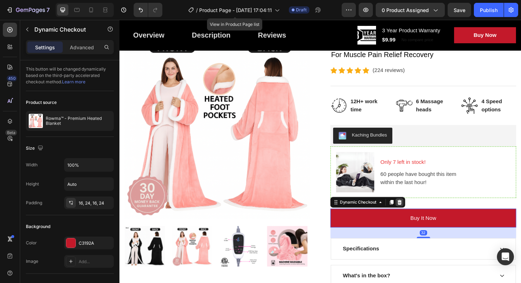
click at [415, 214] on icon at bounding box center [416, 213] width 6 height 6
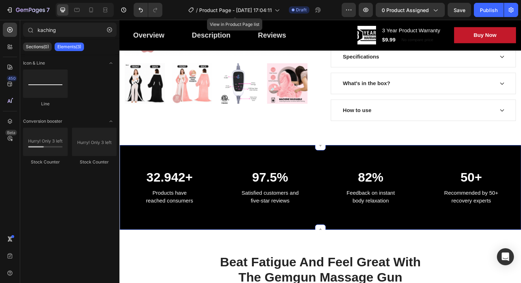
scroll to position [275, 0]
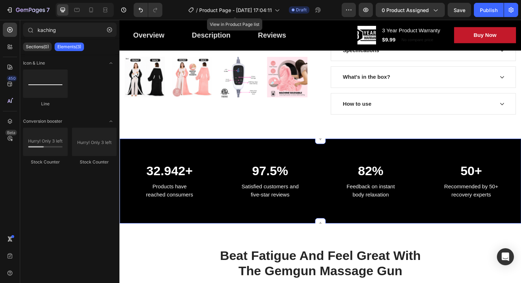
click at [164, 183] on p "32.942+" at bounding box center [172, 180] width 94 height 16
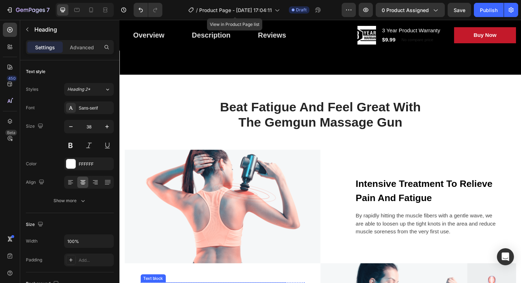
scroll to position [280, 0]
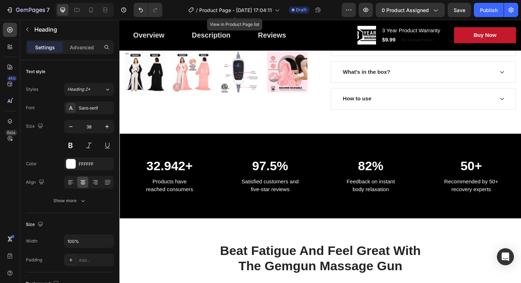
click at [174, 174] on p "32.942+" at bounding box center [172, 174] width 94 height 16
click at [178, 198] on p "Products have reached consumers" at bounding box center [172, 195] width 94 height 17
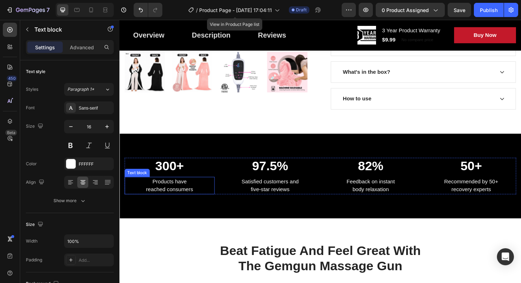
click at [178, 198] on p "Products have reached consumers" at bounding box center [172, 195] width 94 height 17
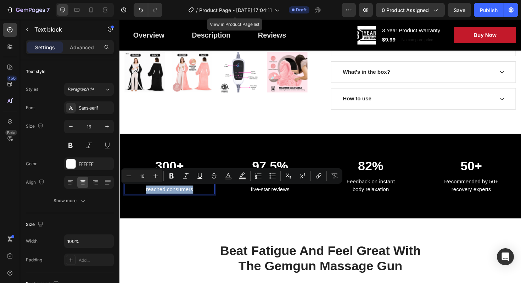
click at [178, 198] on p "Products have reached consumers" at bounding box center [172, 195] width 94 height 17
click at [174, 202] on p "Products have reached consumers" at bounding box center [172, 195] width 94 height 17
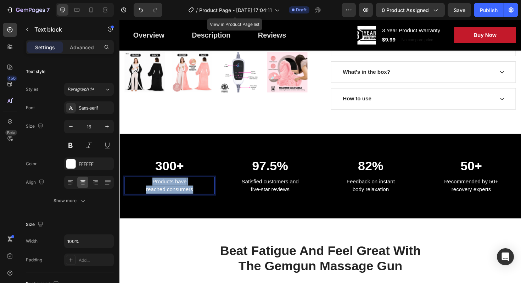
drag, startPoint x: 152, startPoint y: 190, endPoint x: 203, endPoint y: 204, distance: 53.2
click at [203, 204] on div "Products have reached consumers" at bounding box center [172, 195] width 95 height 18
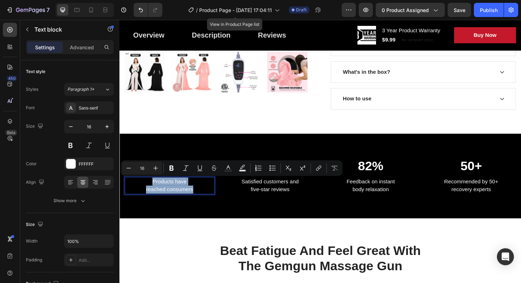
click at [203, 204] on div "Products have reached consumers" at bounding box center [172, 195] width 95 height 18
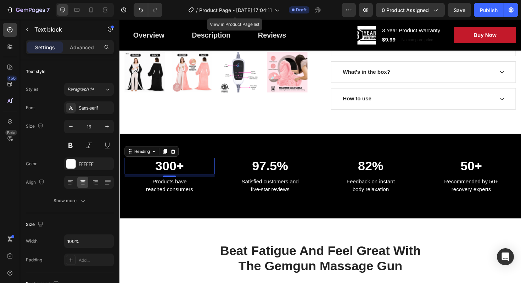
click at [177, 174] on p "300+" at bounding box center [172, 174] width 94 height 16
click at [179, 175] on p "300+" at bounding box center [172, 174] width 94 height 16
click at [183, 188] on p "Products have reached consumers" at bounding box center [172, 195] width 94 height 17
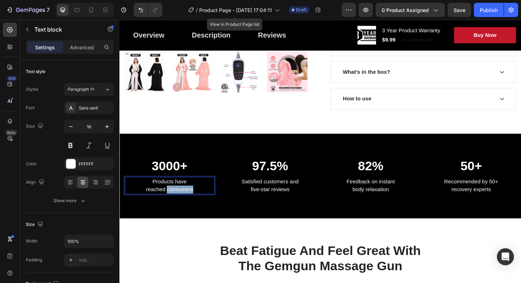
click at [182, 197] on p "Products have reached consumers" at bounding box center [172, 195] width 94 height 17
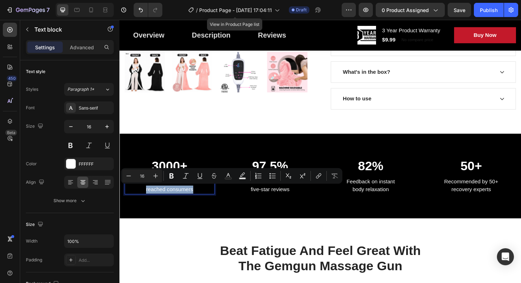
click at [182, 197] on p "Products have reached consumers" at bounding box center [172, 195] width 94 height 17
click at [154, 199] on p "Products have reached consumers" at bounding box center [172, 195] width 94 height 17
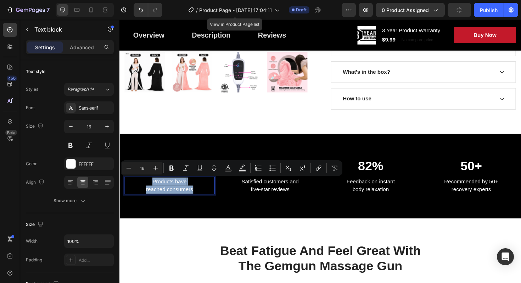
drag, startPoint x: 154, startPoint y: 191, endPoint x: 210, endPoint y: 203, distance: 57.2
click at [210, 203] on p "Products have reached consumers" at bounding box center [172, 195] width 94 height 17
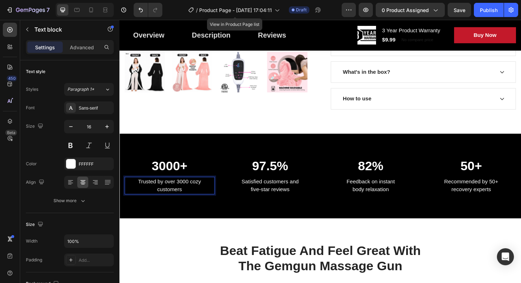
click at [192, 188] on p "Trusted by over 3000 cozy customers" at bounding box center [172, 195] width 94 height 17
click at [271, 198] on p "Satisfied customers and five-star reviews" at bounding box center [279, 195] width 94 height 17
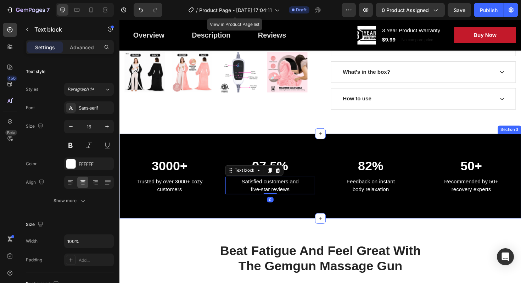
click at [304, 222] on div "3000+ Heading Trusted by over 3000+ cozy customers Text block 97.5% Heading Sat…" at bounding box center [331, 185] width 425 height 90
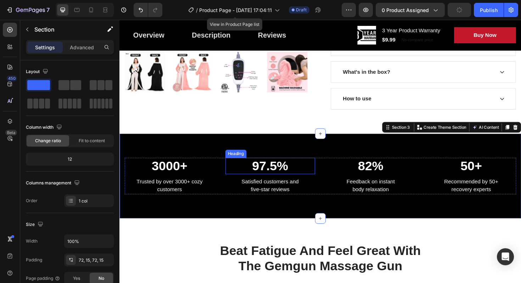
click at [272, 176] on p "97.5%" at bounding box center [279, 174] width 94 height 16
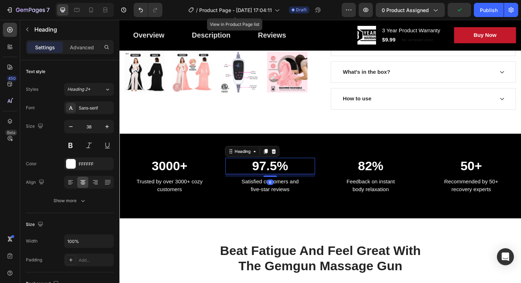
click at [272, 176] on p "97.5%" at bounding box center [279, 174] width 94 height 16
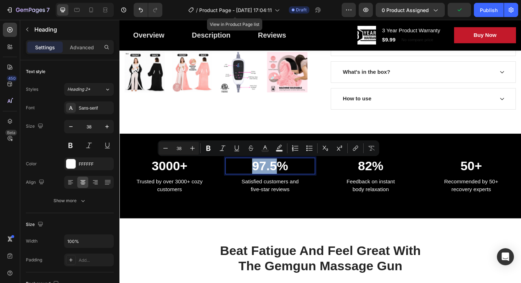
click at [269, 174] on p "97.5%" at bounding box center [279, 174] width 94 height 16
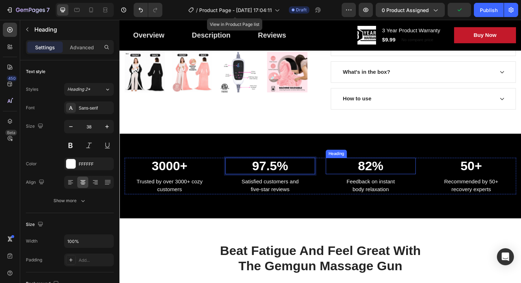
click at [388, 194] on p "Feedback on instant body relaxation" at bounding box center [385, 195] width 94 height 17
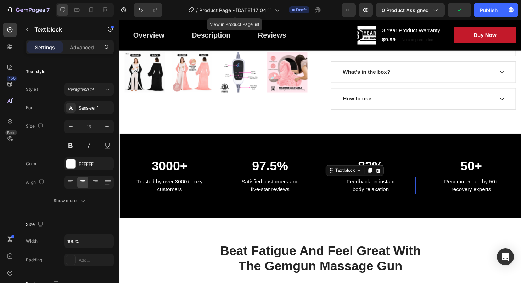
click at [388, 194] on p "Feedback on instant body relaxation" at bounding box center [385, 195] width 94 height 17
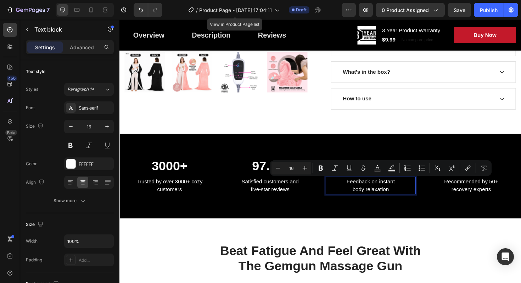
click at [402, 192] on p "Feedback on instant body relaxation" at bounding box center [385, 195] width 94 height 17
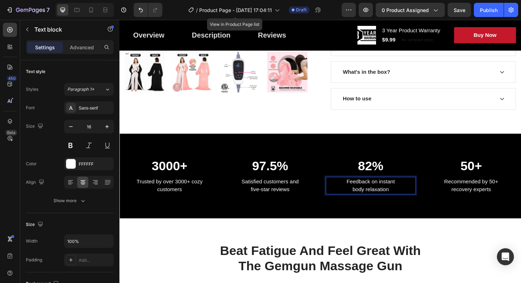
click at [368, 198] on p "Feedback on instant body relaxation" at bounding box center [385, 195] width 94 height 17
click at [374, 198] on p "Feedback on instant relaxation" at bounding box center [385, 195] width 94 height 17
click at [487, 175] on p "50+" at bounding box center [492, 174] width 94 height 16
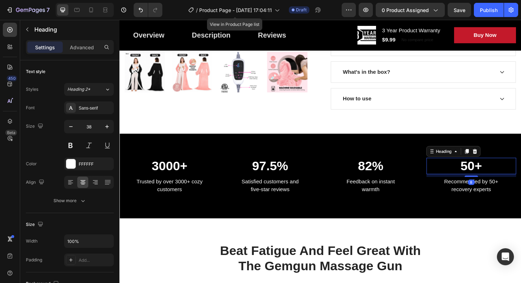
click at [487, 175] on p "50+" at bounding box center [492, 174] width 94 height 16
click at [482, 175] on p "50+" at bounding box center [492, 174] width 94 height 16
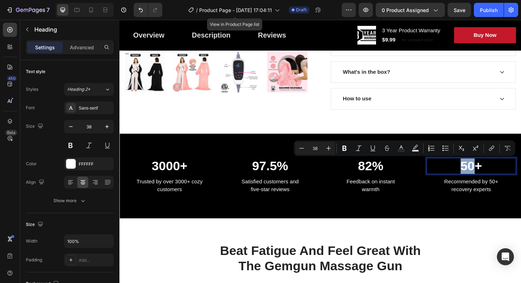
drag, startPoint x: 476, startPoint y: 176, endPoint x: 488, endPoint y: 175, distance: 12.4
click at [488, 175] on p "50+" at bounding box center [492, 174] width 94 height 16
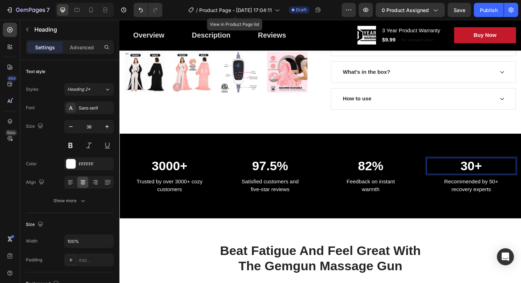
click at [498, 174] on p "30+" at bounding box center [492, 174] width 94 height 16
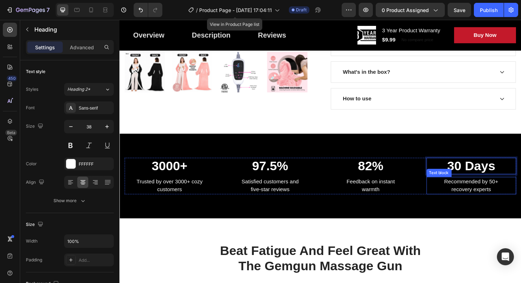
click at [505, 197] on p "Recommended by 50+ recovery experts" at bounding box center [492, 195] width 94 height 17
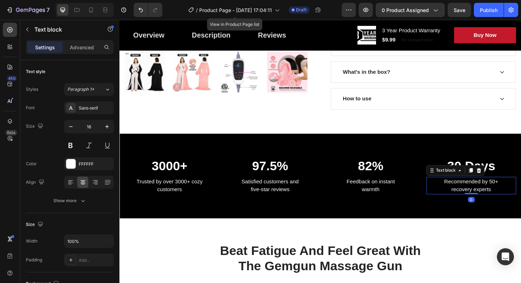
click at [505, 197] on p "Recommended by 50+ recovery experts" at bounding box center [492, 195] width 94 height 17
click at [497, 195] on p "Our 100% satisfaction guarantee or your money back" at bounding box center [492, 195] width 94 height 17
click at [436, 192] on div "3000+ Heading Trusted by over 3000+ cozy customers Text block 97.5% Heading Sat…" at bounding box center [332, 185] width 414 height 39
click at [454, 190] on p "100% satisfaction guarantee or your money back" at bounding box center [492, 195] width 94 height 17
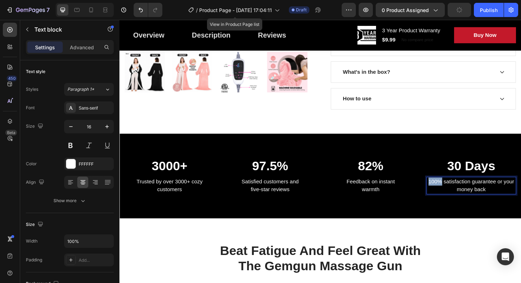
drag, startPoint x: 456, startPoint y: 191, endPoint x: 435, endPoint y: 191, distance: 20.5
click at [435, 191] on div "3000+ Heading Trusted by over 3000+ cozy customers Text block 97.5% Heading Sat…" at bounding box center [332, 185] width 414 height 39
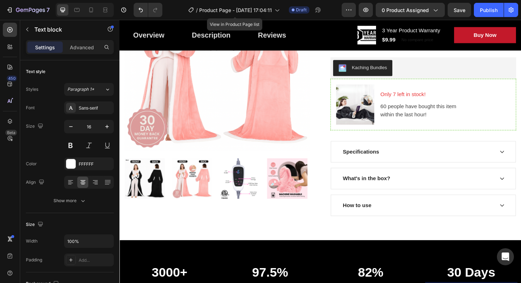
scroll to position [161, 0]
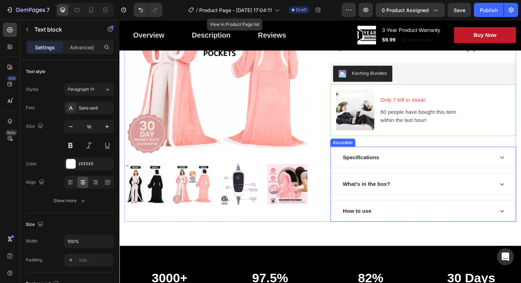
click at [422, 161] on div "Specifications" at bounding box center [434, 165] width 161 height 11
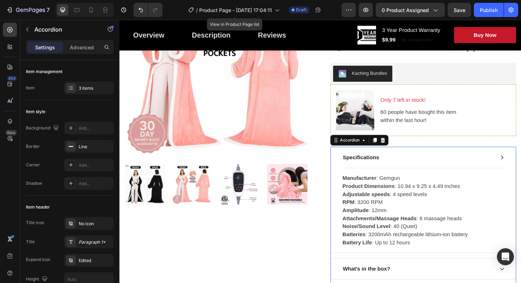
click at [422, 162] on div "Specifications" at bounding box center [434, 165] width 161 height 11
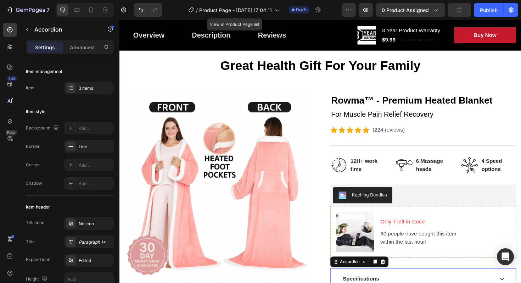
scroll to position [29, 0]
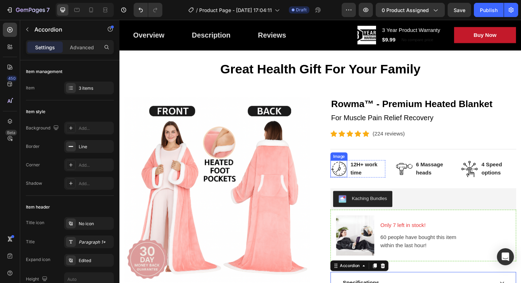
click at [350, 181] on img at bounding box center [351, 178] width 18 height 18
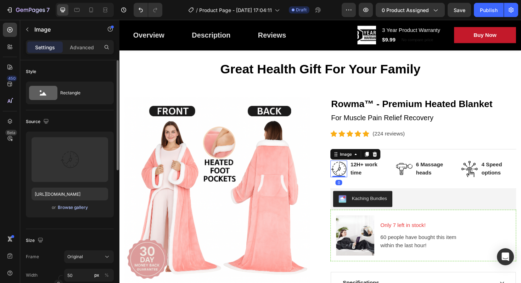
click at [79, 206] on div "Browse gallery" at bounding box center [73, 207] width 30 height 6
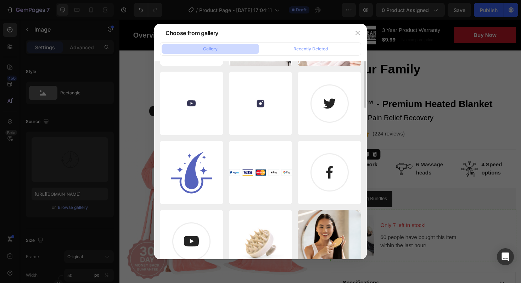
scroll to position [0, 0]
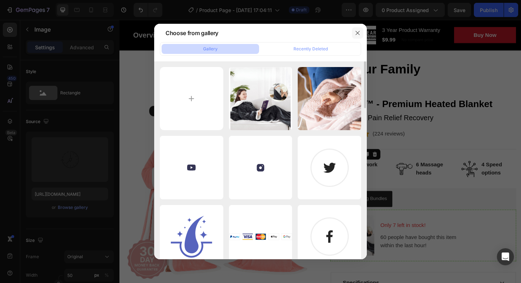
click at [353, 32] on button "button" at bounding box center [357, 32] width 11 height 11
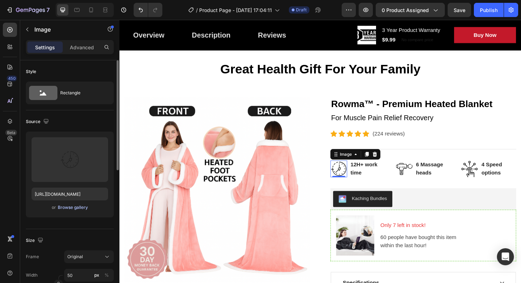
click at [77, 206] on div "Browse gallery" at bounding box center [73, 207] width 30 height 6
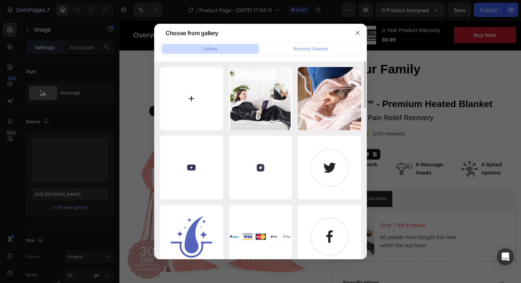
click at [203, 86] on input "file" at bounding box center [191, 98] width 63 height 63
click at [315, 44] on button "Recently Deleted" at bounding box center [310, 49] width 97 height 10
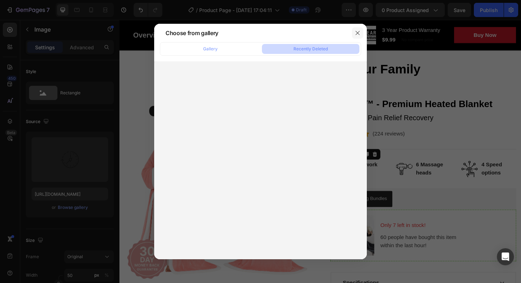
click at [357, 33] on icon "button" at bounding box center [357, 33] width 6 height 6
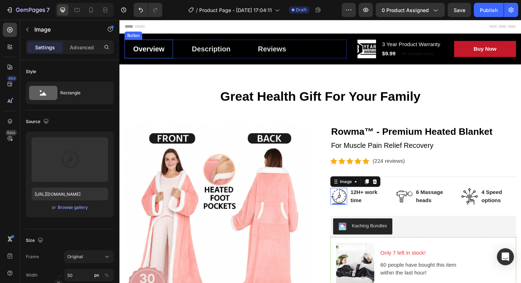
click at [172, 42] on link "Overview" at bounding box center [150, 51] width 51 height 20
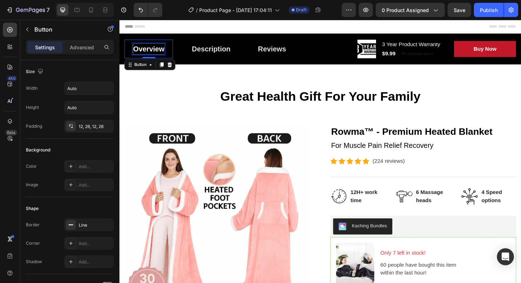
click at [159, 47] on div "Overview" at bounding box center [150, 50] width 33 height 11
click at [173, 47] on link "Overview" at bounding box center [150, 51] width 51 height 20
click at [172, 51] on link "Overview" at bounding box center [150, 51] width 51 height 20
click at [148, 66] on div "Button" at bounding box center [142, 67] width 16 height 6
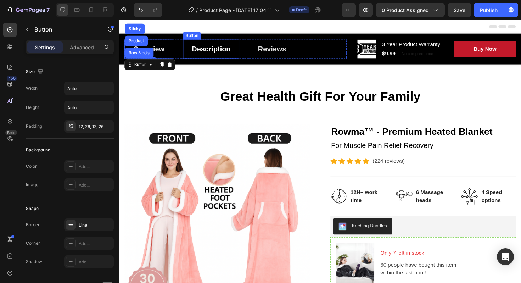
click at [236, 58] on link "Description" at bounding box center [216, 51] width 59 height 20
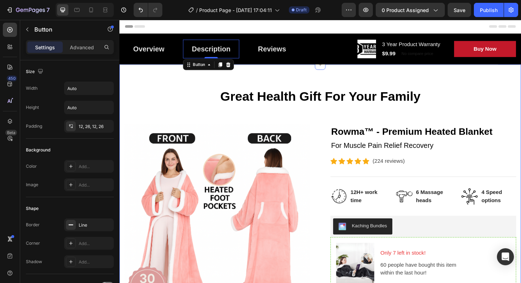
click at [317, 70] on div "Great Health Gift For Your Family Heading Row Product Images Rowma™ - Premium H…" at bounding box center [331, 243] width 425 height 353
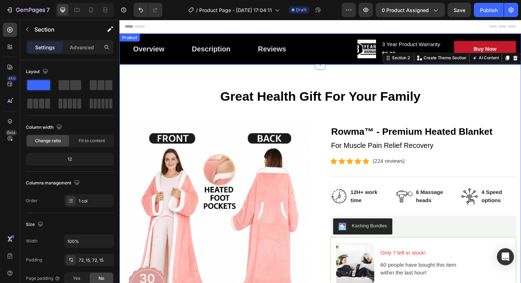
click at [332, 41] on div "Overview Button Description Button Reviews Button Row" at bounding box center [242, 51] width 235 height 20
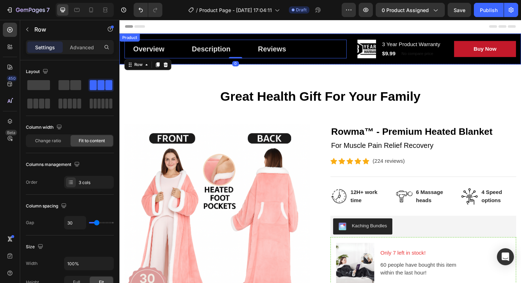
click at [332, 35] on div "Overview Button Description Button Reviews Button Row 0 Product Images 3 Year P…" at bounding box center [331, 50] width 425 height 33
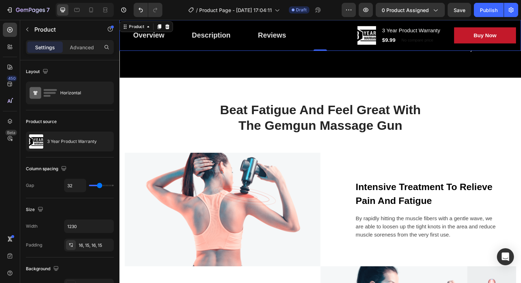
scroll to position [420, 0]
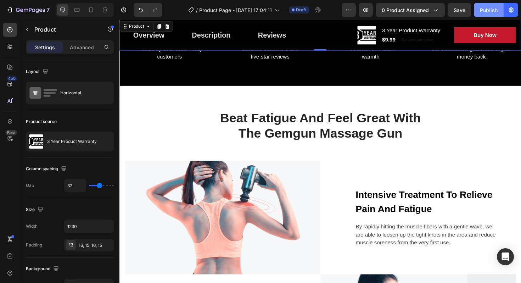
click at [493, 9] on div "Publish" at bounding box center [489, 9] width 18 height 7
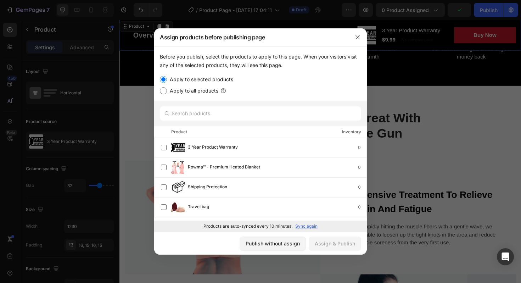
click at [203, 92] on label "Apply to all products" at bounding box center [192, 90] width 51 height 8
click at [167, 92] on input "Apply to all products" at bounding box center [163, 90] width 7 height 7
radio input "true"
click at [344, 243] on div "Assign & Publish" at bounding box center [334, 242] width 40 height 7
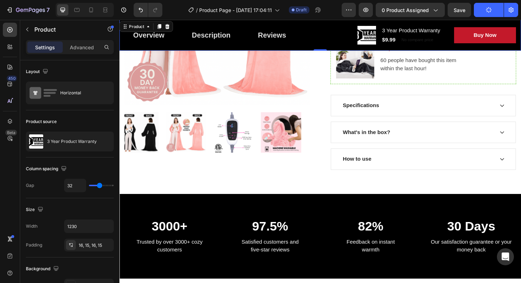
scroll to position [0, 0]
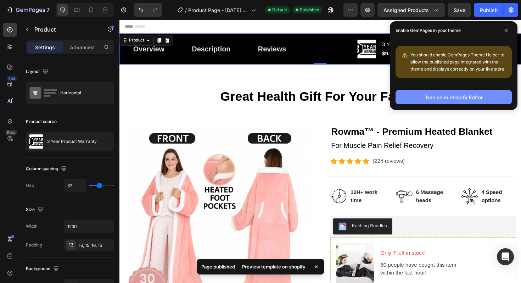
click at [444, 99] on div "Turn on in Shopify Editor" at bounding box center [454, 96] width 58 height 7
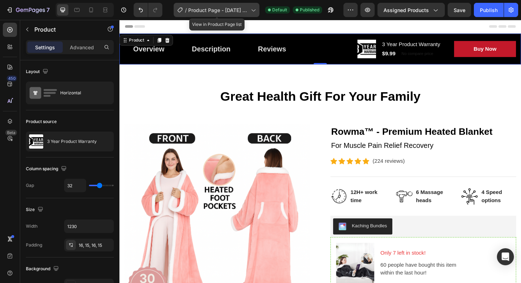
click at [237, 9] on span "Product Page - Sep 28, 17:04:11" at bounding box center [218, 9] width 60 height 7
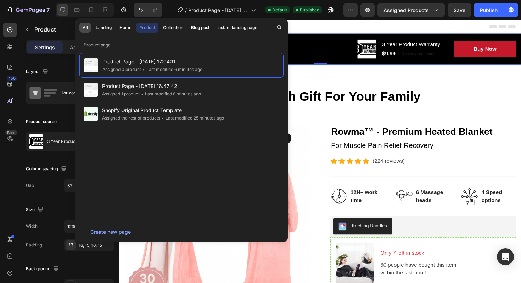
click at [87, 28] on div "All" at bounding box center [85, 27] width 5 height 6
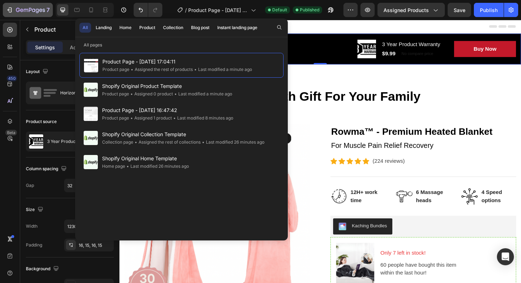
click at [12, 9] on icon "button" at bounding box center [9, 9] width 7 height 7
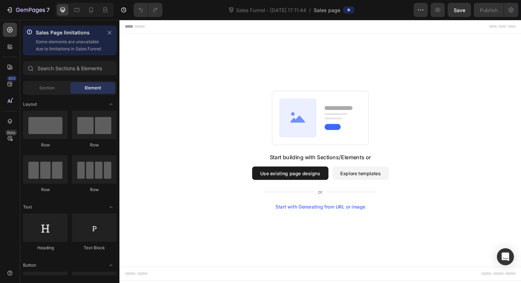
click at [364, 181] on button "Explore templates" at bounding box center [375, 182] width 60 height 14
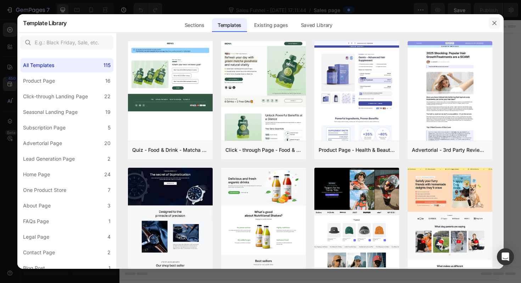
click at [496, 23] on icon "button" at bounding box center [494, 23] width 6 height 6
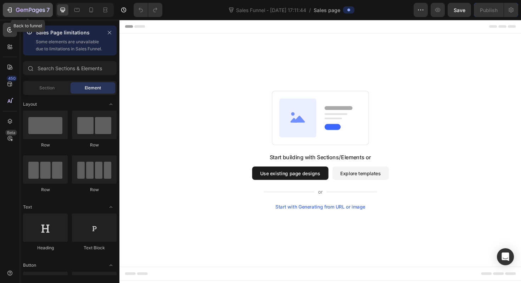
click at [10, 10] on icon "button" at bounding box center [8, 10] width 3 height 2
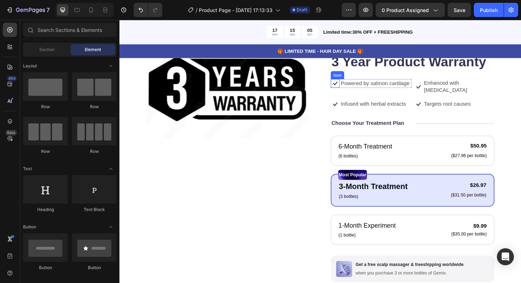
scroll to position [66, 0]
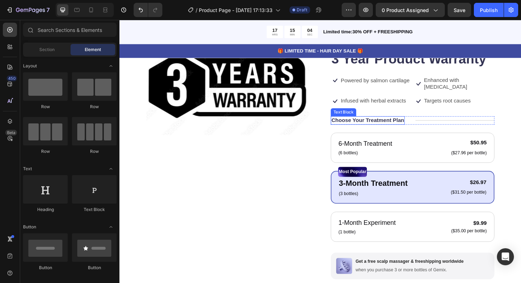
click at [395, 124] on p "Choose Your Treatment Plan" at bounding box center [382, 126] width 77 height 7
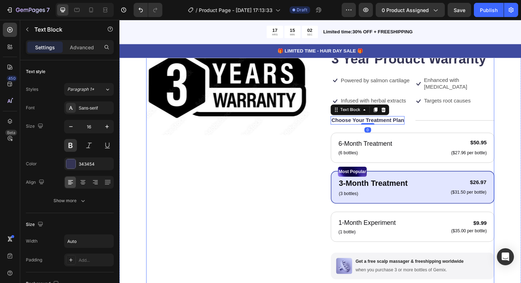
drag, startPoint x: 396, startPoint y: 114, endPoint x: 442, endPoint y: 134, distance: 49.5
click at [441, 133] on div "Icon Icon Icon Icon Icon Icon List 122,000+ Happy Customers Text Block Row 3 Ye…" at bounding box center [429, 211] width 173 height 348
click at [442, 134] on div "Icon Icon Icon Icon Icon Icon List 122,000+ Happy Customers Text Block Row 3 Ye…" at bounding box center [429, 211] width 173 height 348
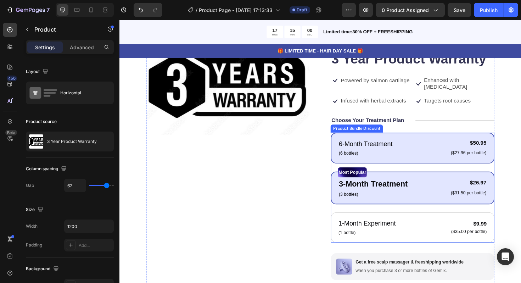
click at [418, 140] on div "6-Month Treatment Text Block (6 bottles) Text Block $50.95 Product Price Produc…" at bounding box center [429, 155] width 173 height 33
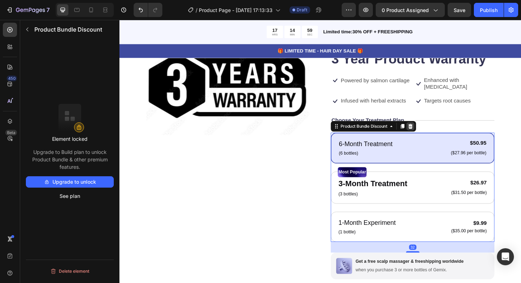
click at [425, 133] on icon at bounding box center [427, 132] width 5 height 5
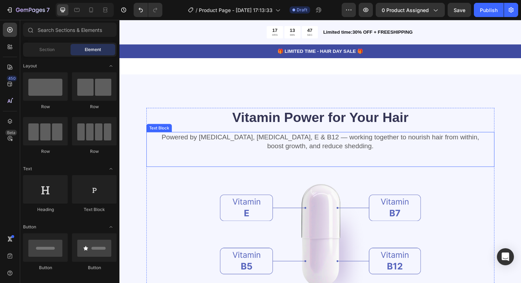
scroll to position [569, 0]
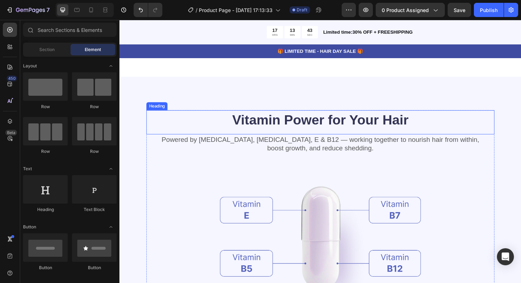
click at [265, 119] on h2 "Vitamin Power for Your Hair" at bounding box center [332, 125] width 368 height 20
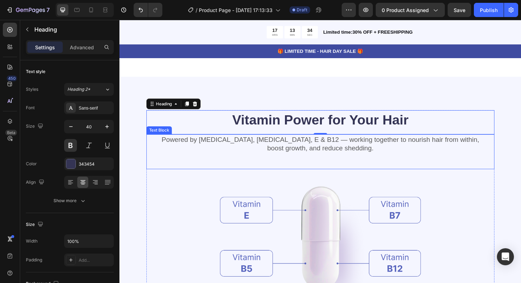
click at [264, 148] on p "Powered by [MEDICAL_DATA], [MEDICAL_DATA], E & B12 — working together to nouris…" at bounding box center [331, 151] width 367 height 18
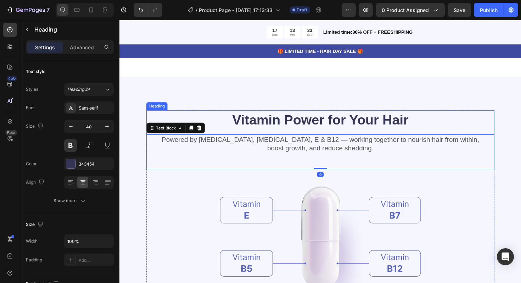
click at [271, 128] on h2 "Vitamin Power for Your Hair" at bounding box center [332, 125] width 368 height 20
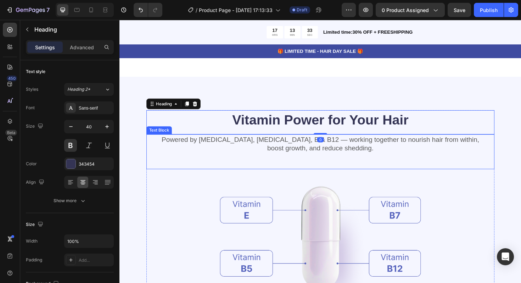
click at [271, 154] on p "Powered by [MEDICAL_DATA], [MEDICAL_DATA], E & B12 — working together to nouris…" at bounding box center [331, 151] width 367 height 18
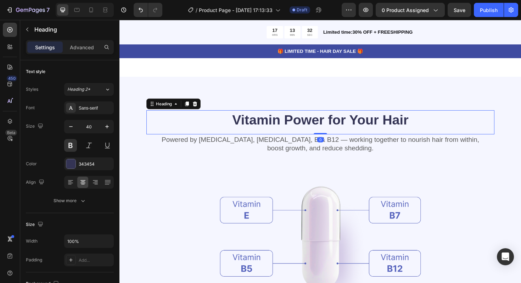
click at [273, 137] on div "Vitamin Power for Your Hair Heading 0" at bounding box center [332, 127] width 368 height 25
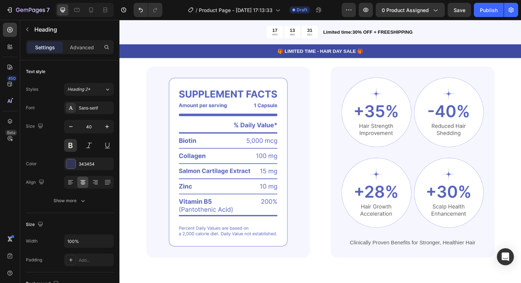
scroll to position [0, 0]
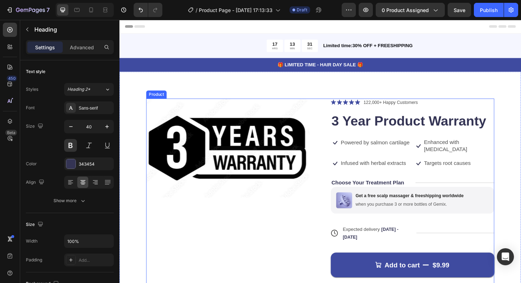
click at [365, 134] on h1 "3 Year Product Warranty" at bounding box center [429, 127] width 173 height 20
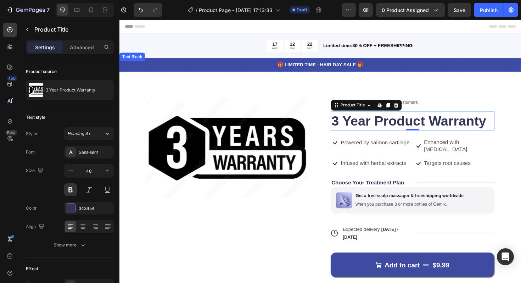
click at [229, 66] on p "🎁 LIMITED TIME - HAIR DAY SALE 🎁" at bounding box center [332, 67] width 424 height 7
